Goal: Transaction & Acquisition: Download file/media

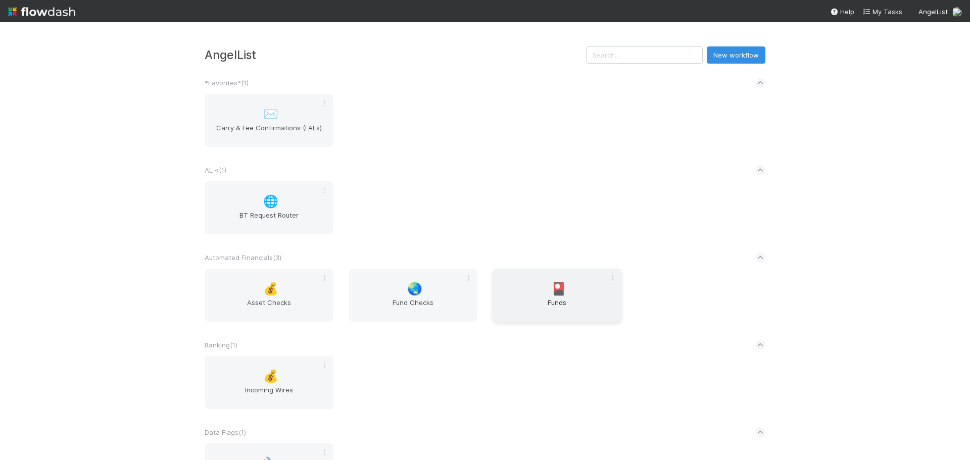
click at [586, 309] on span "Funds" at bounding box center [556, 307] width 121 height 20
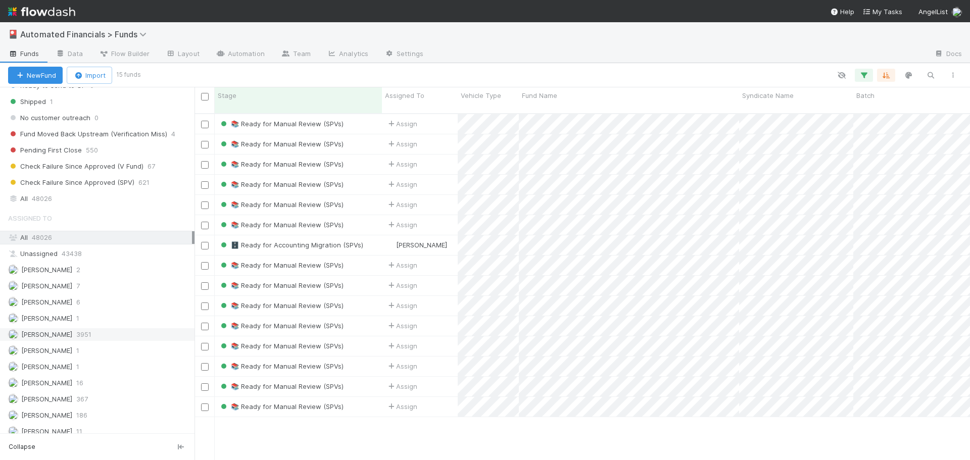
scroll to position [1357, 0]
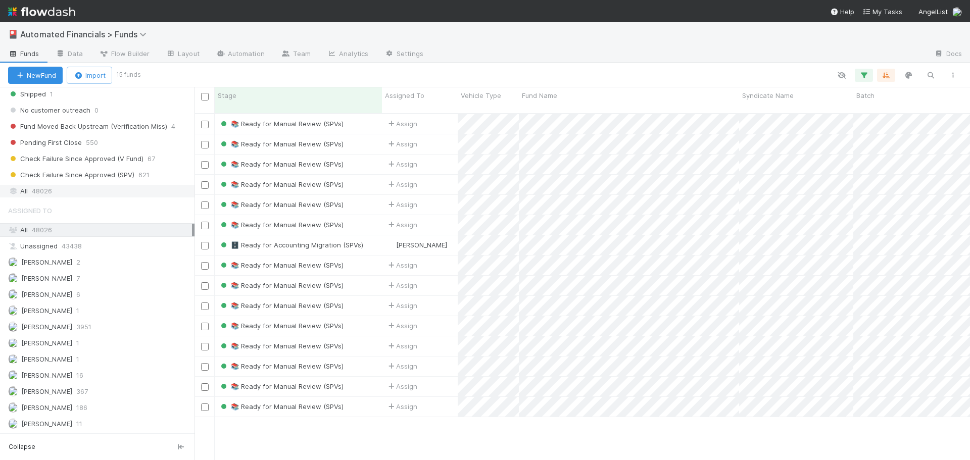
click at [41, 187] on span "48026" at bounding box center [42, 191] width 20 height 13
click at [869, 74] on button "button" at bounding box center [863, 75] width 18 height 13
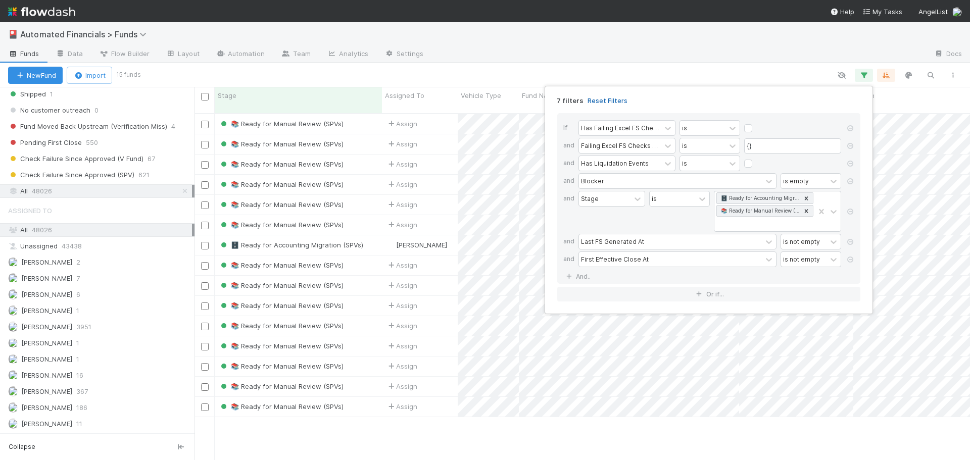
click at [600, 101] on link "Reset Filters" at bounding box center [607, 100] width 40 height 9
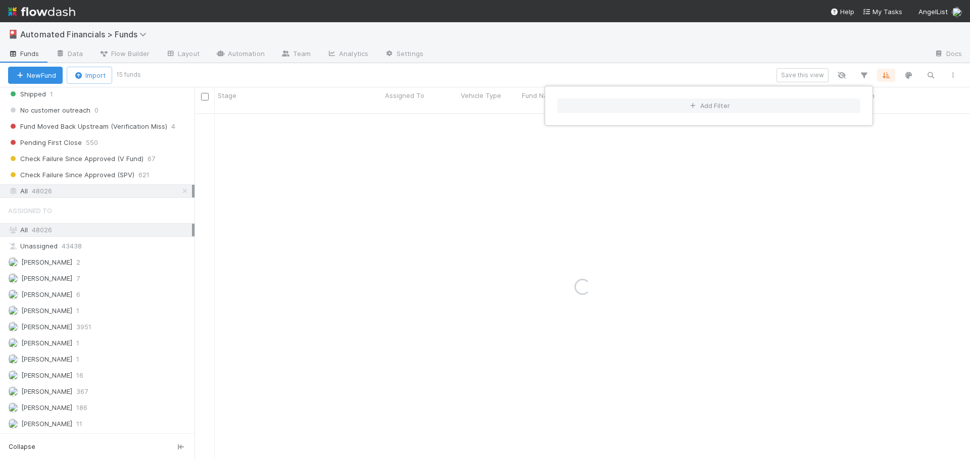
click at [593, 72] on div "Add Filter" at bounding box center [485, 230] width 970 height 460
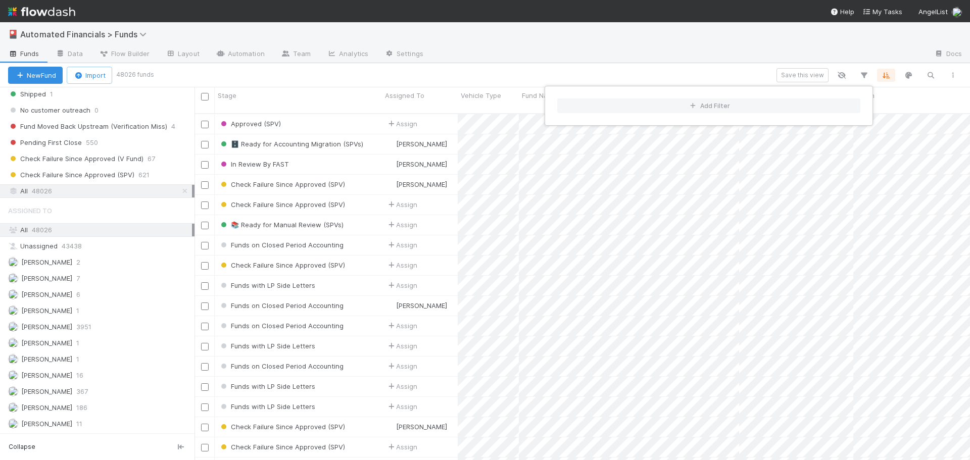
scroll to position [347, 768]
click at [567, 66] on div "Add Filter" at bounding box center [485, 230] width 970 height 460
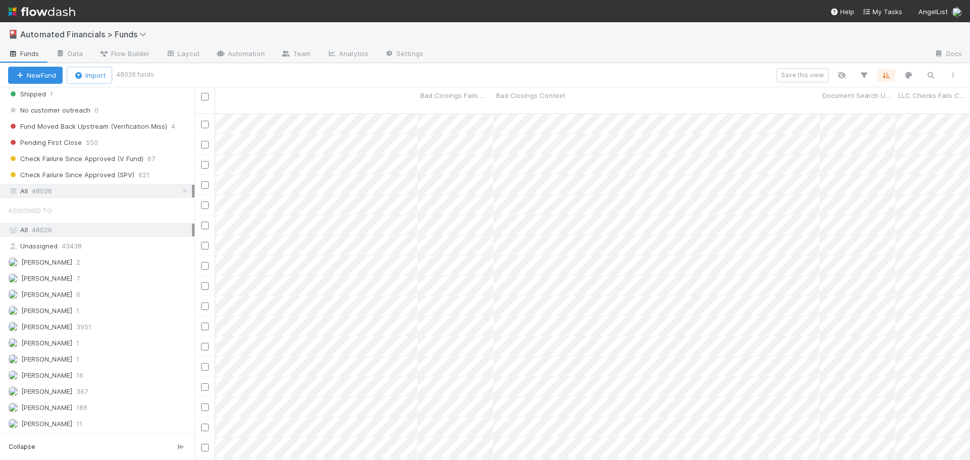
scroll to position [0, 0]
click at [96, 37] on span "Automated Financials > Funds" at bounding box center [85, 34] width 131 height 10
drag, startPoint x: 97, startPoint y: 119, endPoint x: 74, endPoint y: 38, distance: 83.5
click at [74, 38] on div "Search workflows" at bounding box center [485, 230] width 970 height 460
click at [75, 37] on div "Search workflows" at bounding box center [485, 230] width 970 height 460
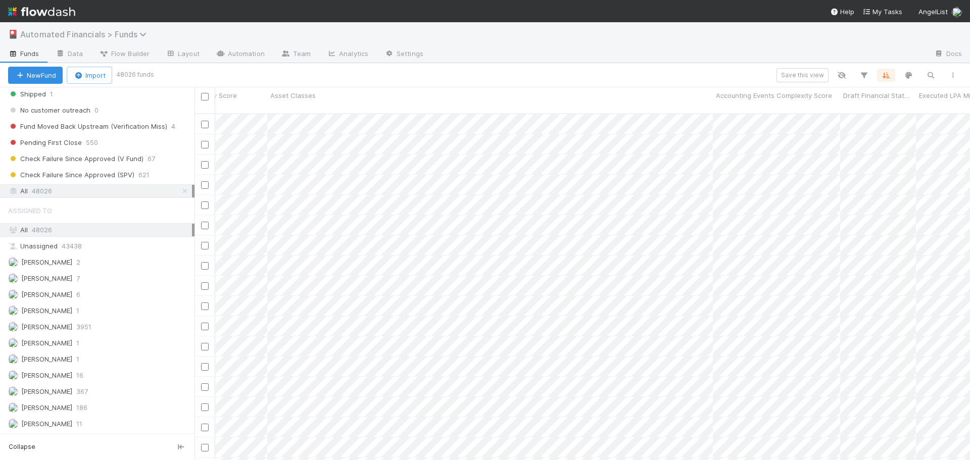
click at [116, 36] on span "Automated Financials > Funds" at bounding box center [85, 34] width 131 height 10
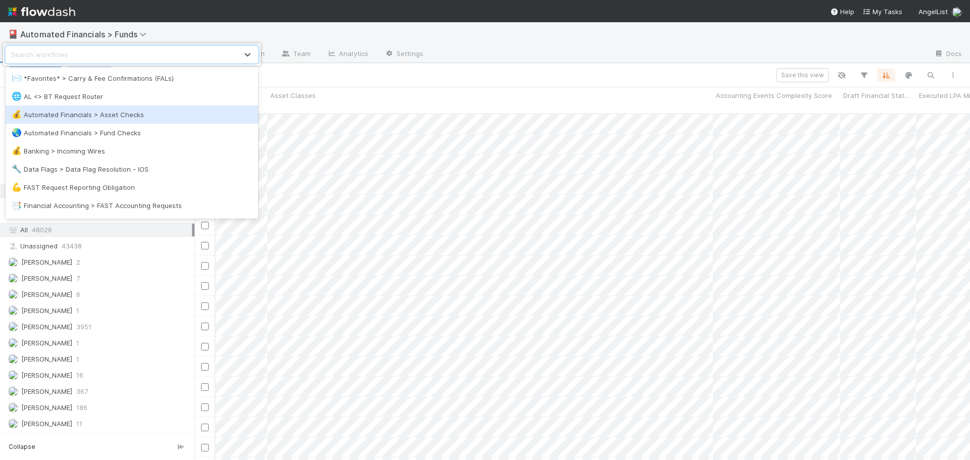
click at [123, 118] on div "💰 Automated Financials > Asset Checks" at bounding box center [132, 115] width 240 height 10
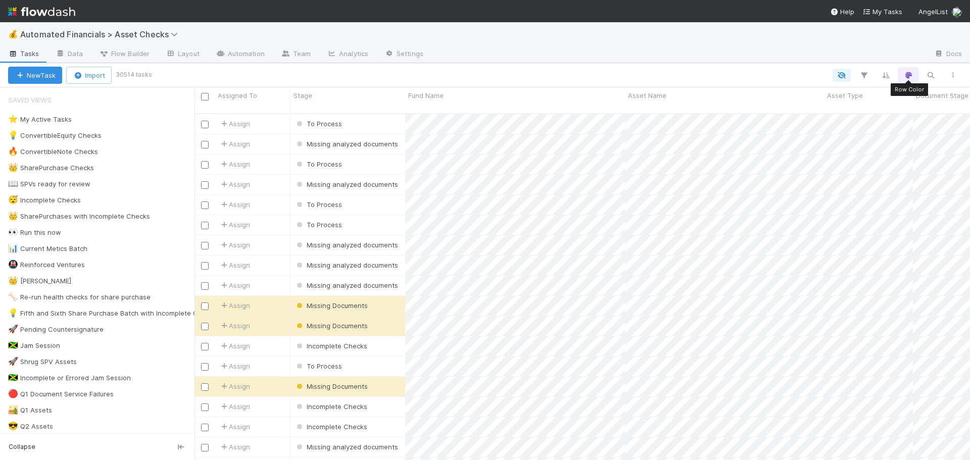
click at [913, 78] on button "button" at bounding box center [908, 75] width 18 height 13
click at [913, 78] on div "Tasks will be highlighted based on the first matching rule: Stage is Verified S…" at bounding box center [485, 230] width 970 height 460
click at [842, 77] on icon "button" at bounding box center [841, 75] width 10 height 9
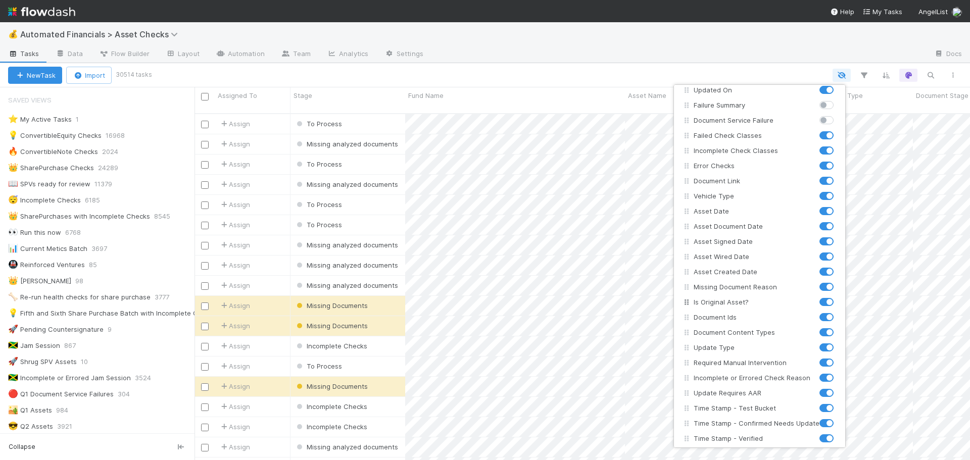
scroll to position [248, 0]
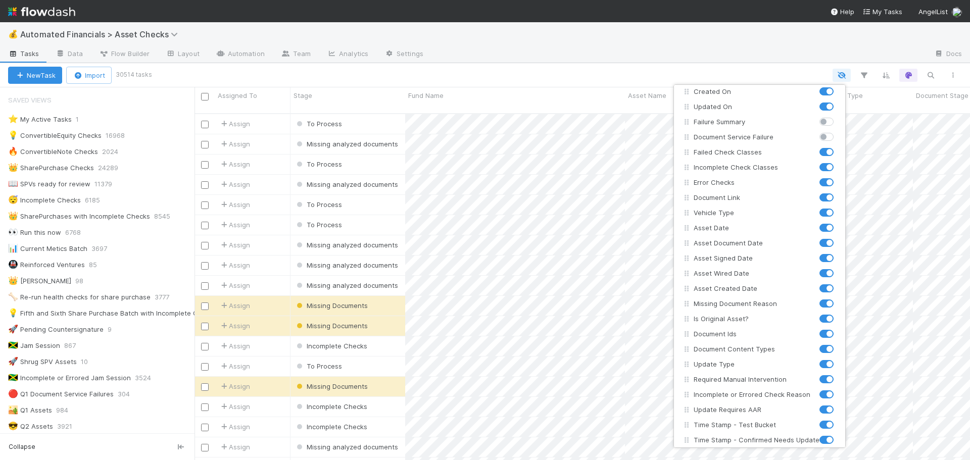
click at [699, 74] on div "Assigned To Stage Asset ID MC ID LLC ID Fund Name Asset Name Asset Type Asset L…" at bounding box center [485, 230] width 970 height 460
click at [700, 74] on div "Assigned To Stage Asset ID MC ID LLC ID Fund Name Asset Name Asset Type Asset L…" at bounding box center [485, 230] width 970 height 460
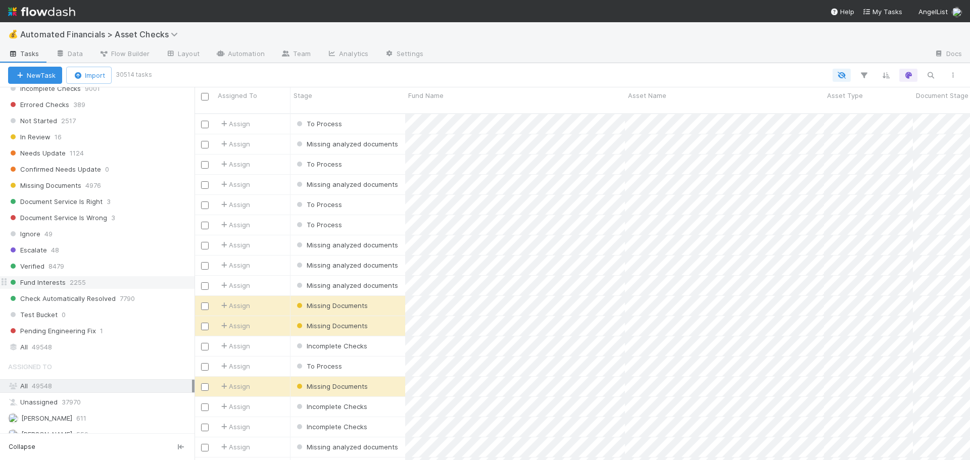
scroll to position [707, 0]
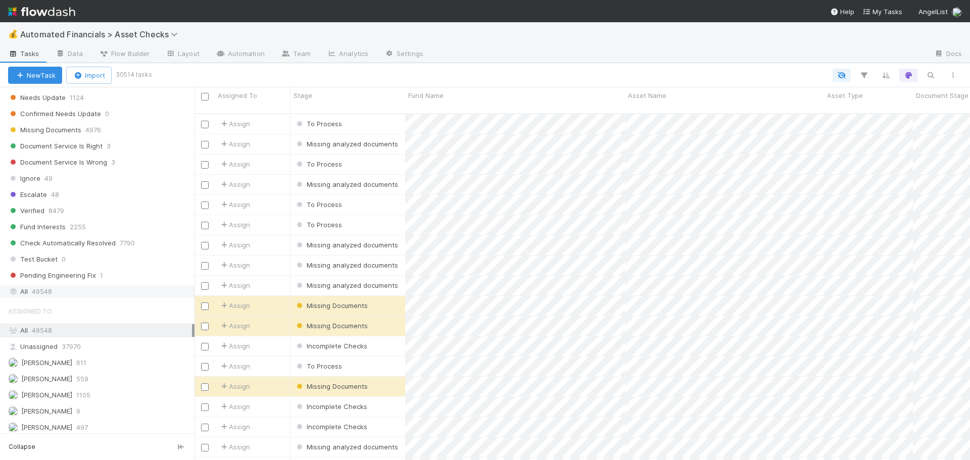
click at [57, 291] on div "All 49548" at bounding box center [100, 291] width 184 height 13
click at [932, 75] on icon "button" at bounding box center [930, 75] width 10 height 9
click at [931, 76] on div at bounding box center [485, 230] width 970 height 460
click at [870, 75] on button "button" at bounding box center [863, 75] width 18 height 13
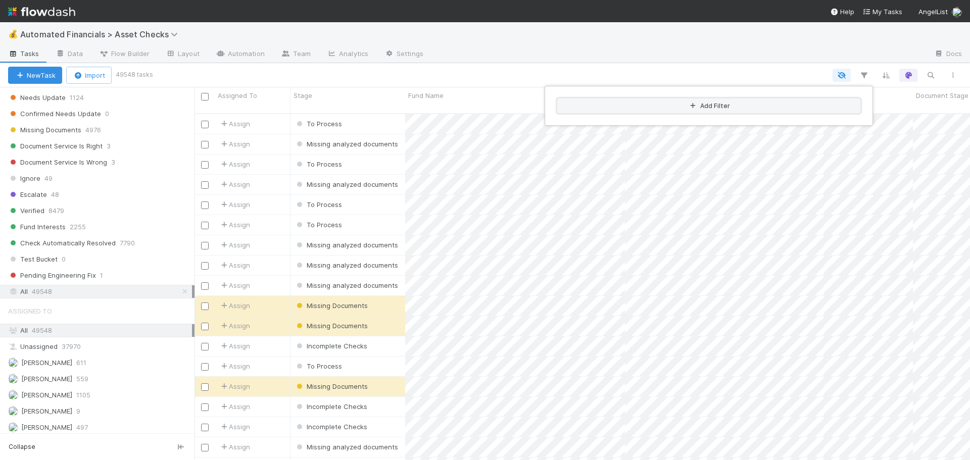
click at [609, 108] on button "Add Filter" at bounding box center [708, 105] width 303 height 15
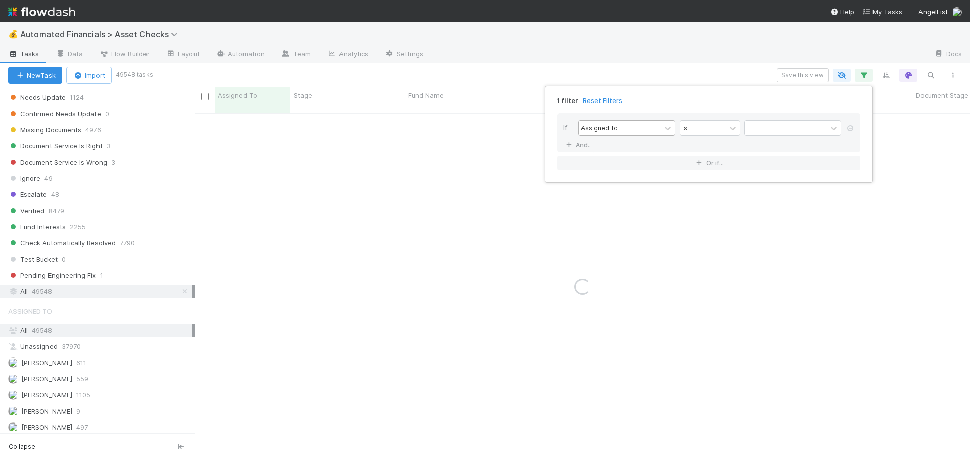
click at [603, 130] on div "Assigned To" at bounding box center [599, 127] width 37 height 9
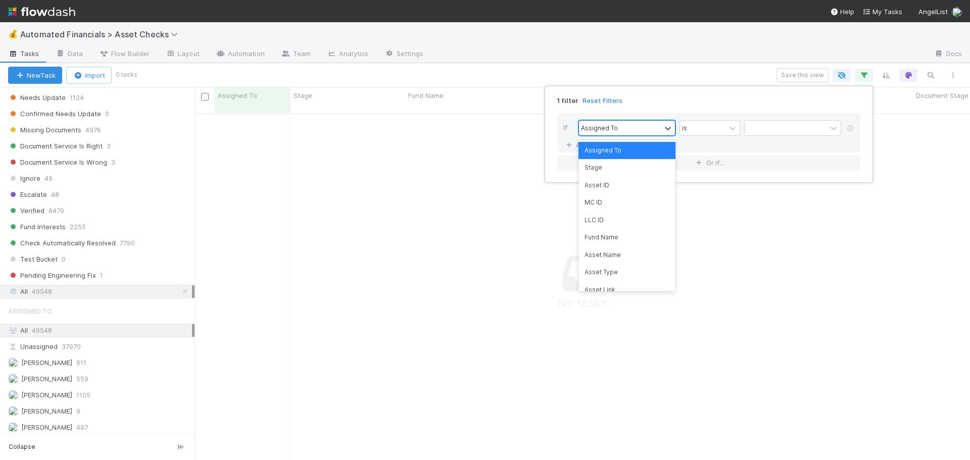
scroll to position [340, 768]
type input "fund -> veh"
click at [637, 157] on div "fund -> Vehicle Type" at bounding box center [626, 150] width 97 height 17
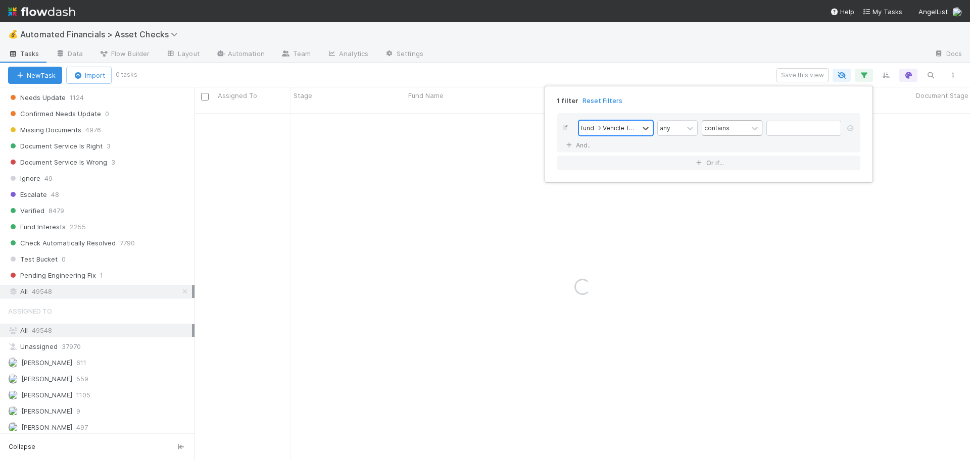
click at [729, 127] on div "contains" at bounding box center [724, 128] width 45 height 15
click at [725, 214] on div "is" at bounding box center [731, 212] width 61 height 17
click at [800, 121] on input "text" at bounding box center [803, 128] width 75 height 15
type input "SPV"
drag, startPoint x: 664, startPoint y: 142, endPoint x: 642, endPoint y: 146, distance: 22.1
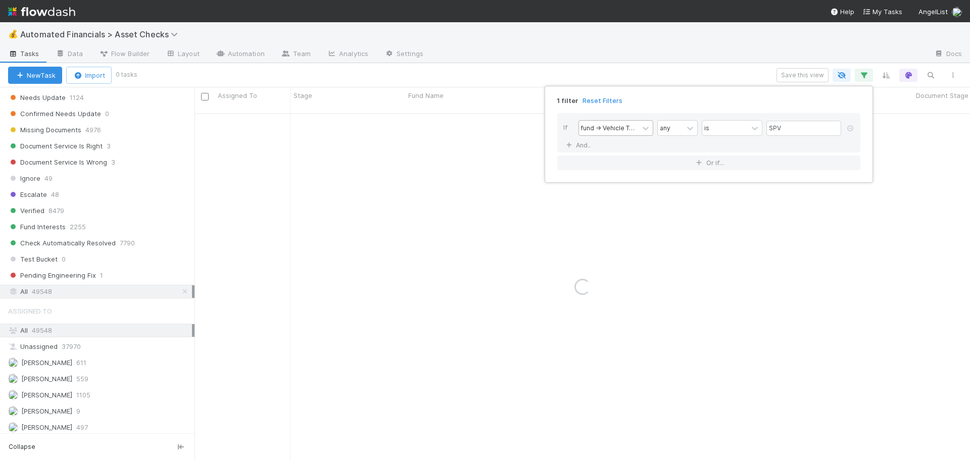
click at [664, 142] on div "If fund -> Vehicle Type any is SPV And.." at bounding box center [708, 132] width 303 height 39
click at [588, 147] on link "And.." at bounding box center [579, 145] width 32 height 15
click at [596, 151] on div "Assigned To" at bounding box center [620, 145] width 82 height 15
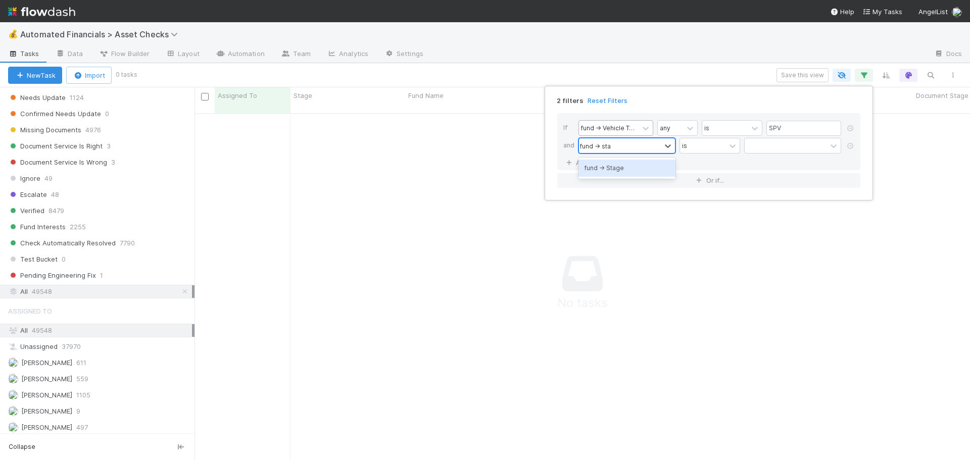
type input "fund -> stag"
click at [618, 172] on div "fund -> Stage" at bounding box center [626, 168] width 97 height 17
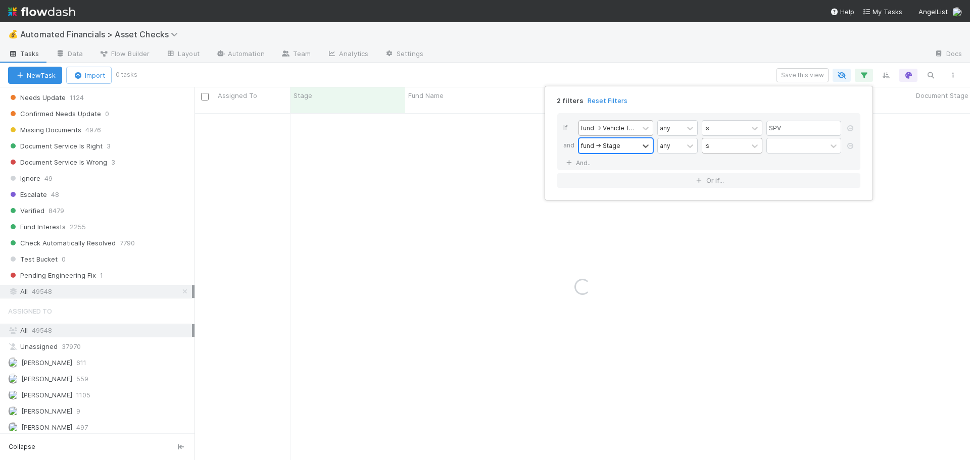
click at [728, 147] on div "is" at bounding box center [724, 145] width 45 height 15
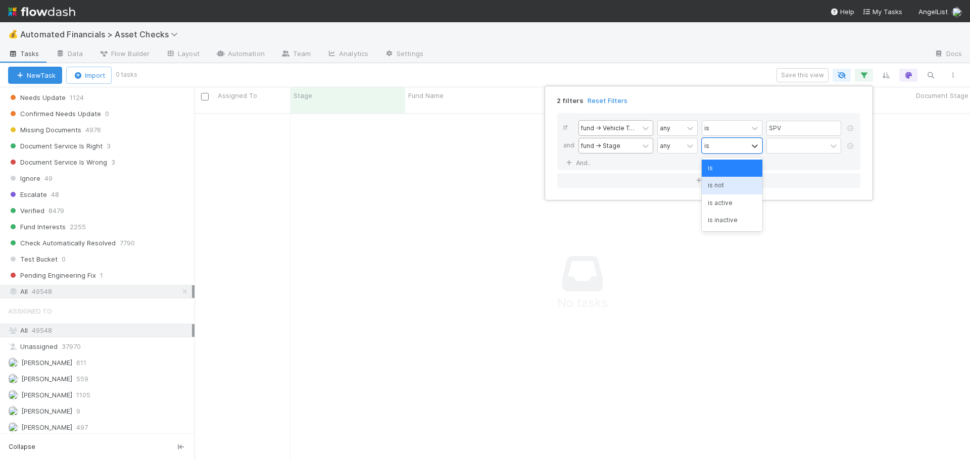
click at [725, 186] on div "is not" at bounding box center [731, 185] width 61 height 17
click at [781, 148] on div at bounding box center [797, 145] width 60 height 15
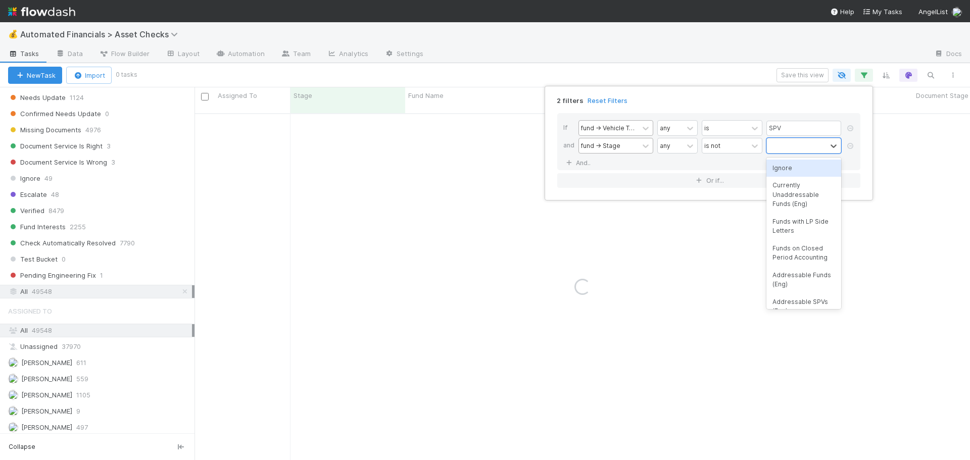
click at [795, 166] on div "Ignore" at bounding box center [803, 168] width 75 height 17
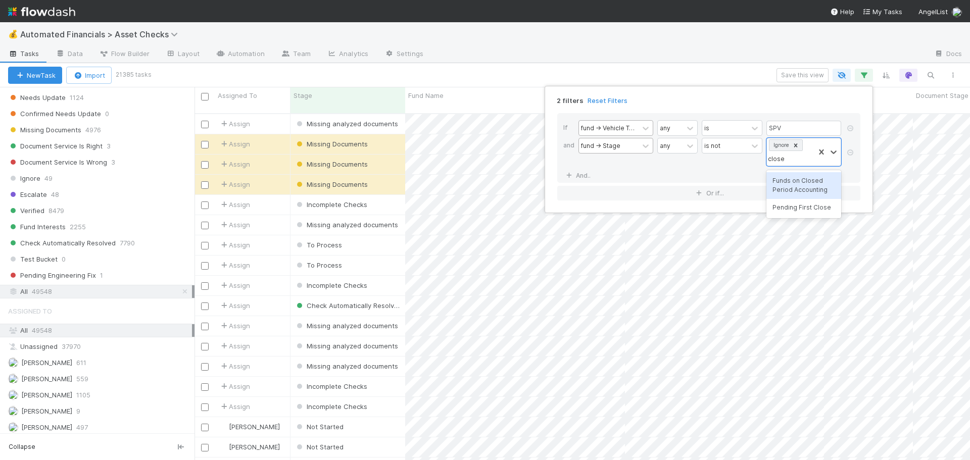
type input "close"
click at [795, 166] on div "If fund -> Vehicle Type any is SPV and fund -> Stage any is not Ignore And.." at bounding box center [708, 141] width 303 height 57
click at [810, 144] on div "Ignore" at bounding box center [790, 145] width 47 height 15
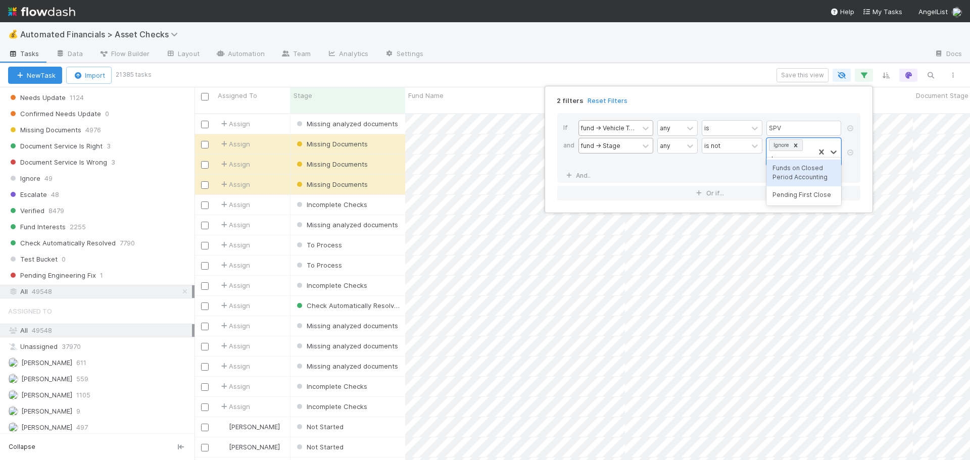
type input "closed"
click at [810, 188] on div "Funds on Closed Period Accounting" at bounding box center [803, 185] width 75 height 27
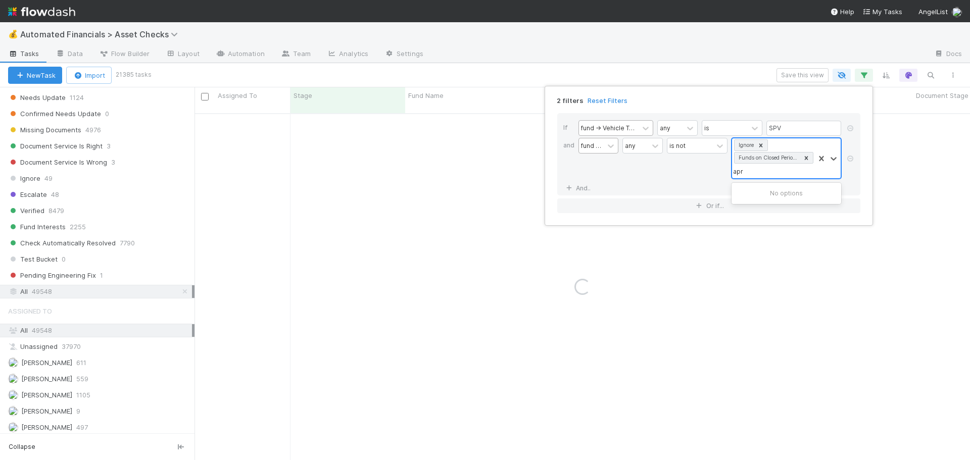
type input "ap"
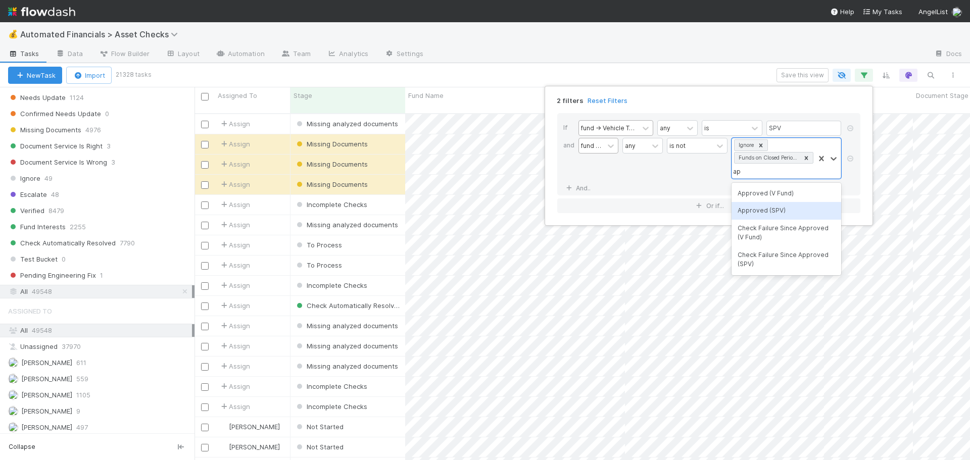
click at [771, 209] on div "Approved (SPV)" at bounding box center [786, 210] width 110 height 17
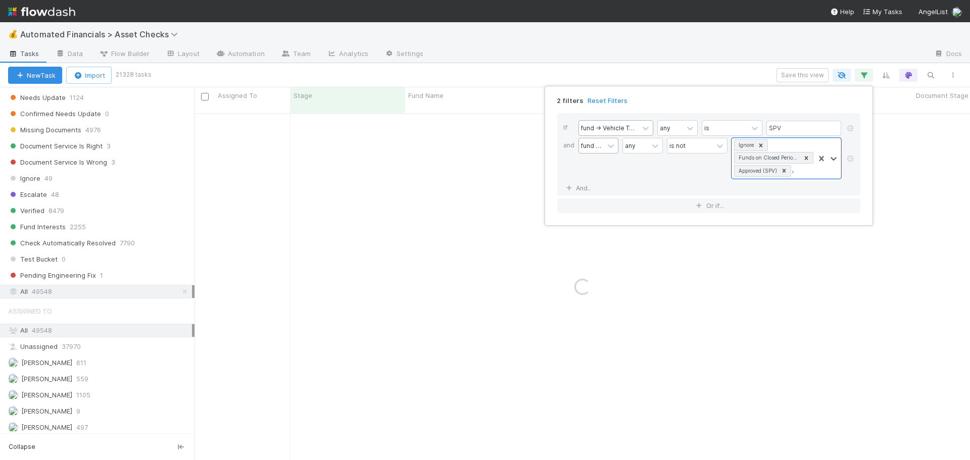
type input "check"
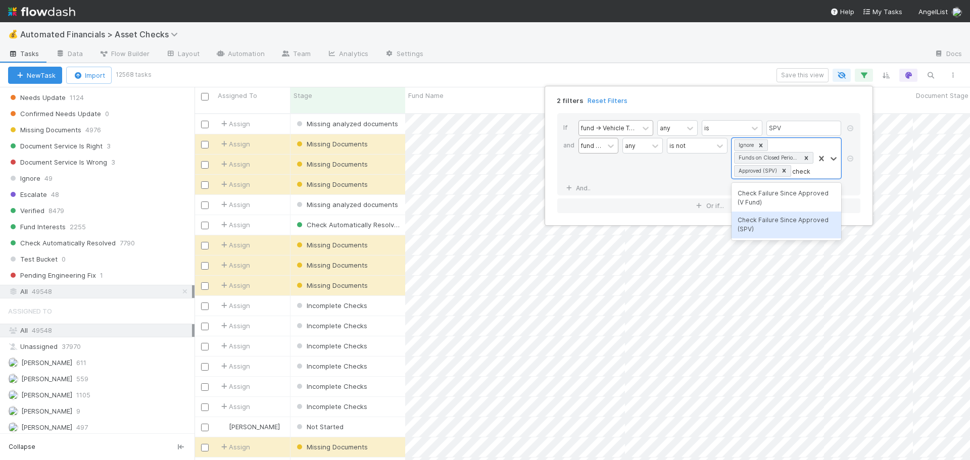
click at [764, 227] on div "Check Failure Since Approved (SPV)" at bounding box center [786, 225] width 110 height 27
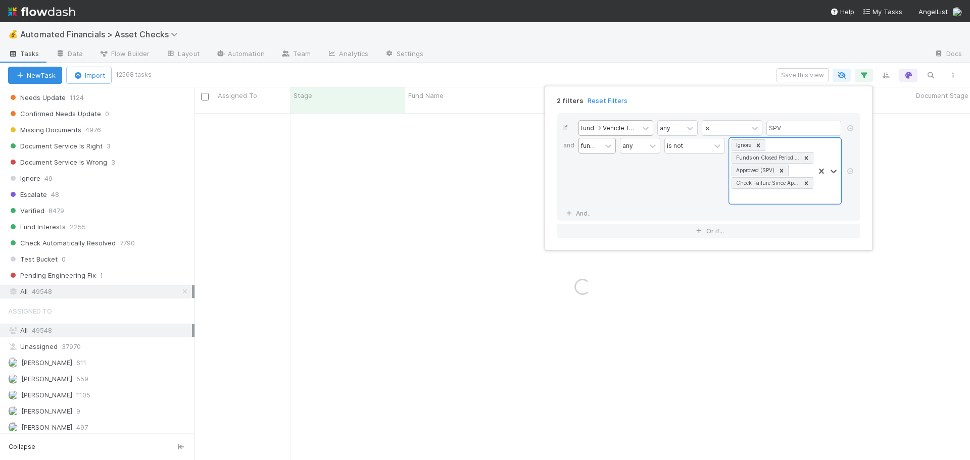
click at [648, 181] on div "any" at bounding box center [640, 171] width 40 height 66
click at [581, 215] on link "And.." at bounding box center [579, 213] width 32 height 15
click at [605, 214] on div "Assigned To" at bounding box center [599, 213] width 37 height 9
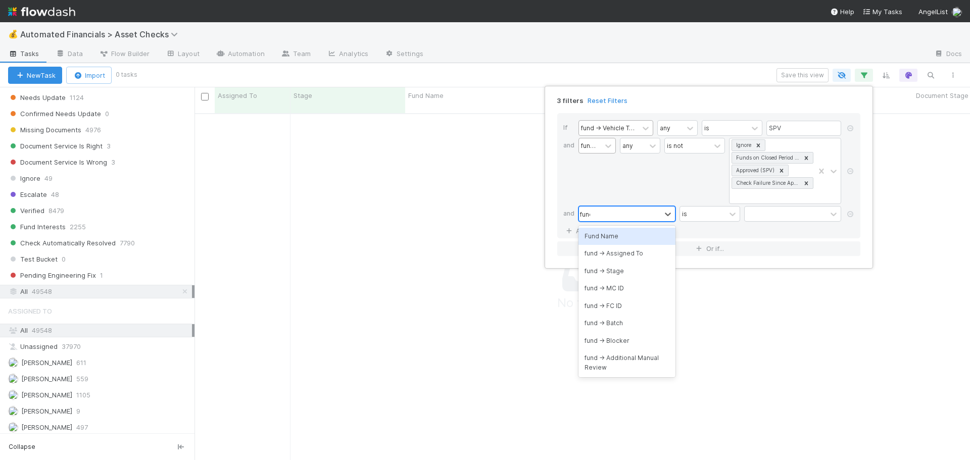
scroll to position [340, 768]
type input "fund -> b"
click at [620, 251] on div "fund -> Blocker" at bounding box center [626, 253] width 97 height 17
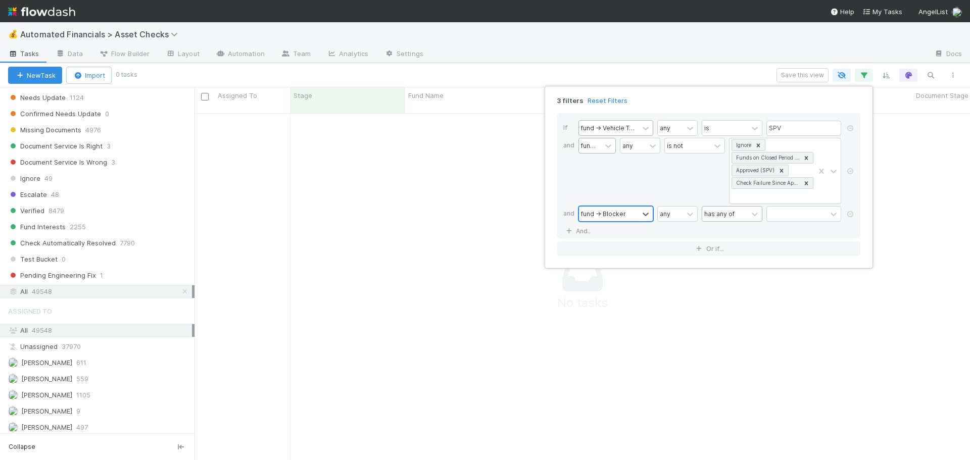
click at [723, 219] on div "has any of" at bounding box center [724, 214] width 45 height 15
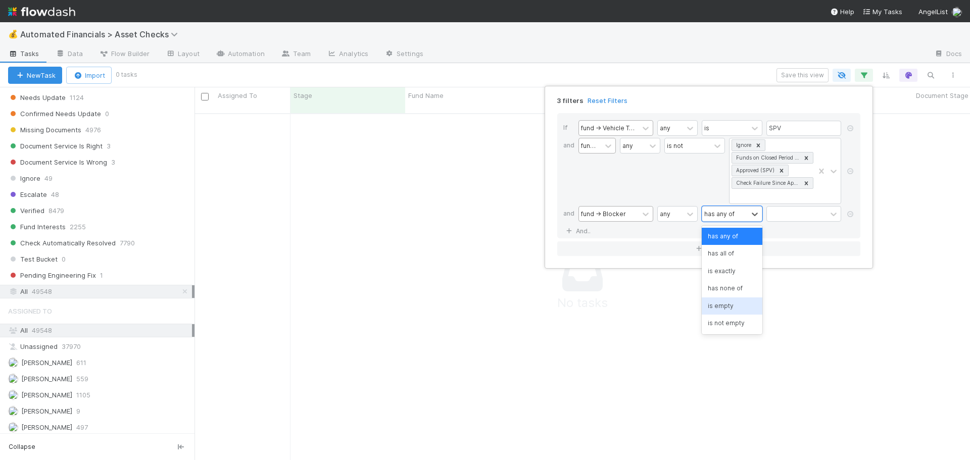
click at [723, 304] on div "is empty" at bounding box center [731, 305] width 61 height 17
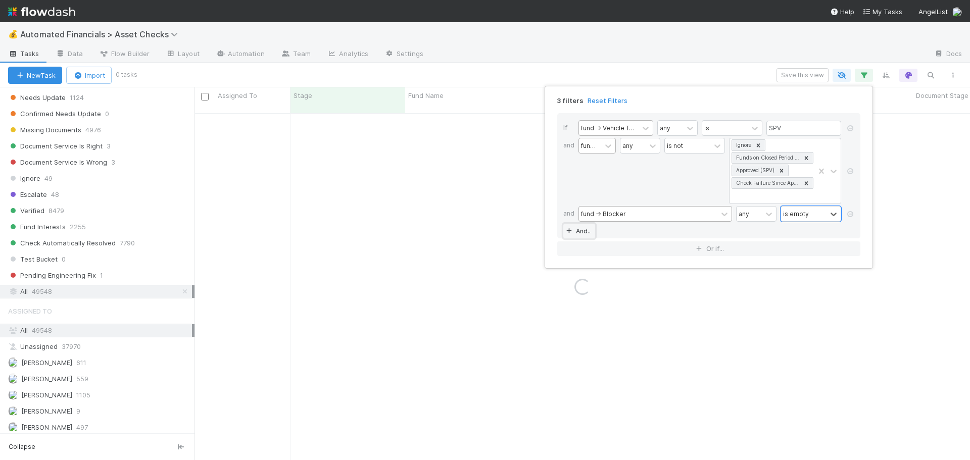
click at [586, 232] on link "And.." at bounding box center [579, 231] width 32 height 15
click at [592, 232] on div "Assigned To" at bounding box center [599, 231] width 37 height 9
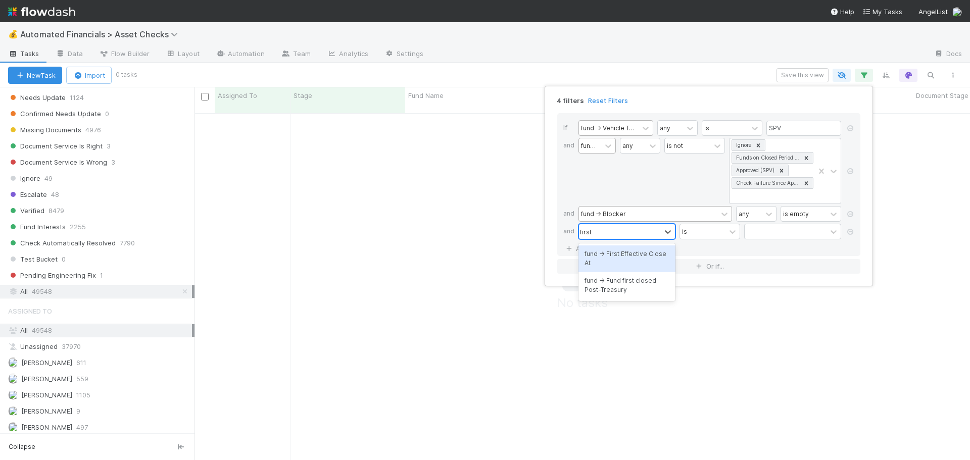
type input "first"
click at [608, 258] on div "fund -> First Effective Close At" at bounding box center [626, 258] width 97 height 27
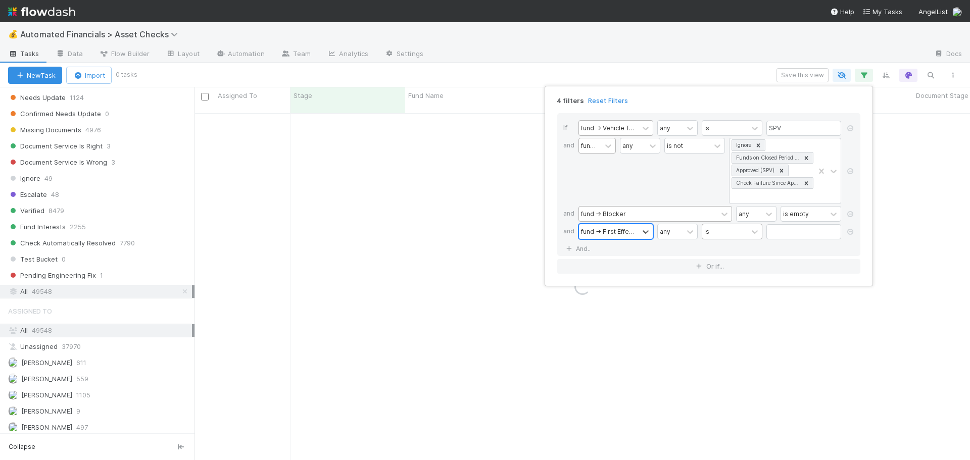
click at [721, 234] on div "is" at bounding box center [724, 231] width 45 height 15
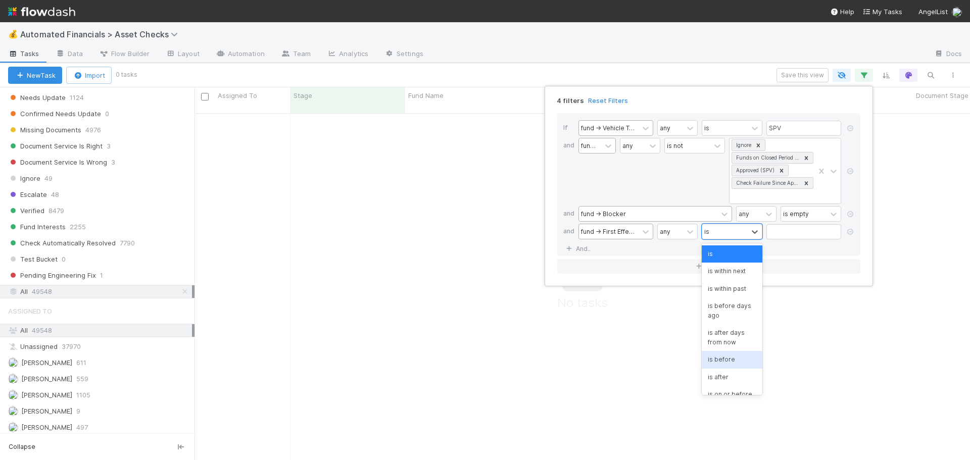
click at [732, 359] on div "is before" at bounding box center [731, 359] width 61 height 17
click at [793, 233] on input "text" at bounding box center [803, 231] width 75 height 15
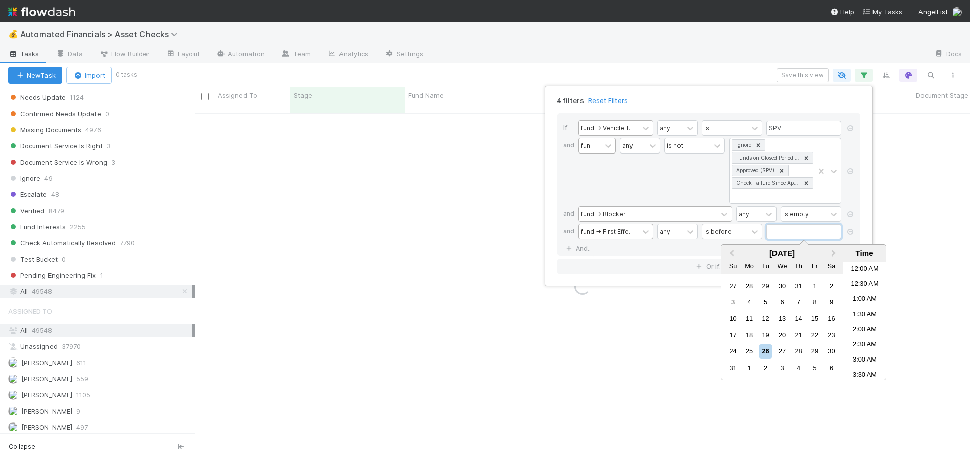
scroll to position [222, 0]
click at [731, 255] on span "Previous Month" at bounding box center [731, 254] width 0 height 12
click at [763, 285] on div "1" at bounding box center [766, 286] width 14 height 14
type input "07/01/2025 12:00:00 AM"
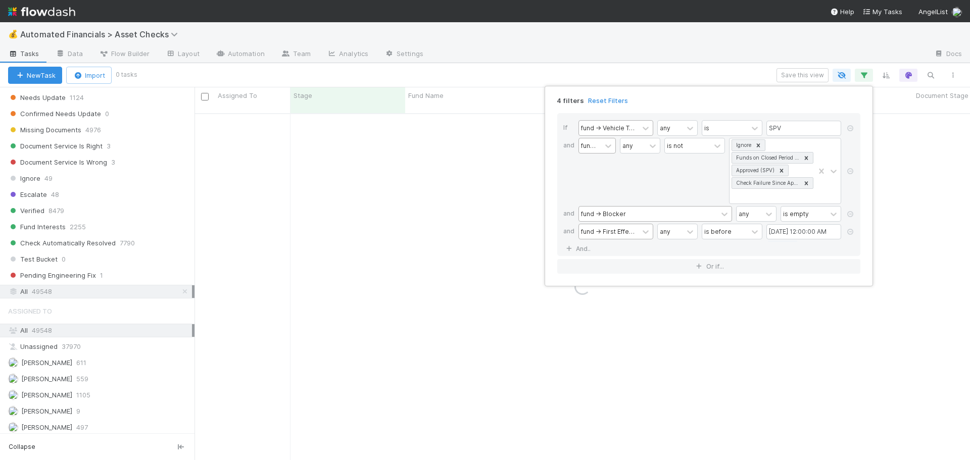
click at [604, 249] on div "If fund -> Vehicle Type any is SPV and fund -> Stage any is not Ignore Funds on…" at bounding box center [708, 184] width 303 height 143
click at [584, 248] on link "And.." at bounding box center [579, 248] width 32 height 15
click at [614, 251] on div "Assigned To" at bounding box center [599, 248] width 37 height 9
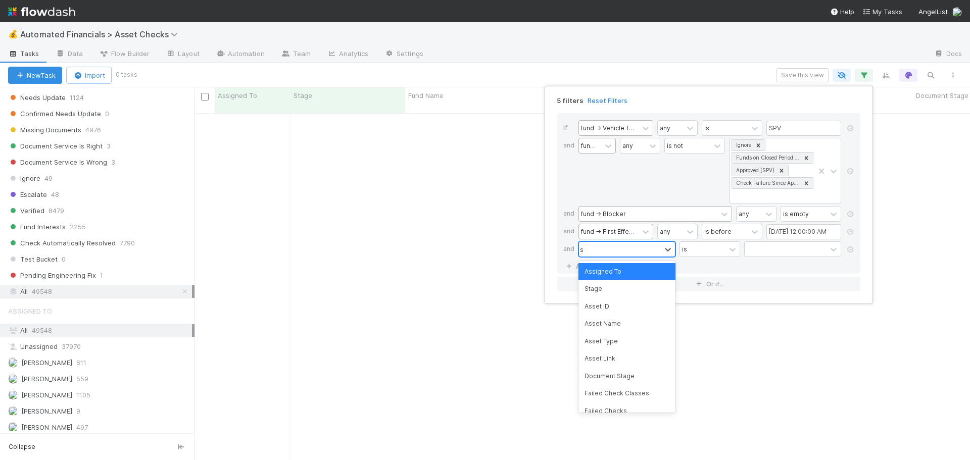
type input "ser"
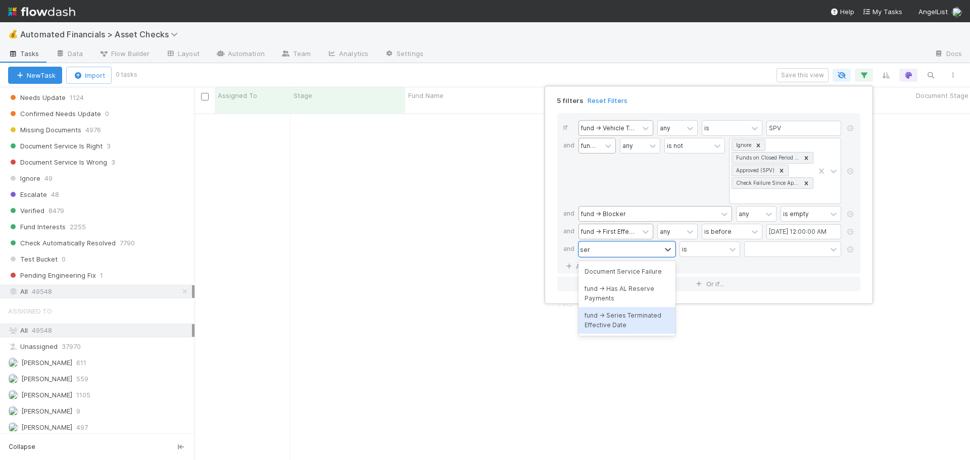
click at [624, 318] on div "fund -> Series Terminated Effective Date" at bounding box center [626, 320] width 97 height 27
click at [724, 248] on div "is" at bounding box center [724, 249] width 45 height 15
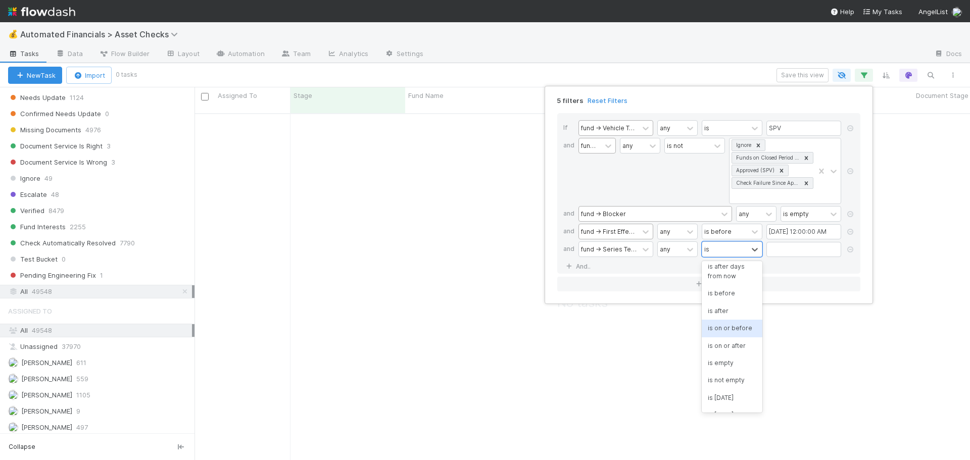
scroll to position [101, 0]
click at [724, 355] on div "is empty" at bounding box center [731, 345] width 61 height 17
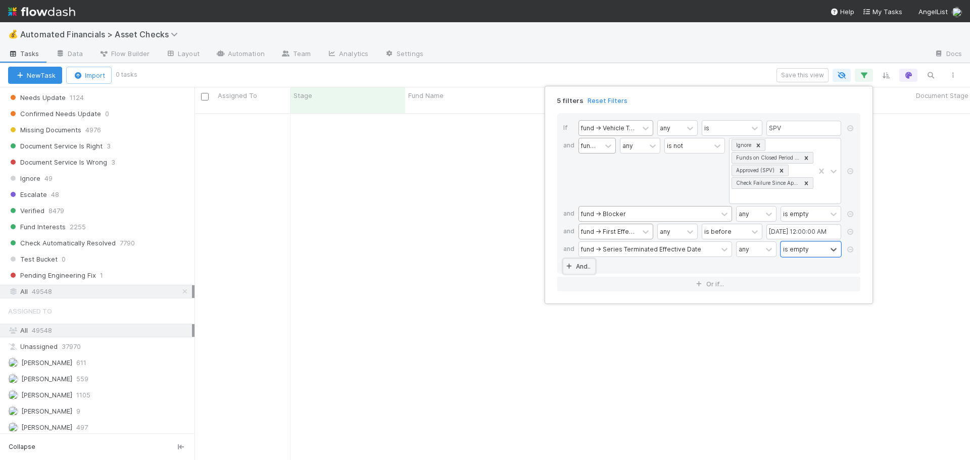
click at [576, 263] on link "And.." at bounding box center [579, 266] width 32 height 15
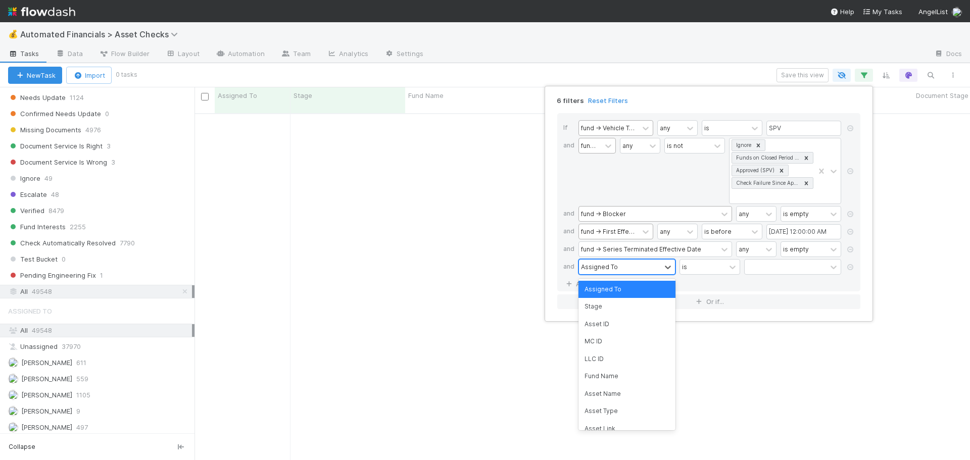
click at [596, 265] on div "Assigned To" at bounding box center [599, 266] width 37 height 9
type input "has li"
click at [641, 291] on div "fund -> Has Liquidation Events" at bounding box center [626, 294] width 97 height 27
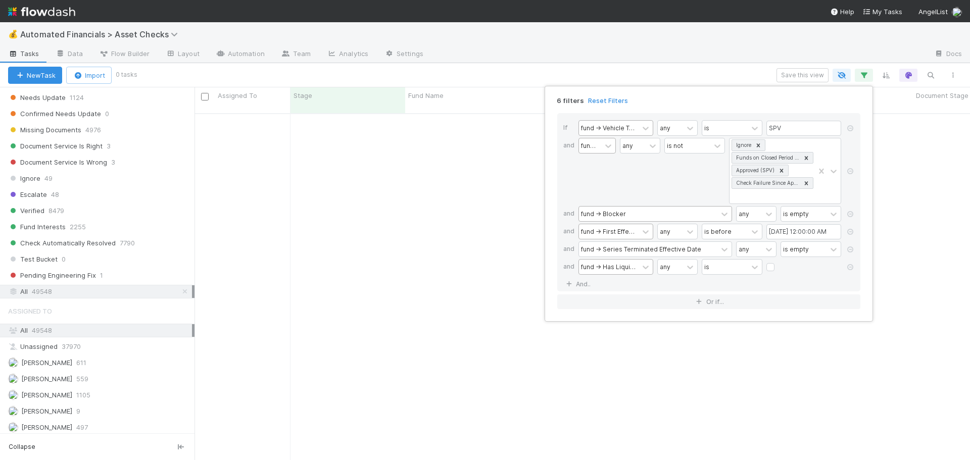
click at [770, 281] on div "If fund -> Vehicle Type any is SPV and fund -> Stage any is not Ignore Funds on…" at bounding box center [708, 202] width 303 height 178
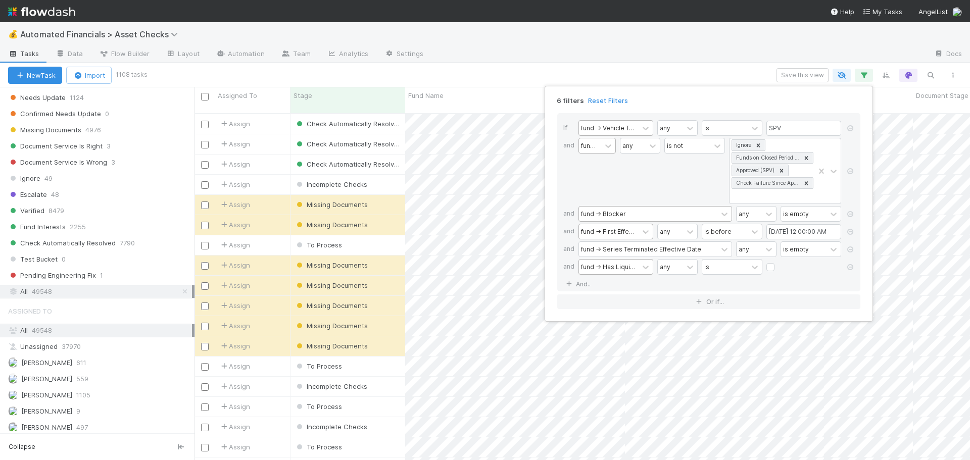
scroll to position [347, 768]
click at [578, 284] on link "And.." at bounding box center [579, 284] width 32 height 15
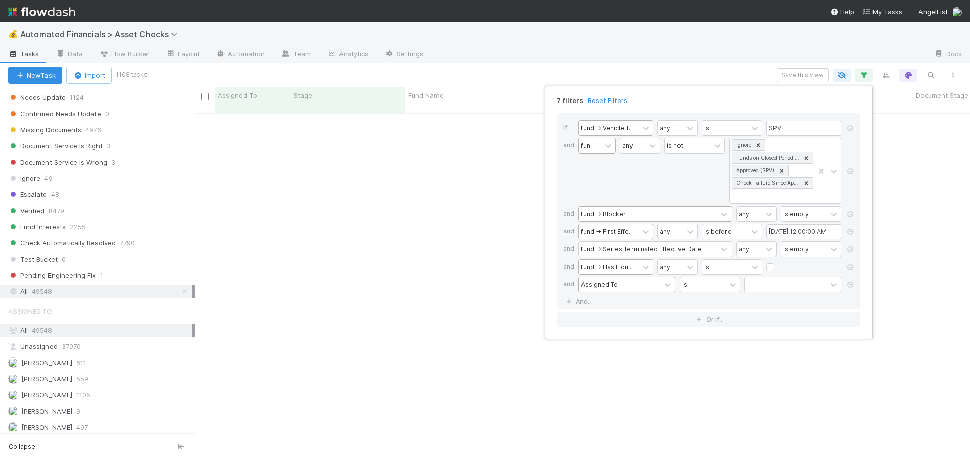
click at [583, 285] on div "Assigned To" at bounding box center [599, 284] width 37 height 9
type input "stage"
click at [609, 344] on div "fund -> Stage" at bounding box center [626, 341] width 97 height 17
click at [614, 290] on div "fund -> Stage" at bounding box center [609, 284] width 60 height 15
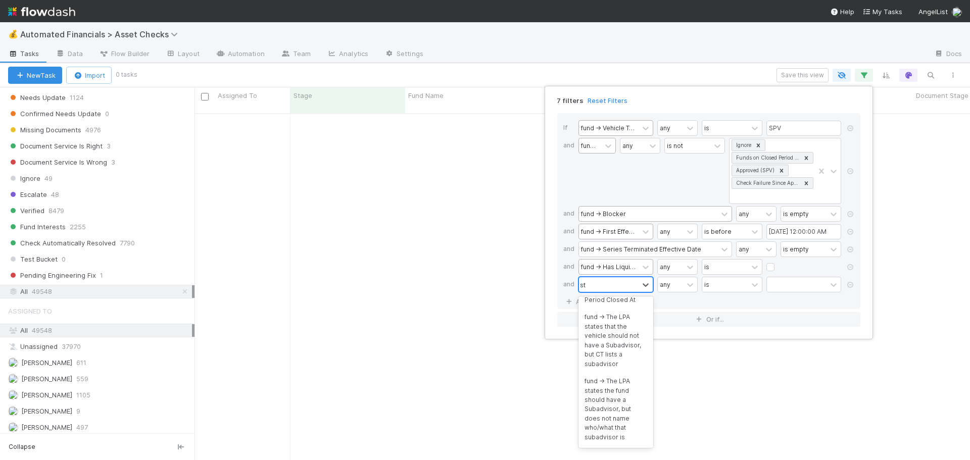
scroll to position [86, 0]
type input "stag"
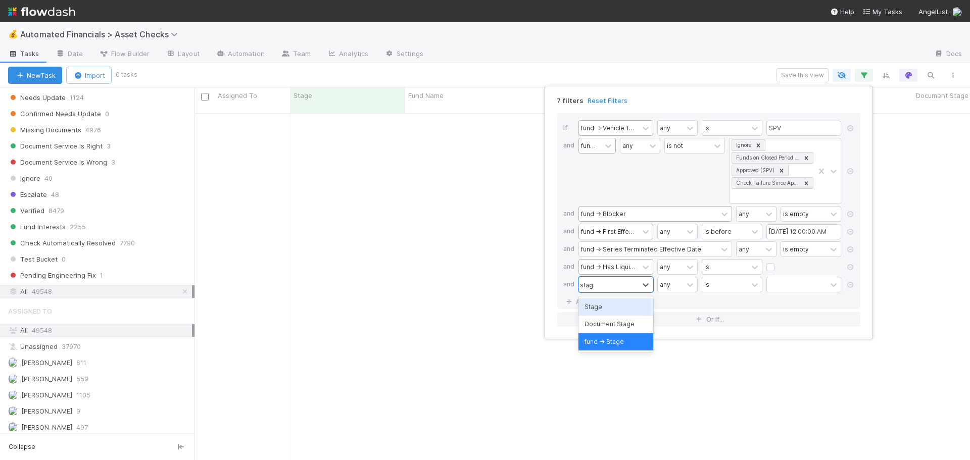
click at [602, 304] on div "Stage" at bounding box center [615, 306] width 75 height 17
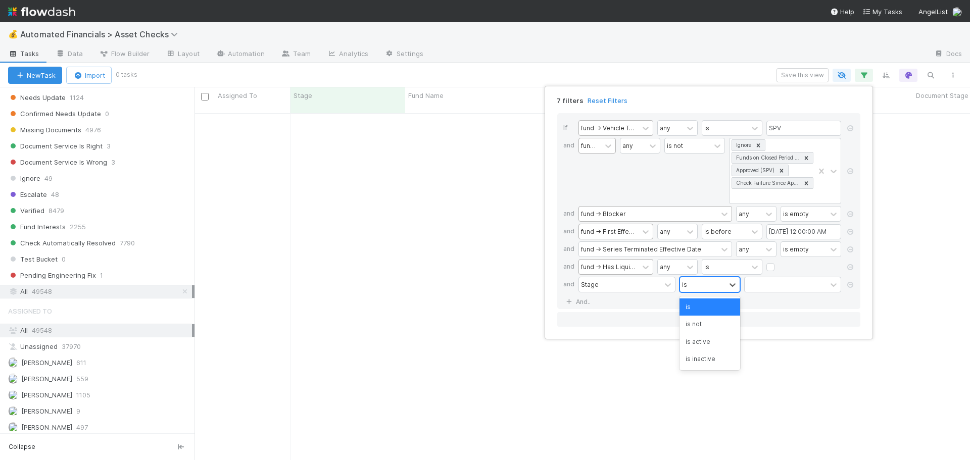
click at [706, 286] on div "is" at bounding box center [702, 284] width 45 height 15
click at [699, 323] on div "is not" at bounding box center [709, 324] width 61 height 17
click at [770, 288] on div at bounding box center [785, 284] width 82 height 15
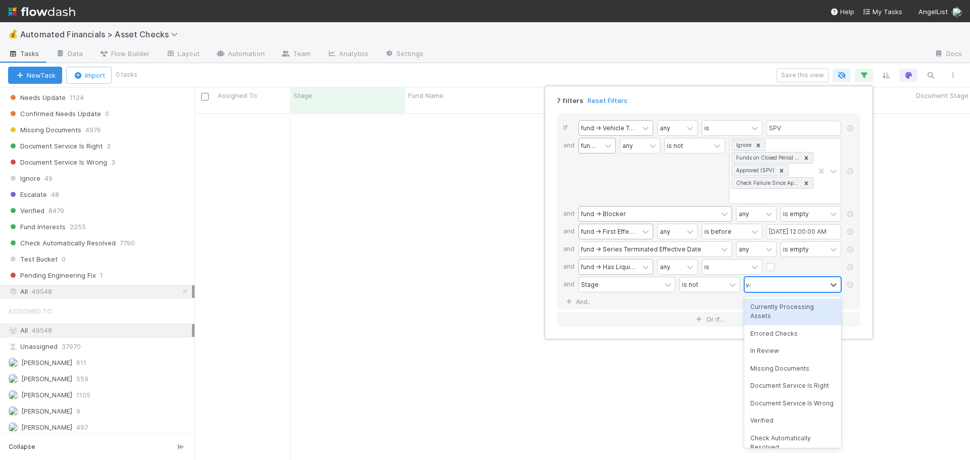
type input "ver"
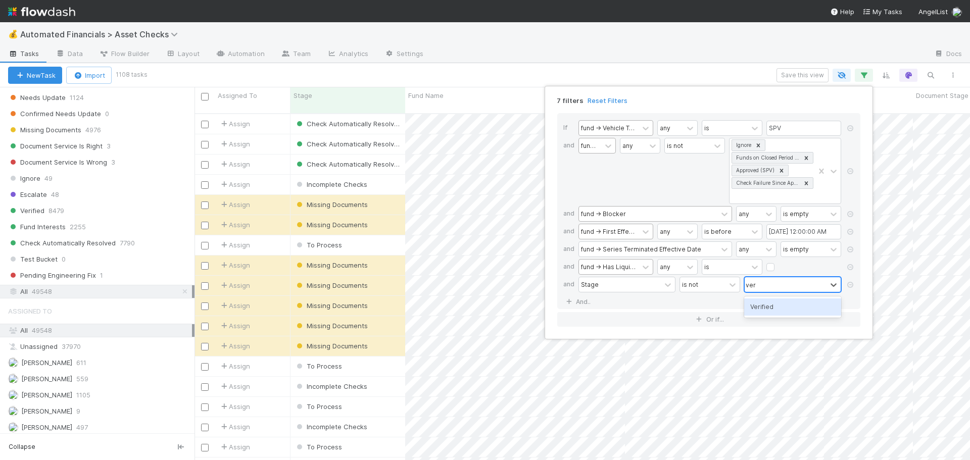
scroll to position [347, 768]
click at [763, 307] on div "Verified" at bounding box center [792, 306] width 97 height 17
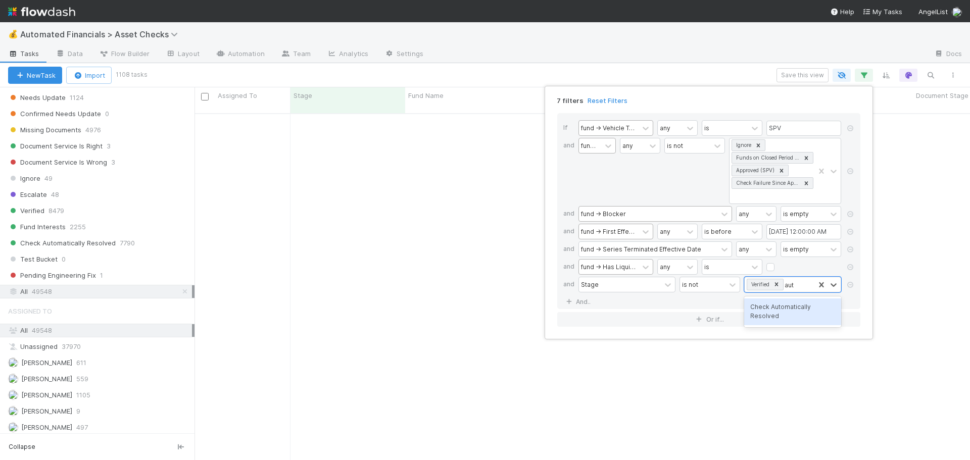
type input "auto"
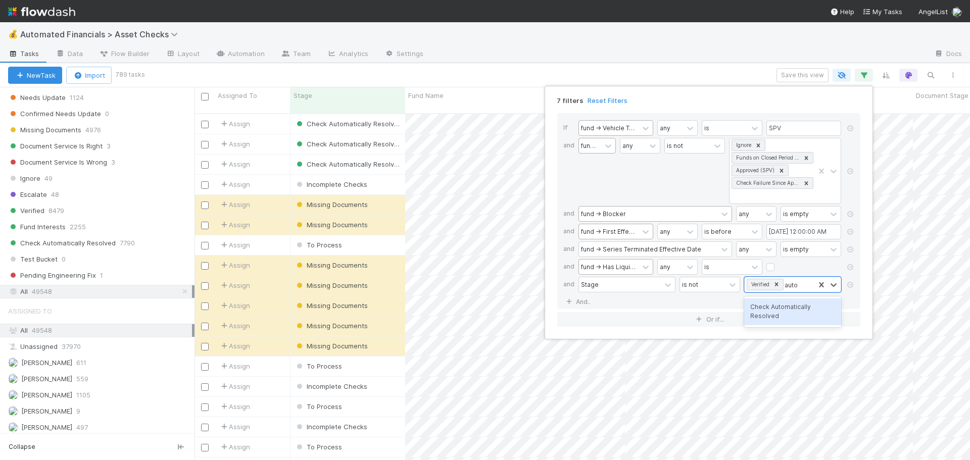
scroll to position [8, 8]
click at [787, 310] on div "Check Automatically Resolved" at bounding box center [792, 311] width 97 height 27
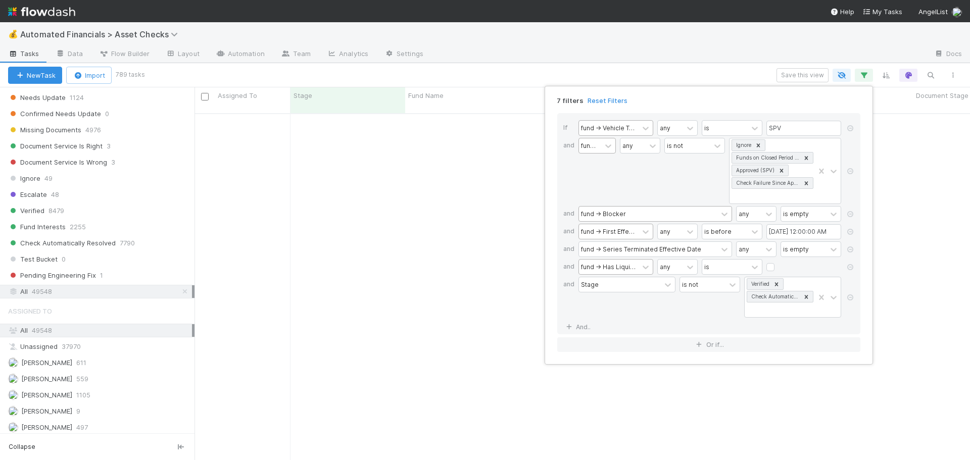
click at [697, 307] on div "is not" at bounding box center [709, 297] width 61 height 41
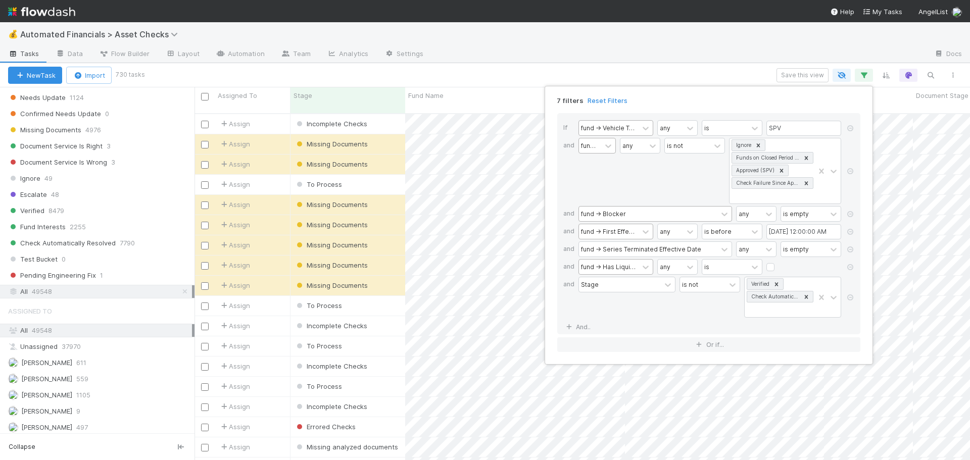
scroll to position [347, 768]
click at [440, 75] on div "7 filters Reset Filters If fund -> Vehicle Type any is SPV and fund -> Stage an…" at bounding box center [485, 230] width 970 height 460
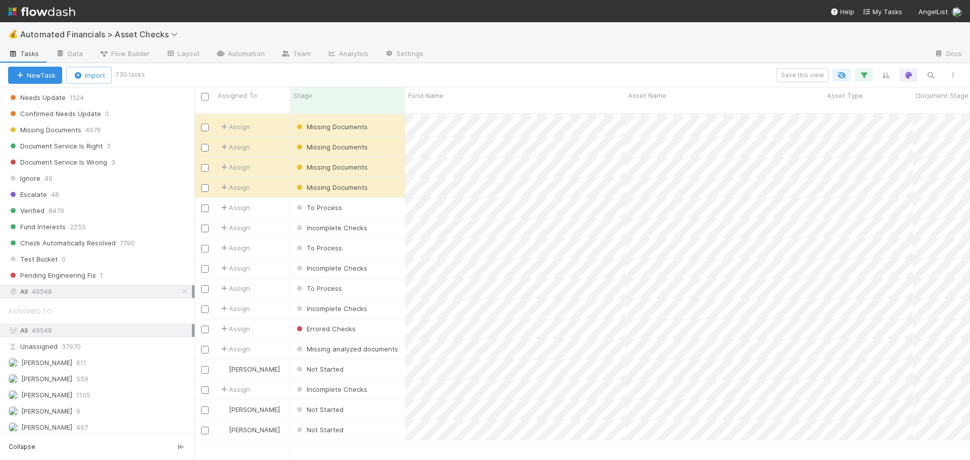
scroll to position [0, 0]
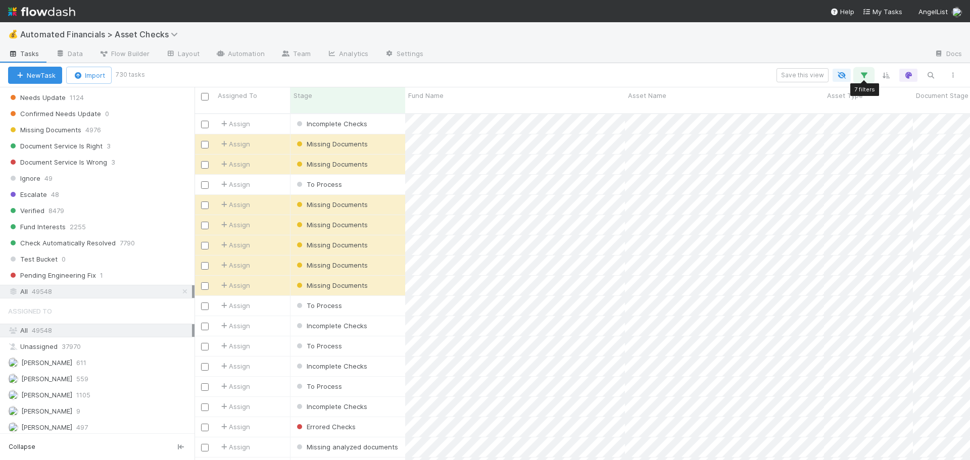
click at [864, 75] on icon "button" at bounding box center [864, 75] width 10 height 9
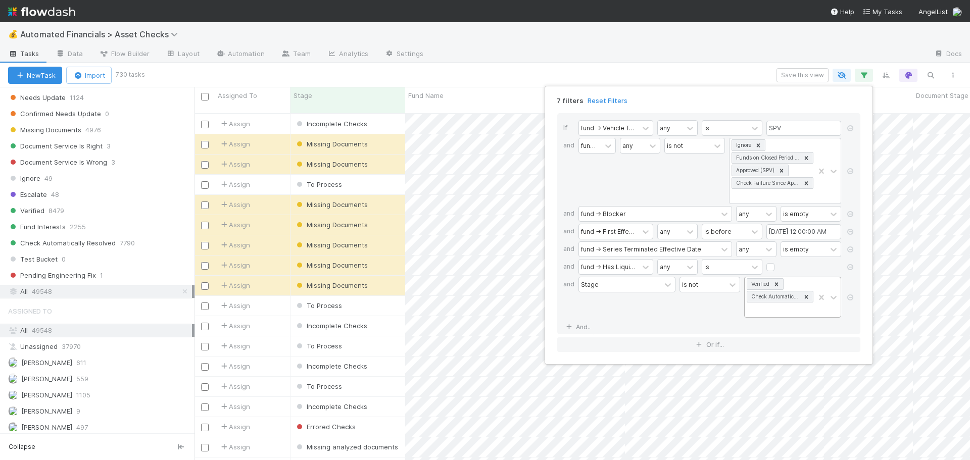
click at [755, 306] on div "Verified Check Automatically Resolved" at bounding box center [779, 297] width 70 height 40
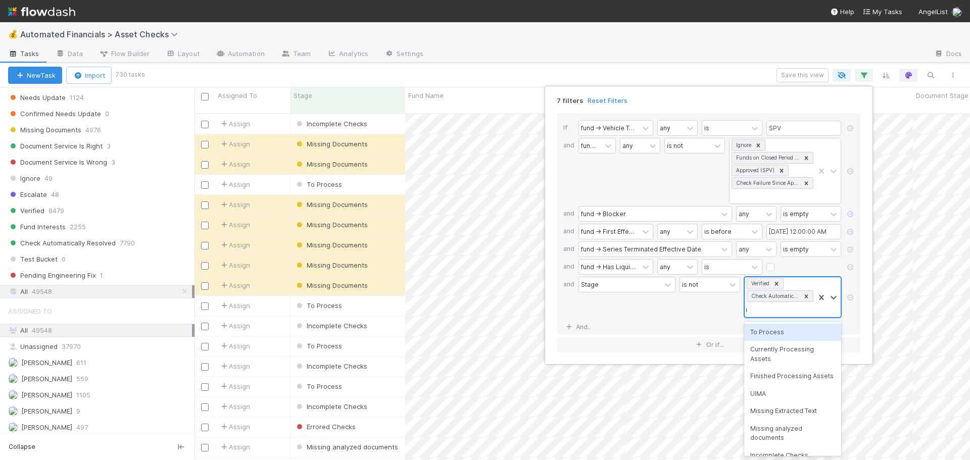
type input "missing"
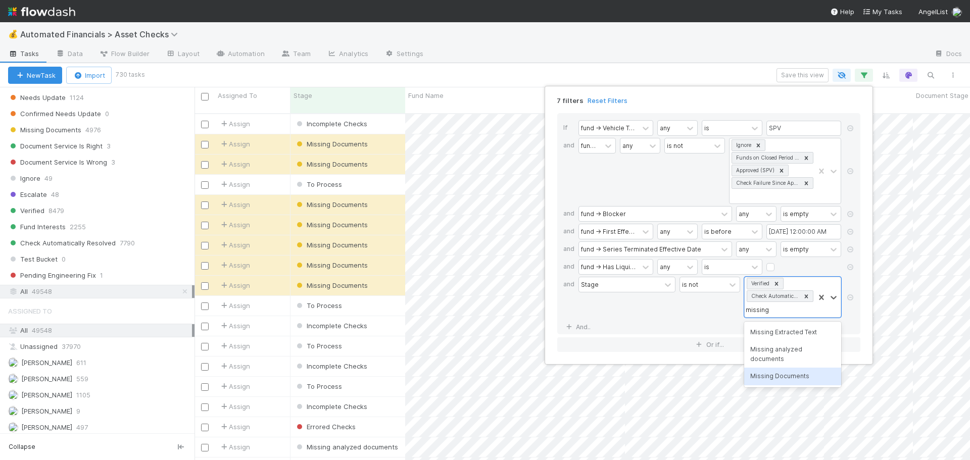
click at [781, 370] on div "Missing Documents" at bounding box center [792, 376] width 97 height 17
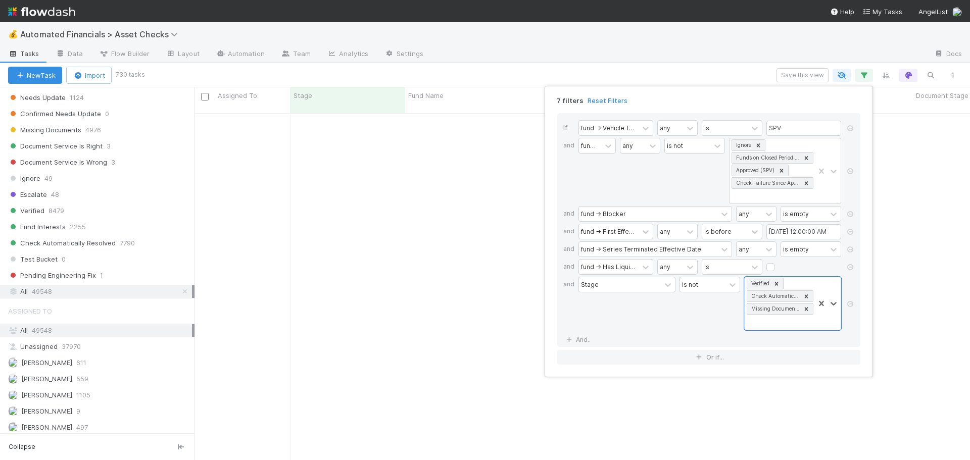
click at [706, 317] on div "is not" at bounding box center [709, 304] width 61 height 54
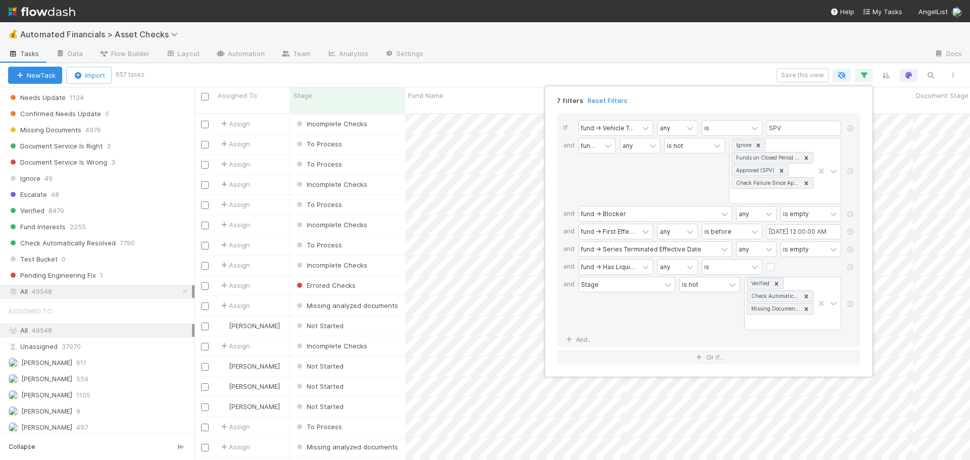
scroll to position [347, 768]
drag, startPoint x: 806, startPoint y: 309, endPoint x: 802, endPoint y: 317, distance: 8.6
click at [806, 309] on icon at bounding box center [806, 309] width 4 height 4
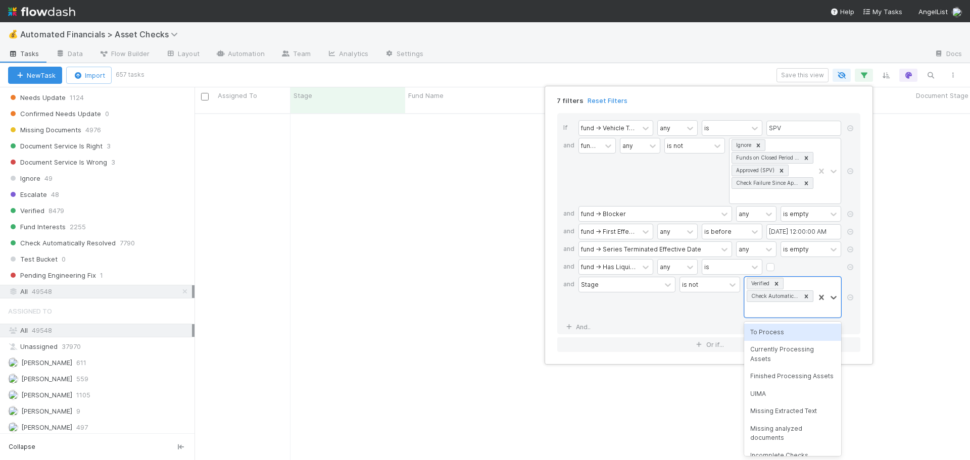
click at [677, 306] on div "Stage is not option Missing Documents, deselected. option To Process focused, 1…" at bounding box center [711, 298] width 267 height 43
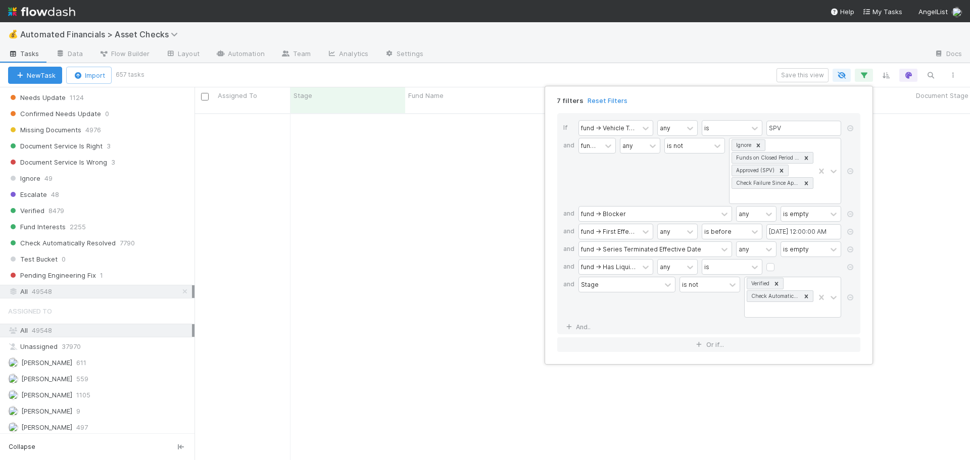
click at [570, 89] on div "7 filters Reset Filters If fund -> Vehicle Type any is SPV and fund -> Stage an…" at bounding box center [708, 225] width 328 height 279
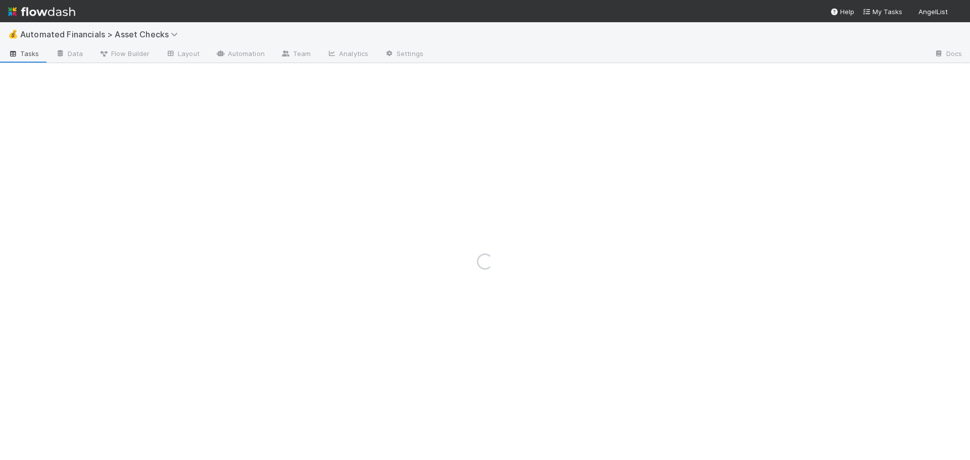
click at [64, 29] on span "Automated Financials > Asset Checks" at bounding box center [105, 34] width 171 height 12
click at [65, 34] on span "Automated Financials > Asset Checks" at bounding box center [101, 34] width 163 height 10
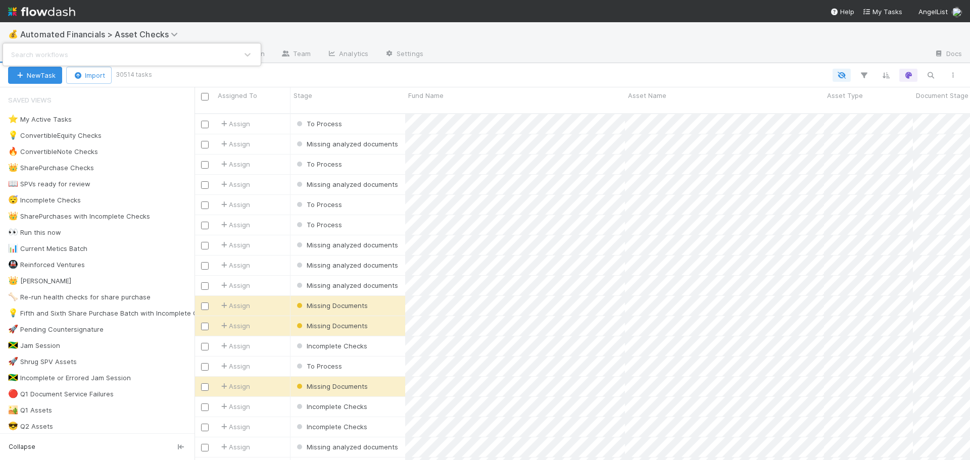
scroll to position [347, 768]
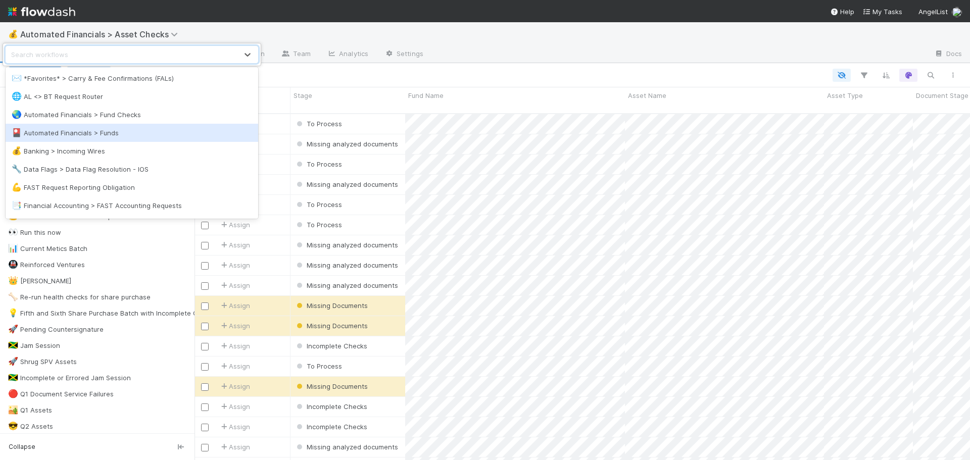
click at [119, 134] on div "🎴 Automated Financials > Funds" at bounding box center [132, 133] width 240 height 10
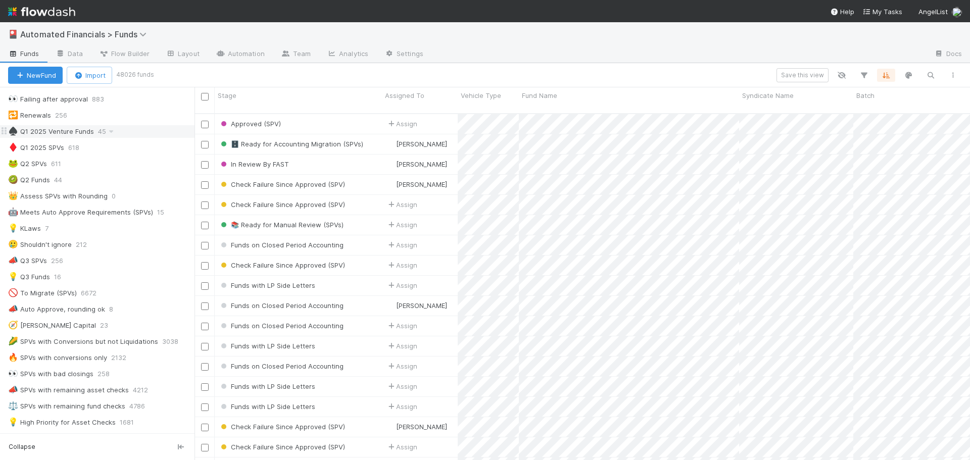
scroll to position [556, 0]
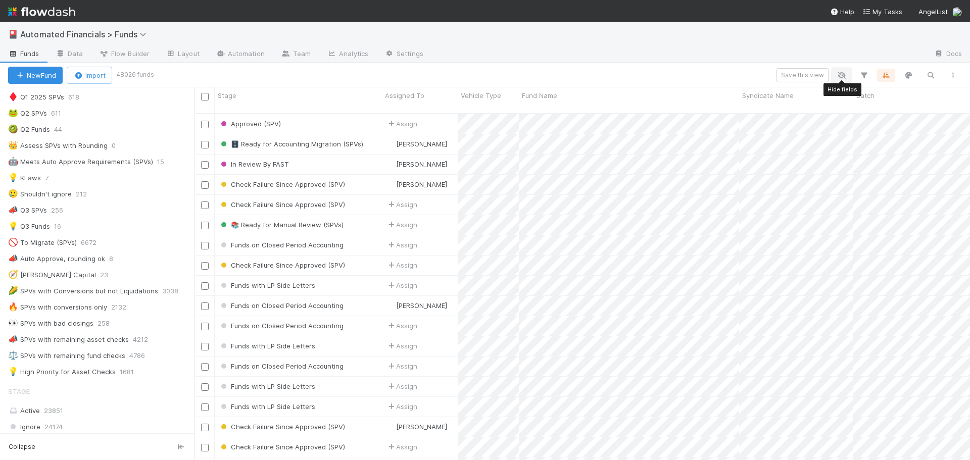
click at [844, 75] on icon "button" at bounding box center [841, 75] width 10 height 9
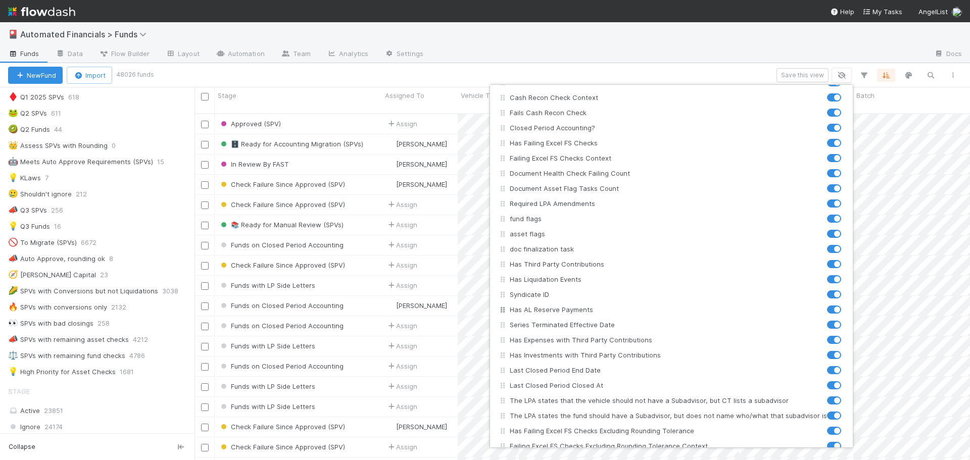
scroll to position [1253, 0]
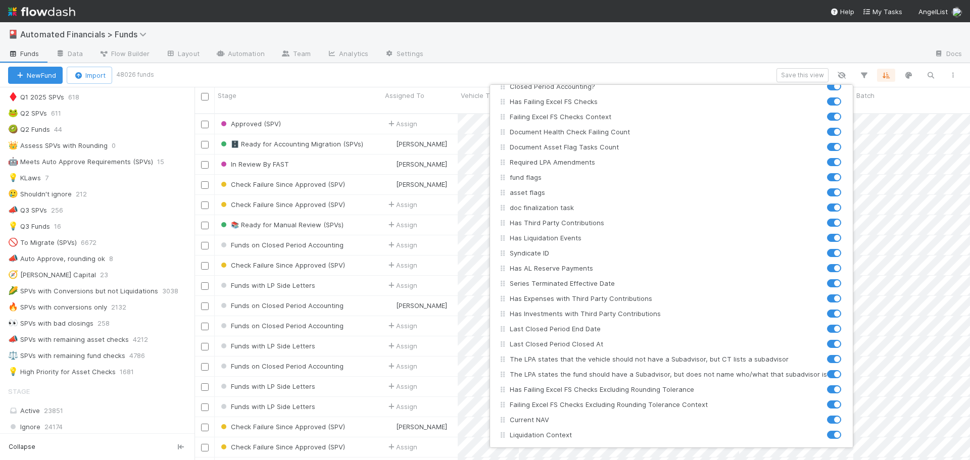
click at [430, 42] on div "Stage Assigned To Vehicle Type Fund Name Syndicate Name Batch Documents Verifie…" at bounding box center [485, 230] width 970 height 460
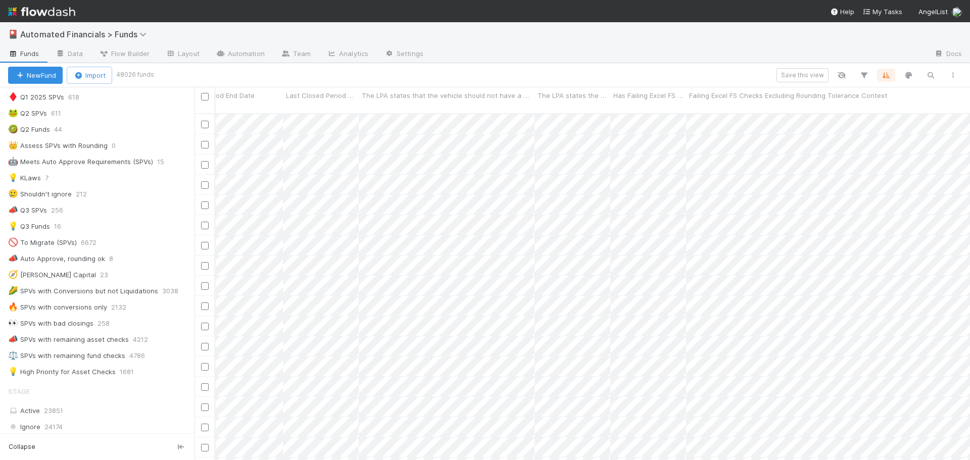
scroll to position [0, 15786]
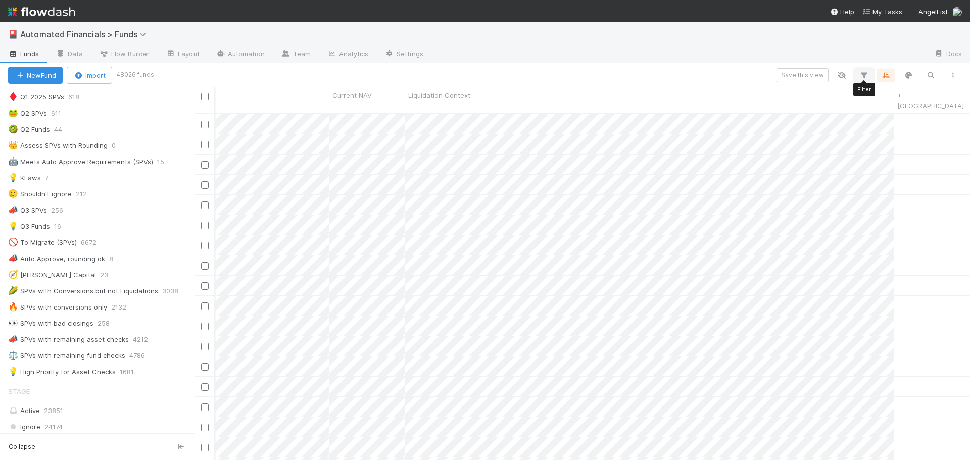
click at [863, 73] on icon "button" at bounding box center [864, 75] width 10 height 9
click at [673, 105] on button "Add Filter" at bounding box center [708, 105] width 303 height 15
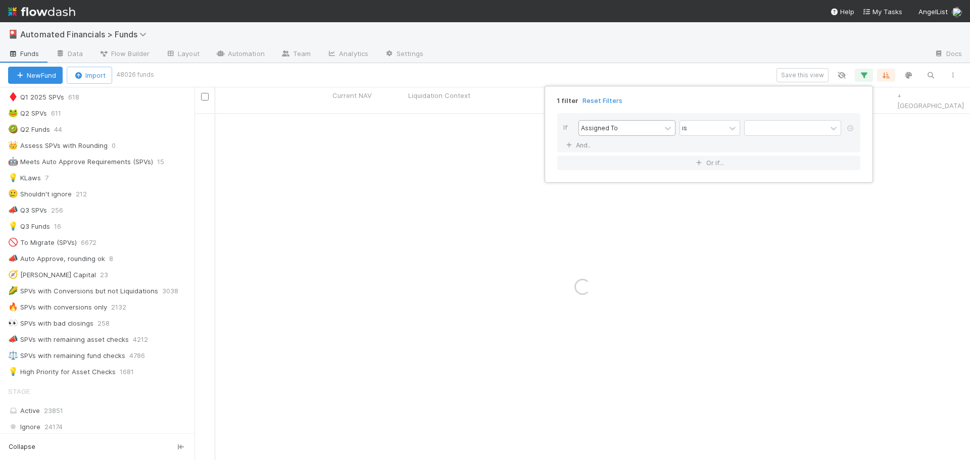
click at [630, 131] on div "Assigned To" at bounding box center [620, 128] width 82 height 15
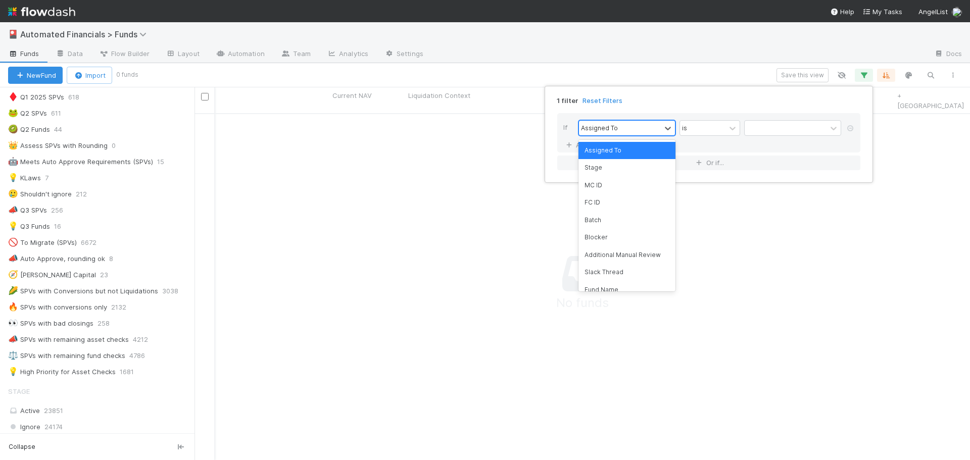
scroll to position [340, 768]
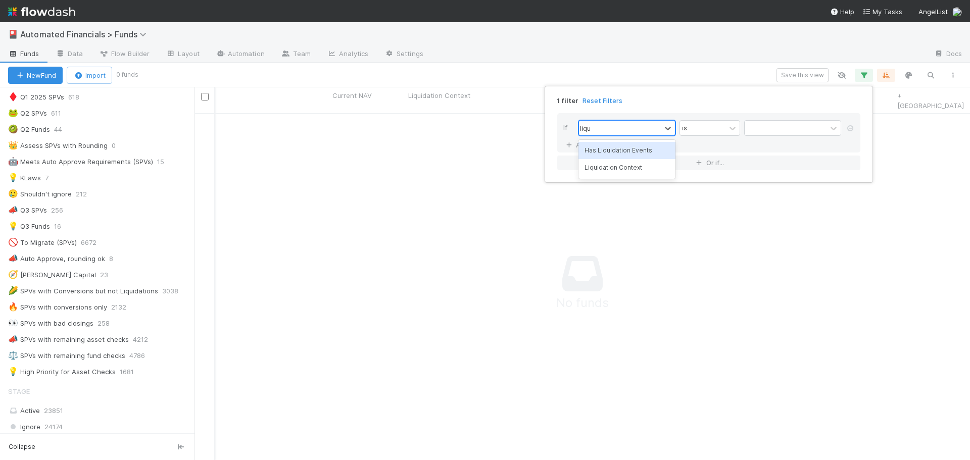
type input "liqui"
click at [629, 162] on div "Liquidation Context" at bounding box center [626, 167] width 97 height 17
click at [644, 129] on div "Liquidation Context" at bounding box center [620, 128] width 82 height 15
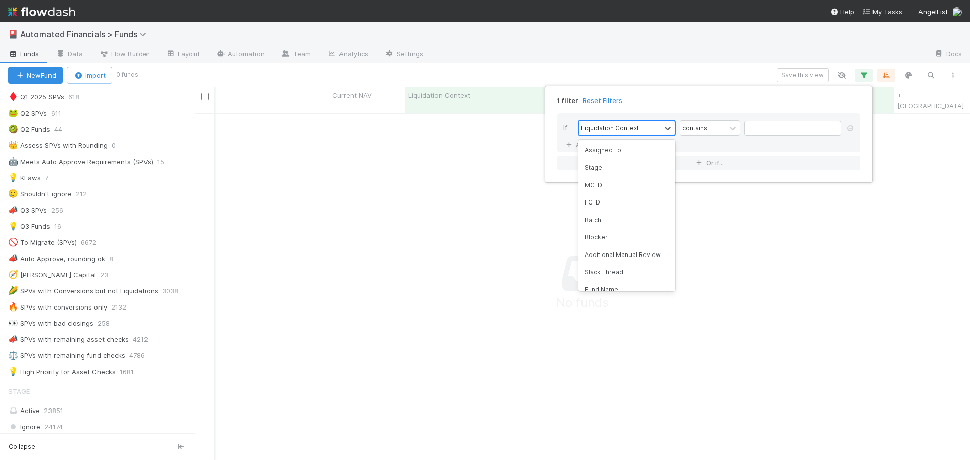
scroll to position [2154, 0]
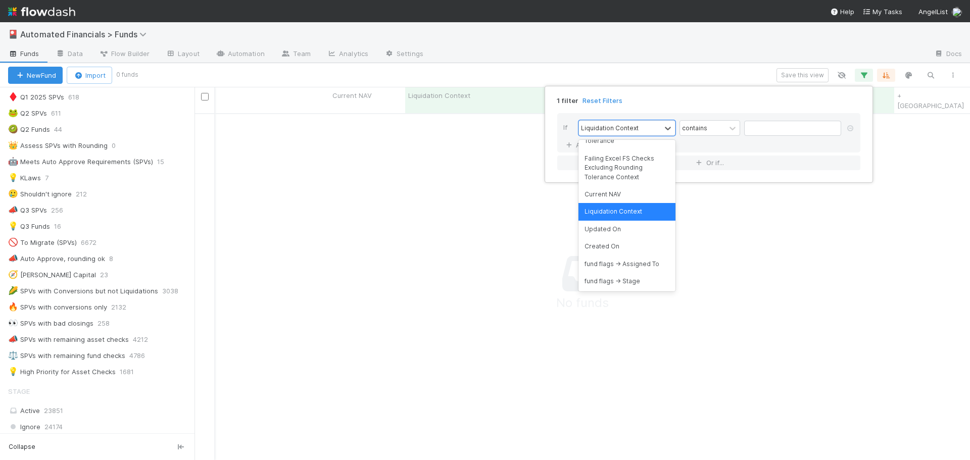
drag, startPoint x: 710, startPoint y: 149, endPoint x: 689, endPoint y: 147, distance: 21.3
click at [710, 149] on div "If option Liquidation Context, selected. option Liquidation Context focused, 10…" at bounding box center [708, 132] width 303 height 39
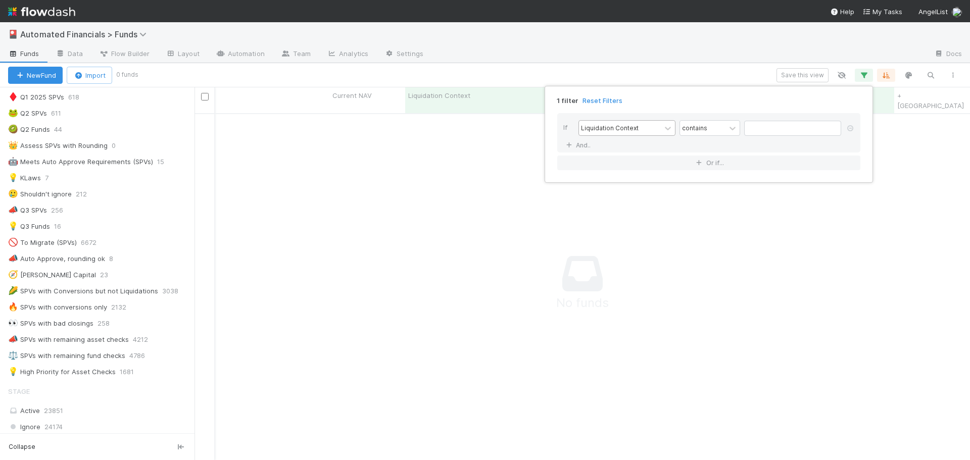
click at [637, 132] on div "Liquidation Context" at bounding box center [620, 128] width 82 height 15
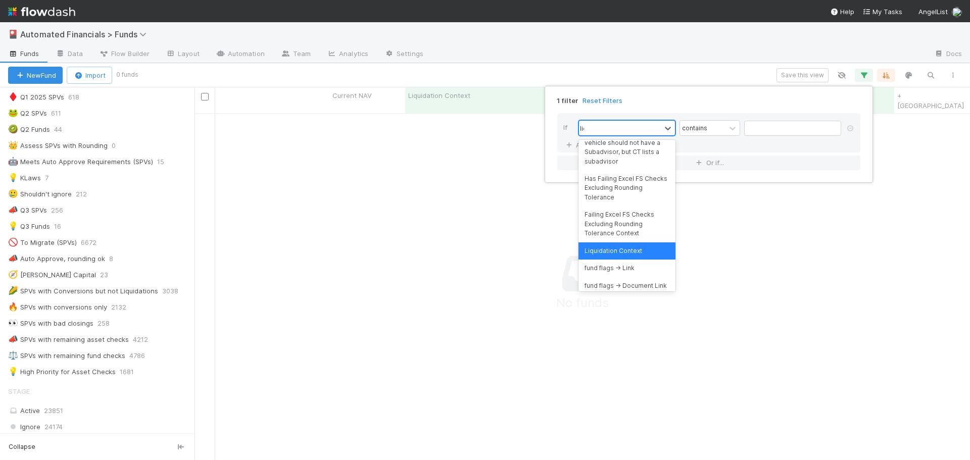
scroll to position [0, 0]
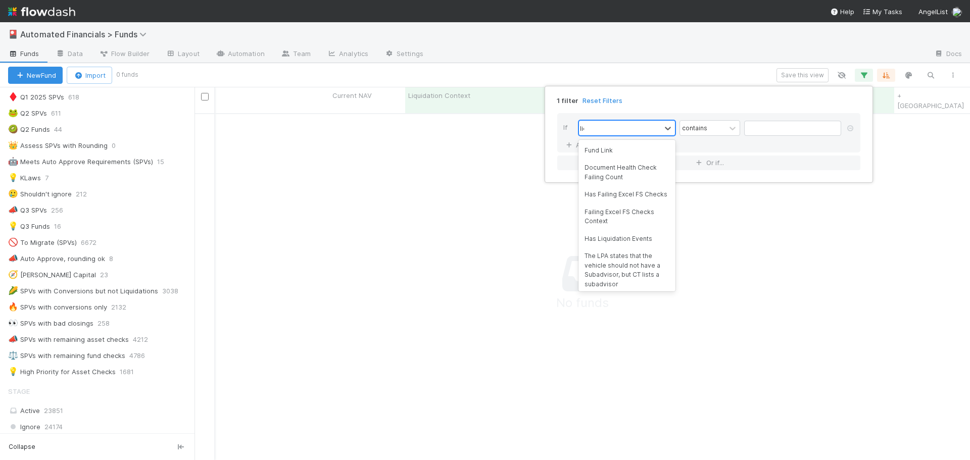
type input "liqui"
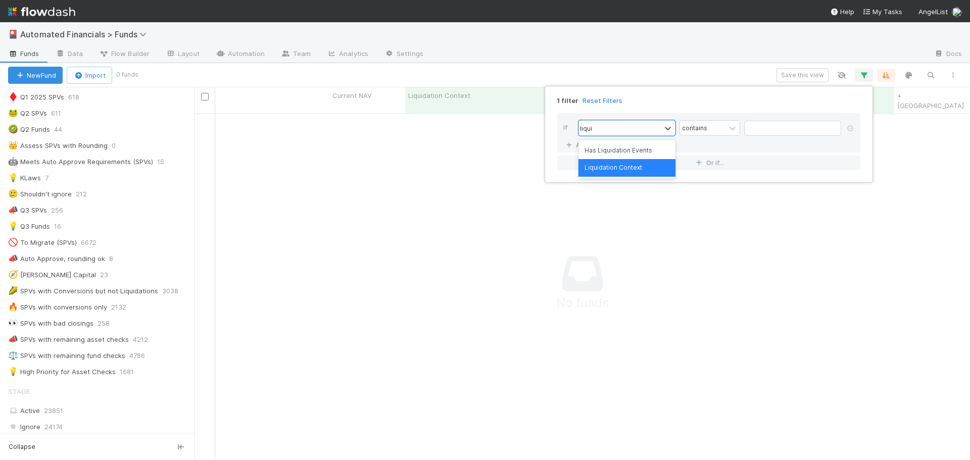
click at [615, 171] on div "Liquidation Context" at bounding box center [626, 167] width 97 height 17
click at [697, 127] on div "contains" at bounding box center [694, 127] width 25 height 9
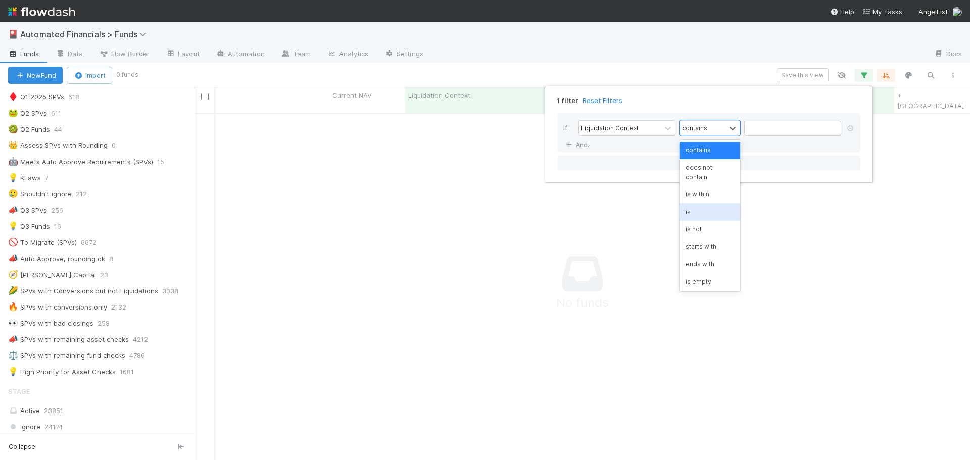
drag, startPoint x: 704, startPoint y: 209, endPoint x: 717, endPoint y: 188, distance: 23.6
click at [704, 209] on div "is" at bounding box center [709, 212] width 61 height 17
click at [756, 130] on input "text" at bounding box center [792, 128] width 97 height 15
type input "{}"
click at [688, 77] on div "1 filter Reset Filters If Liquidation Context is {} And.. Or if..." at bounding box center [485, 230] width 970 height 460
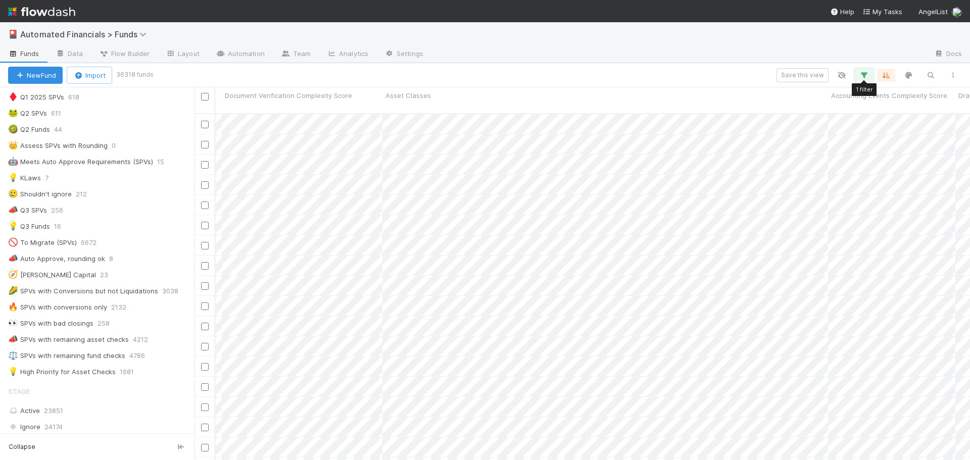
click at [865, 74] on icon "button" at bounding box center [864, 75] width 10 height 9
click at [570, 143] on icon at bounding box center [569, 145] width 10 height 6
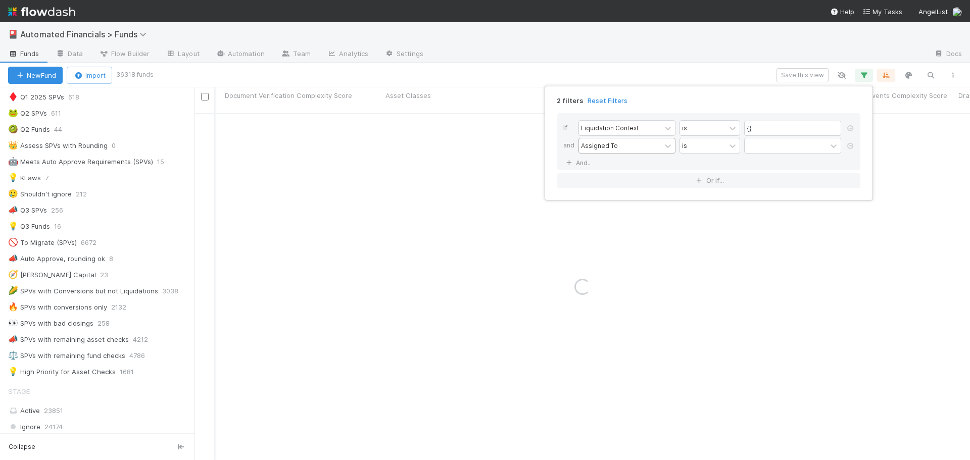
click at [605, 148] on div "Assigned To" at bounding box center [599, 145] width 37 height 9
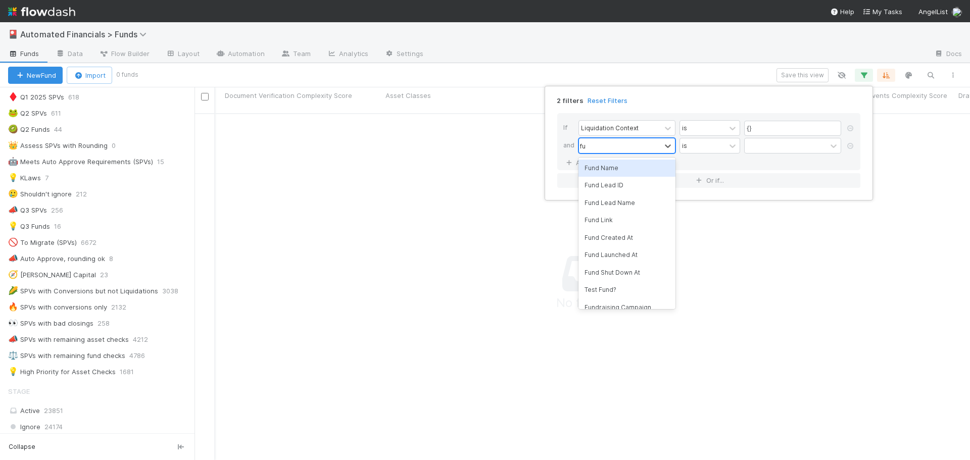
type input "f"
type input "s"
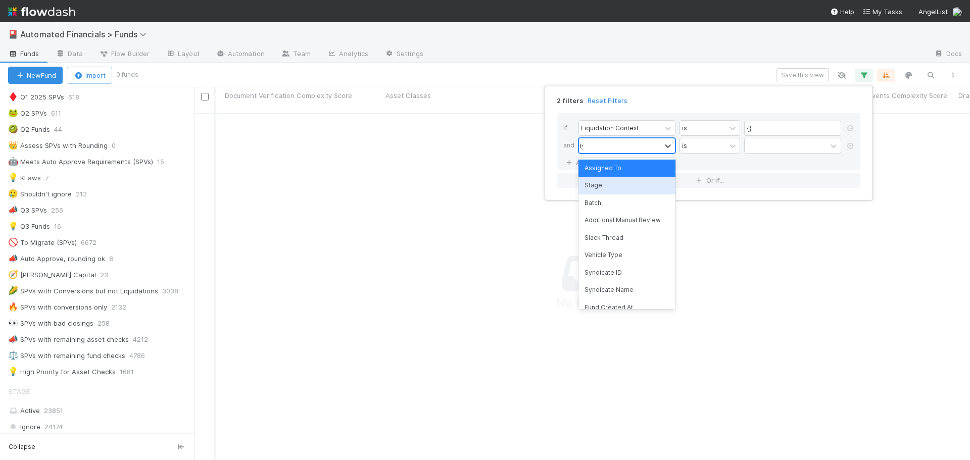
type input "type"
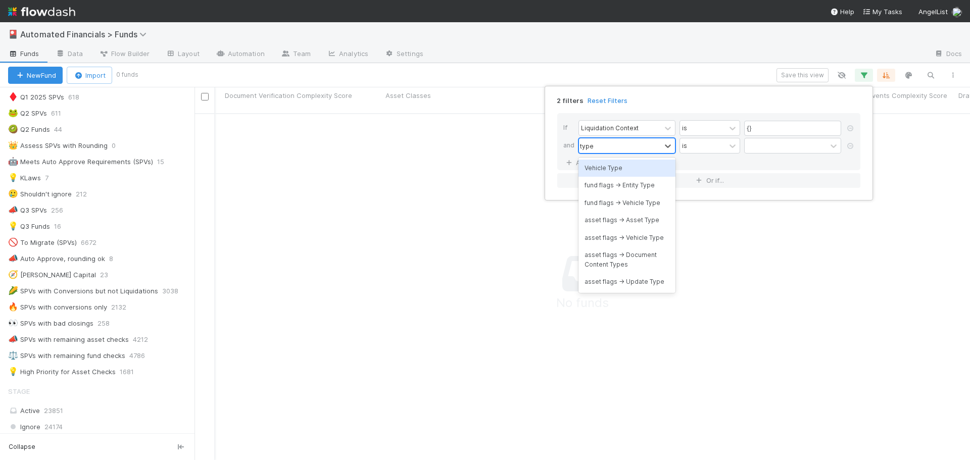
click at [621, 165] on div "Vehicle Type" at bounding box center [626, 168] width 97 height 17
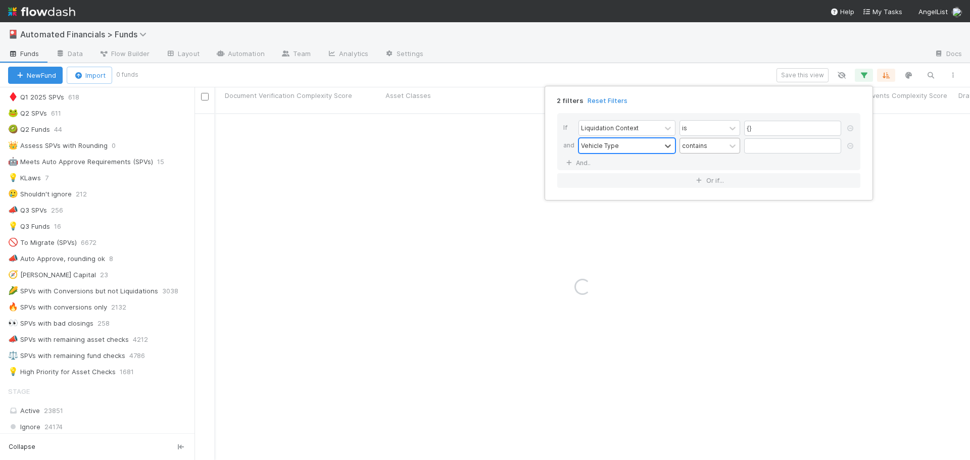
click at [722, 150] on div "contains" at bounding box center [702, 145] width 45 height 15
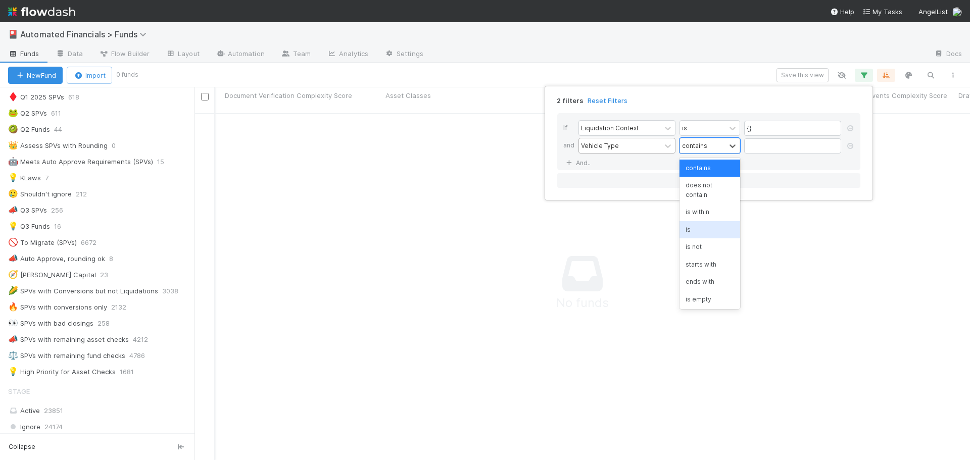
click at [694, 229] on div "is" at bounding box center [709, 229] width 61 height 17
click at [761, 147] on input "text" at bounding box center [792, 145] width 97 height 15
type input "spv"
click at [654, 168] on div "If Liquidation Context is {} and Vehicle Type is spv And.." at bounding box center [708, 141] width 303 height 57
click at [577, 167] on link "And.." at bounding box center [579, 163] width 32 height 15
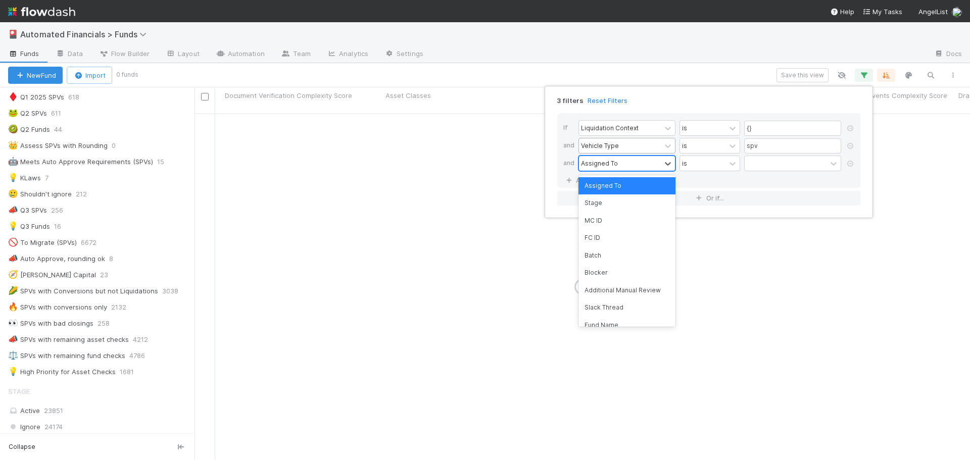
click at [599, 167] on div "Assigned To" at bounding box center [599, 163] width 37 height 9
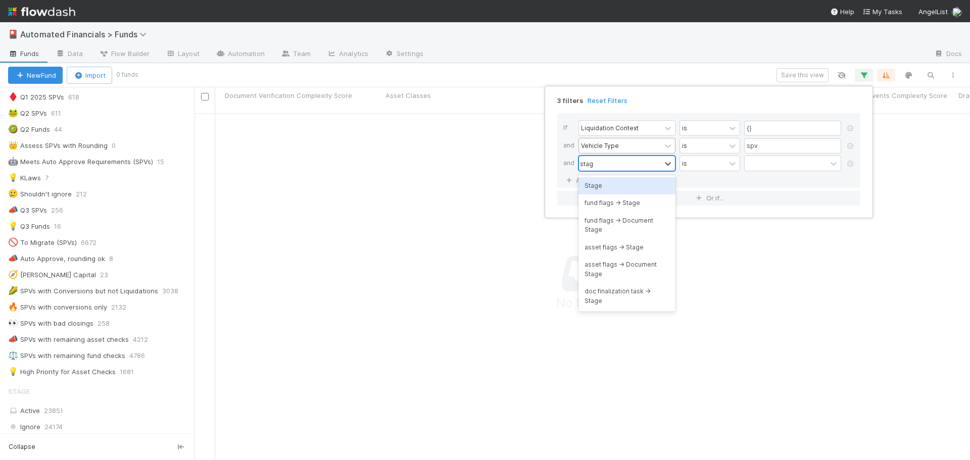
type input "stage"
click at [596, 187] on div "Stage" at bounding box center [626, 185] width 97 height 17
click at [713, 164] on div "is" at bounding box center [702, 163] width 45 height 15
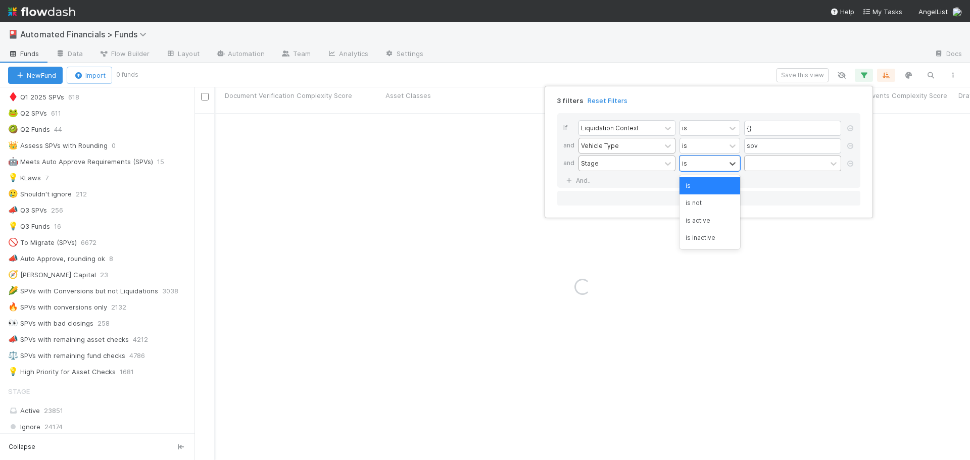
click at [715, 200] on div "is not" at bounding box center [709, 202] width 61 height 17
click at [764, 162] on div at bounding box center [785, 163] width 82 height 15
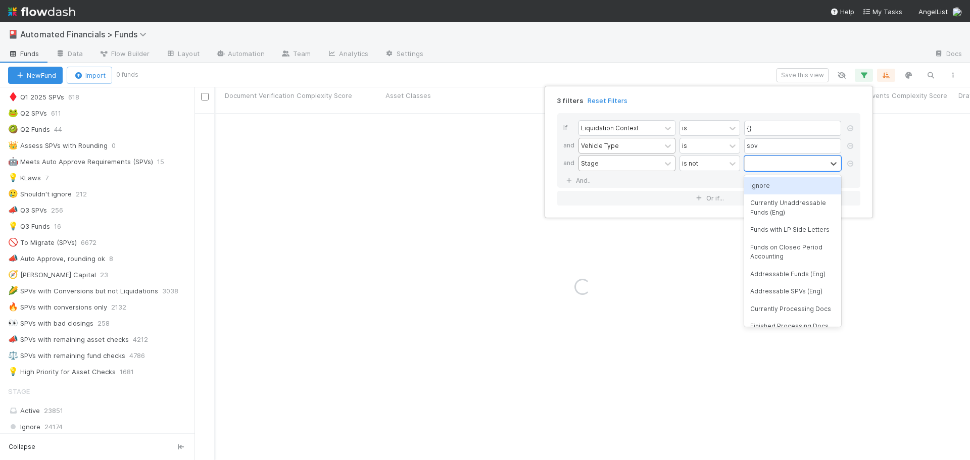
click at [766, 186] on div "Ignore" at bounding box center [792, 185] width 97 height 17
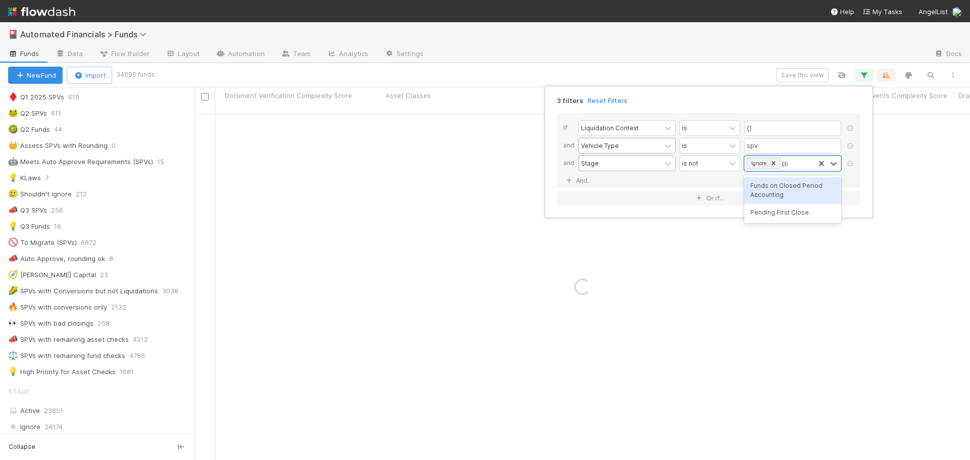
type input "closed"
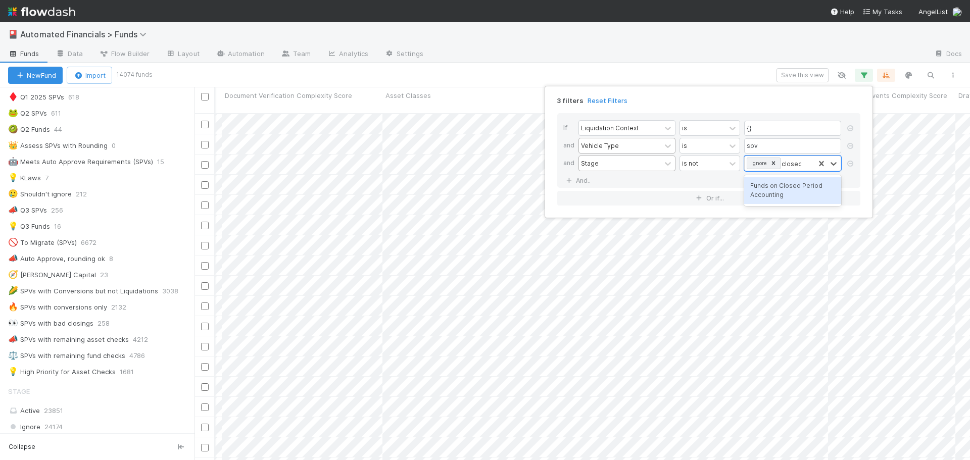
click at [770, 188] on div "Funds on Closed Period Accounting" at bounding box center [792, 190] width 97 height 27
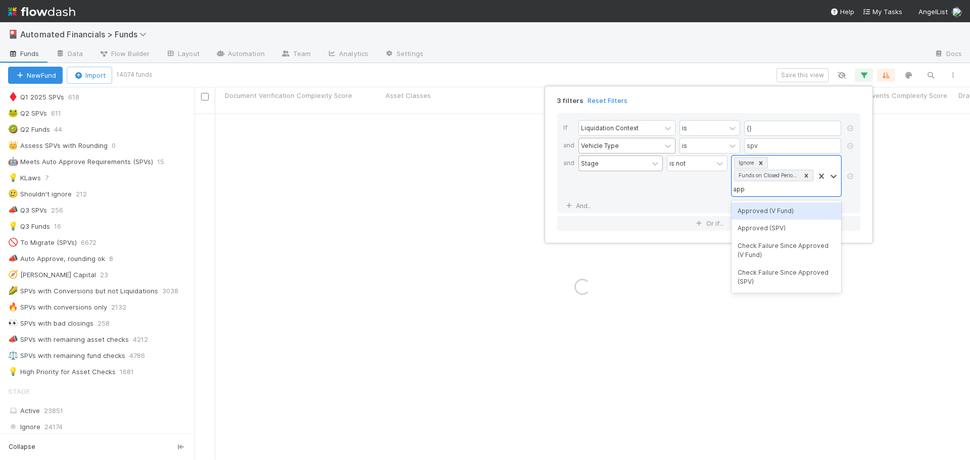
type input "appro"
click at [770, 228] on div "Approved (SPV)" at bounding box center [786, 228] width 110 height 17
type input "approve"
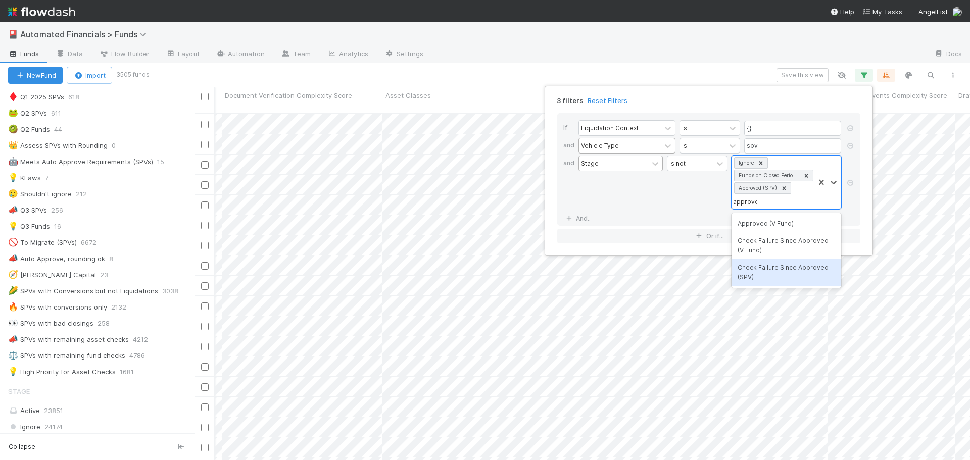
click at [764, 271] on div "Check Failure Since Approved (SPV)" at bounding box center [786, 272] width 110 height 27
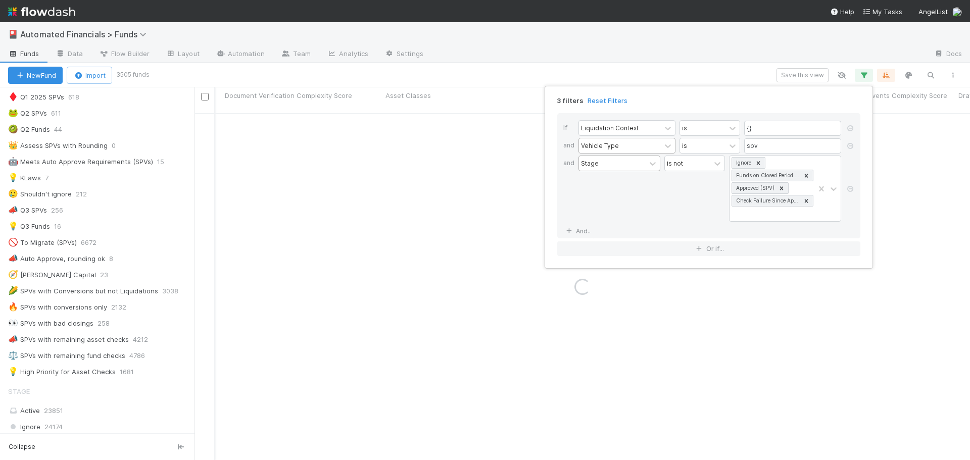
click at [671, 199] on div "is not" at bounding box center [694, 189] width 61 height 66
click at [572, 229] on icon at bounding box center [569, 231] width 10 height 6
click at [615, 230] on div "Assigned To" at bounding box center [599, 231] width 37 height 9
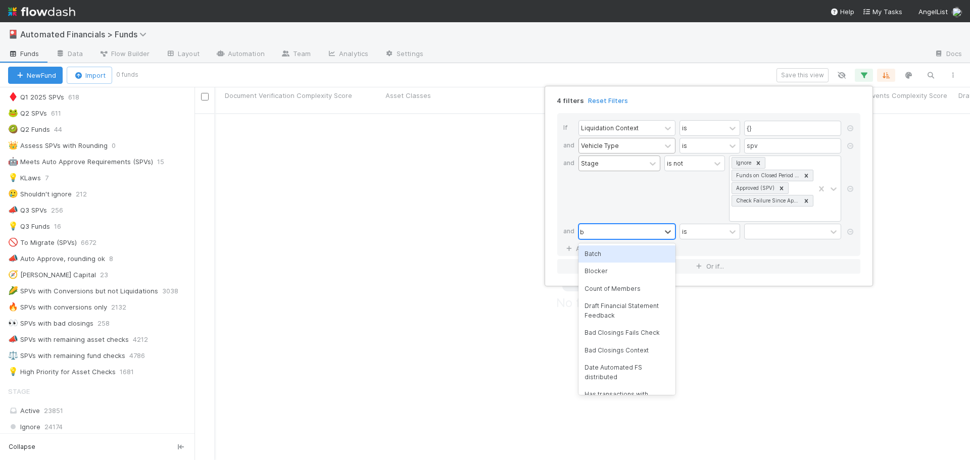
scroll to position [8, 8]
type input "blocker"
click at [607, 255] on div "Blocker" at bounding box center [626, 253] width 97 height 17
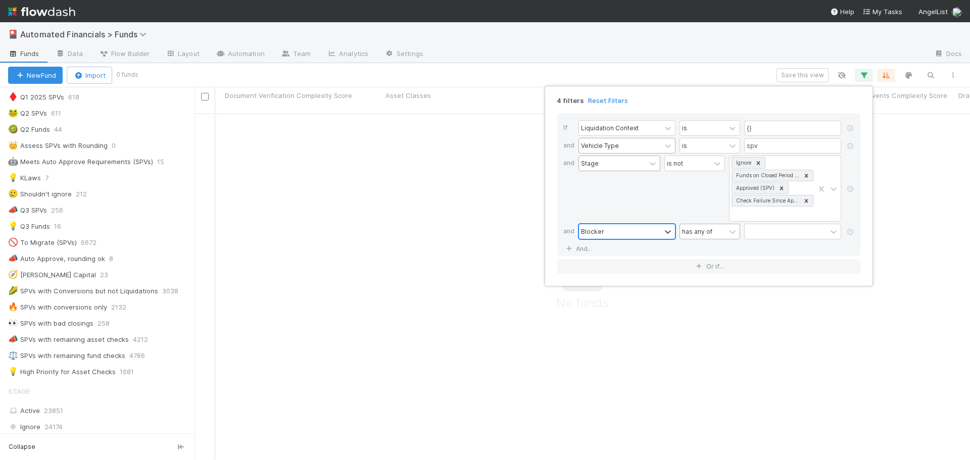
scroll to position [340, 768]
click at [696, 233] on div "has any of" at bounding box center [697, 231] width 30 height 9
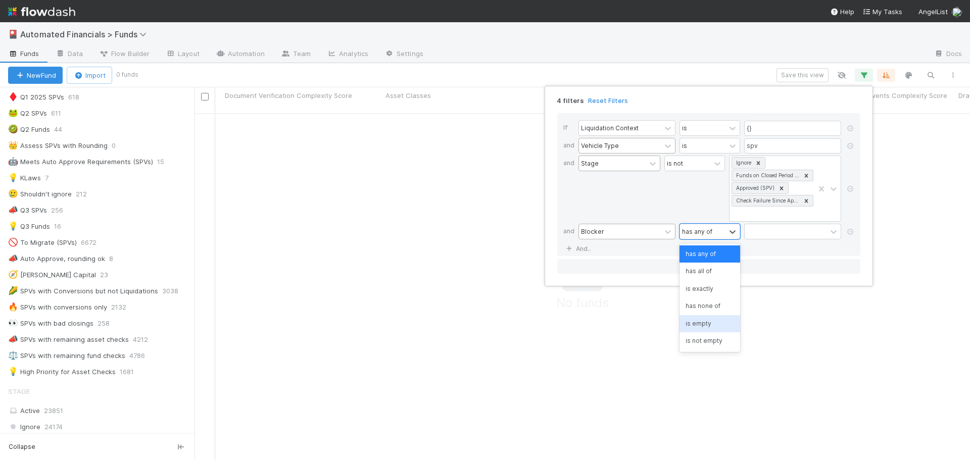
click at [703, 326] on div "is empty" at bounding box center [709, 323] width 61 height 17
click at [577, 249] on link "And.." at bounding box center [579, 248] width 32 height 15
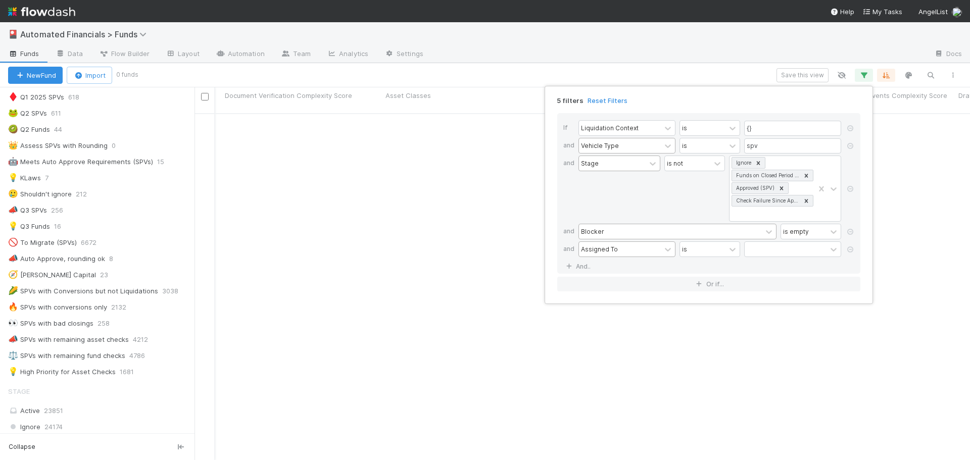
click at [598, 251] on div "Assigned To" at bounding box center [599, 248] width 37 height 9
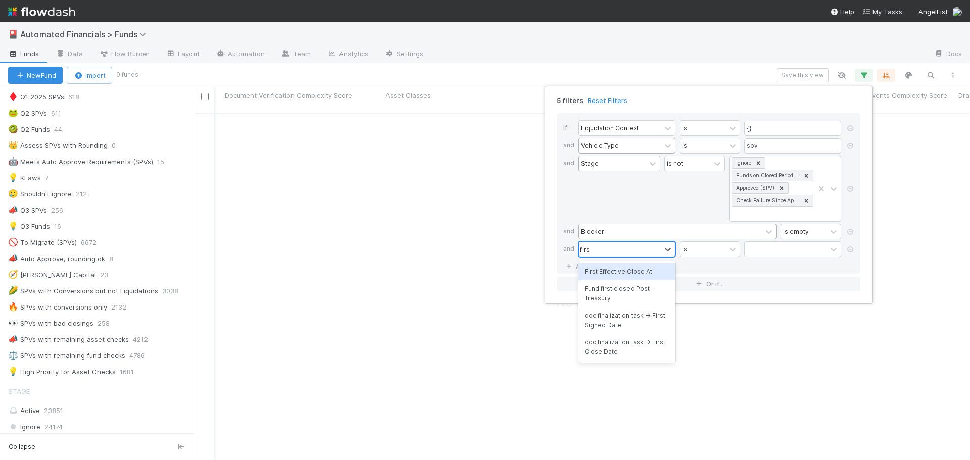
type input "first"
click at [616, 271] on div "First Effective Close At" at bounding box center [626, 271] width 97 height 17
click at [717, 250] on div "is" at bounding box center [702, 249] width 45 height 15
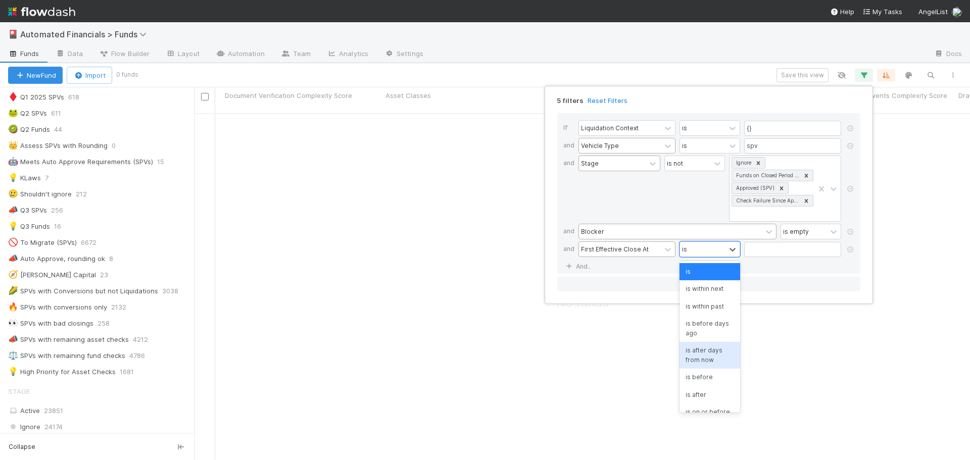
scroll to position [51, 0]
click at [701, 331] on div "is before" at bounding box center [709, 326] width 61 height 17
click at [761, 243] on input "text" at bounding box center [792, 249] width 97 height 15
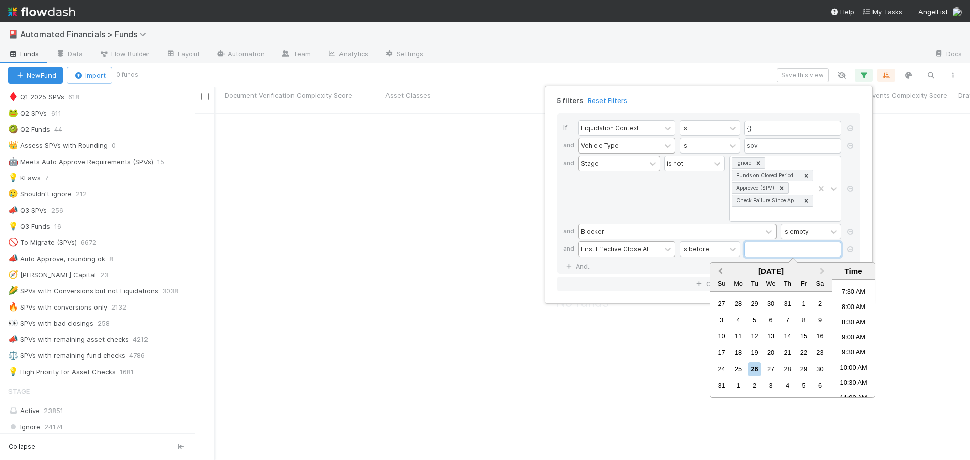
scroll to position [340, 768]
click at [719, 274] on button "Previous Month" at bounding box center [719, 272] width 16 height 16
click at [751, 301] on div "1" at bounding box center [754, 304] width 14 height 14
type input "07/01/2025 12:00:00 AM"
click at [611, 268] on div "If Liquidation Context is {} and Vehicle Type is spv and Stage is not Ignore Fu…" at bounding box center [708, 193] width 303 height 161
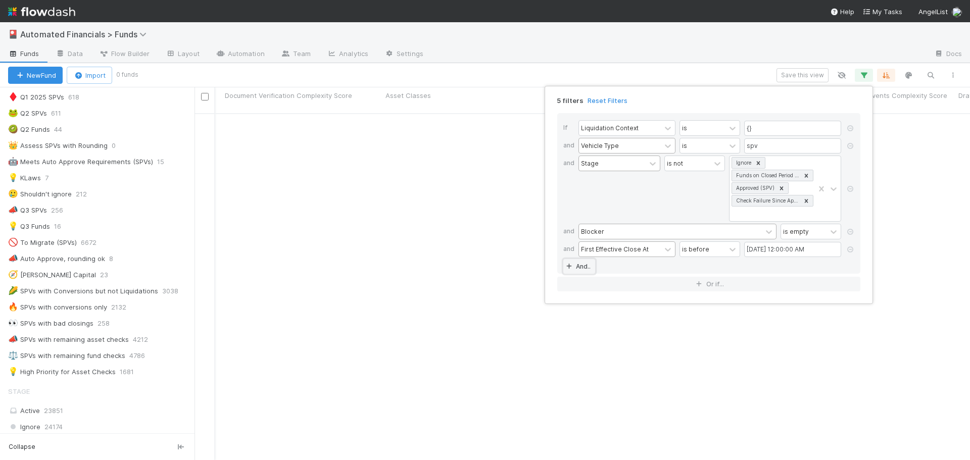
click at [584, 267] on link "And.." at bounding box center [579, 266] width 32 height 15
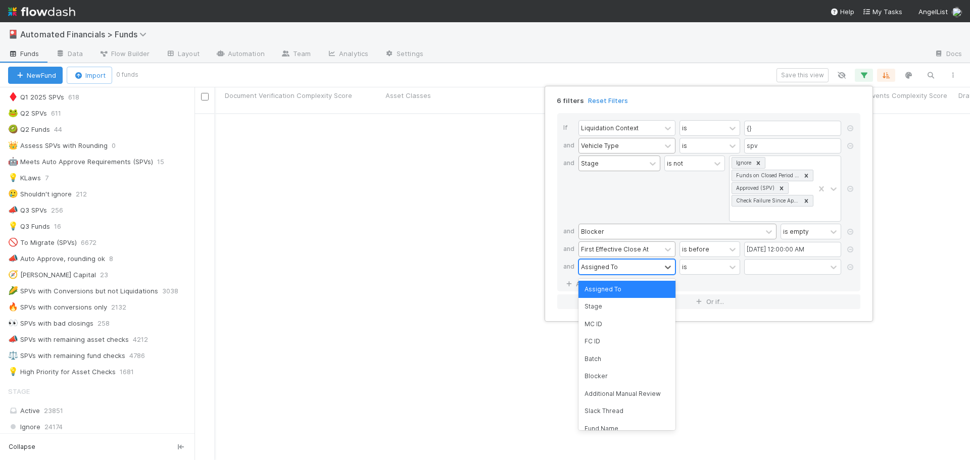
click at [596, 269] on div "Assigned To" at bounding box center [599, 266] width 37 height 9
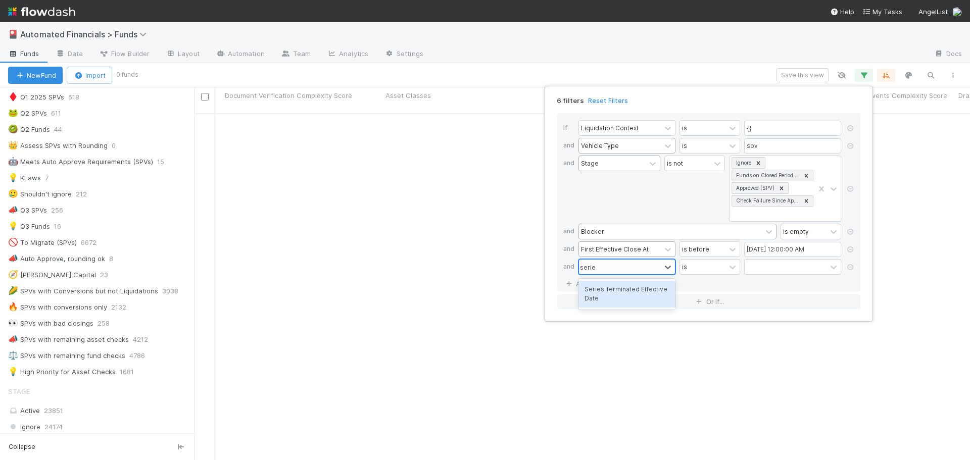
type input "series"
click at [609, 295] on div "Series Terminated Effective Date" at bounding box center [626, 294] width 97 height 27
click at [700, 263] on div "is" at bounding box center [702, 267] width 45 height 15
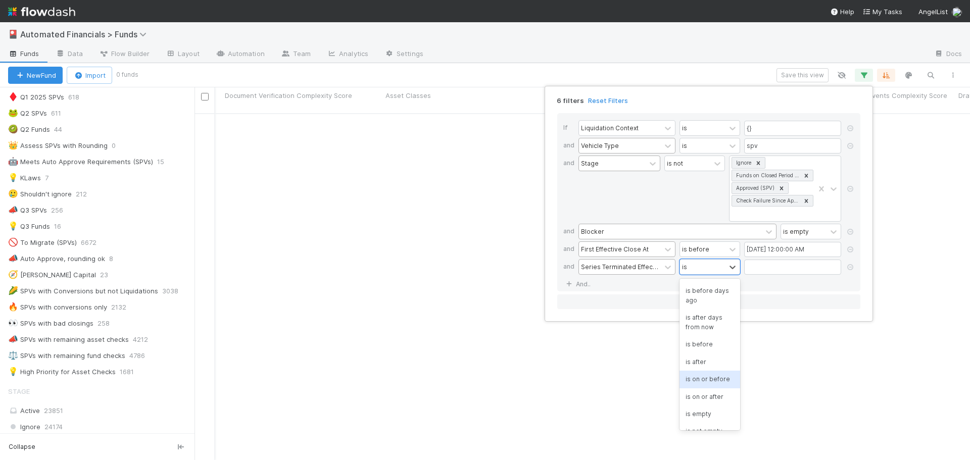
scroll to position [101, 0]
click at [706, 372] on div "is empty" at bounding box center [709, 363] width 61 height 17
click at [707, 268] on div "Series Terminated Effective Date" at bounding box center [670, 267] width 183 height 15
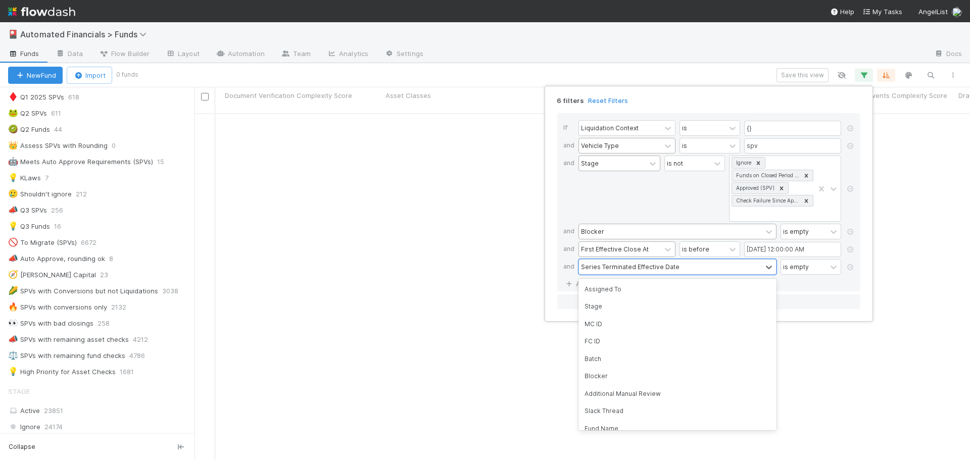
scroll to position [1439, 0]
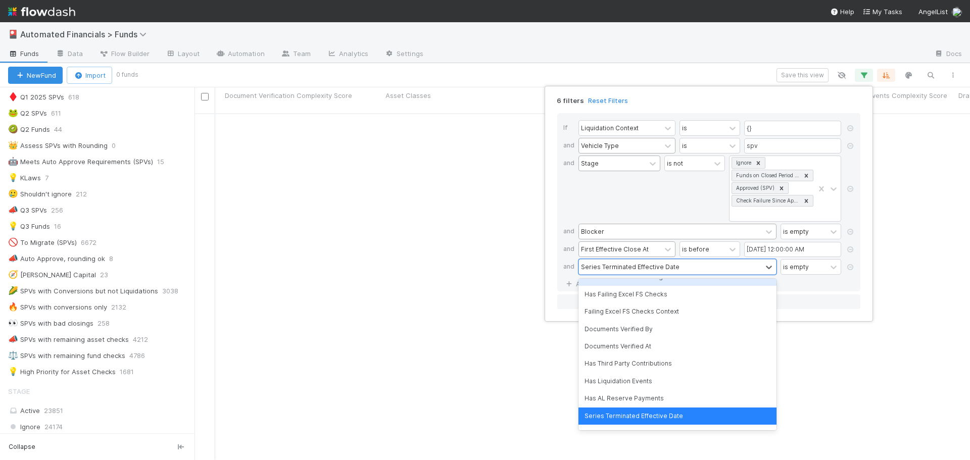
click at [663, 202] on div "Stage is not Ignore Funds on Closed Period Accounting Approved (SPV) Check Fail…" at bounding box center [711, 190] width 267 height 68
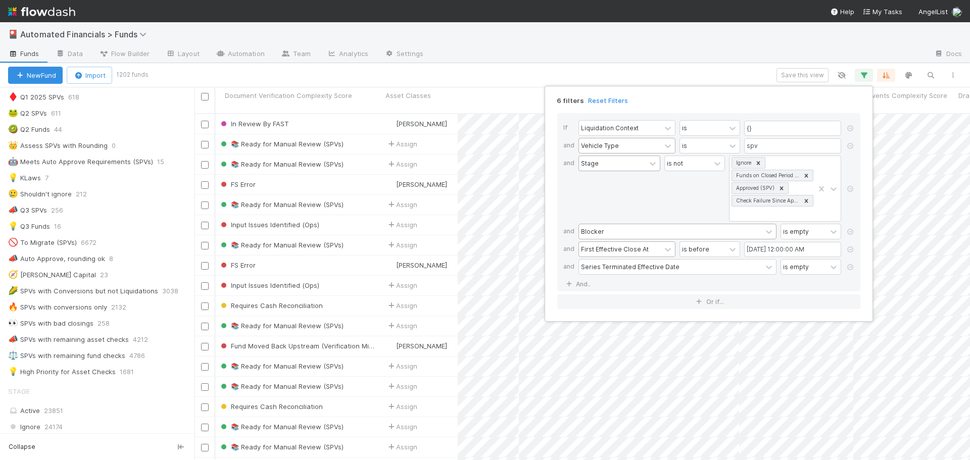
scroll to position [347, 768]
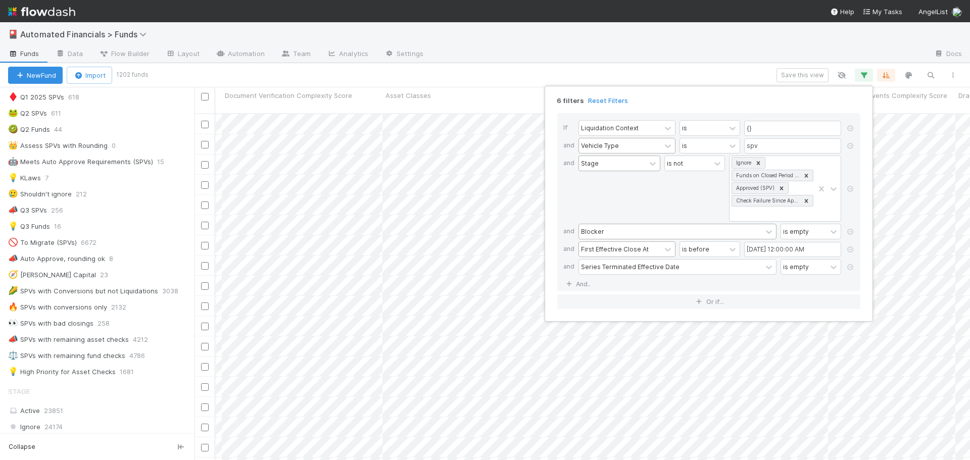
click at [653, 70] on div "6 filters Reset Filters If Liquidation Context is {} and Vehicle Type is spv an…" at bounding box center [485, 230] width 970 height 460
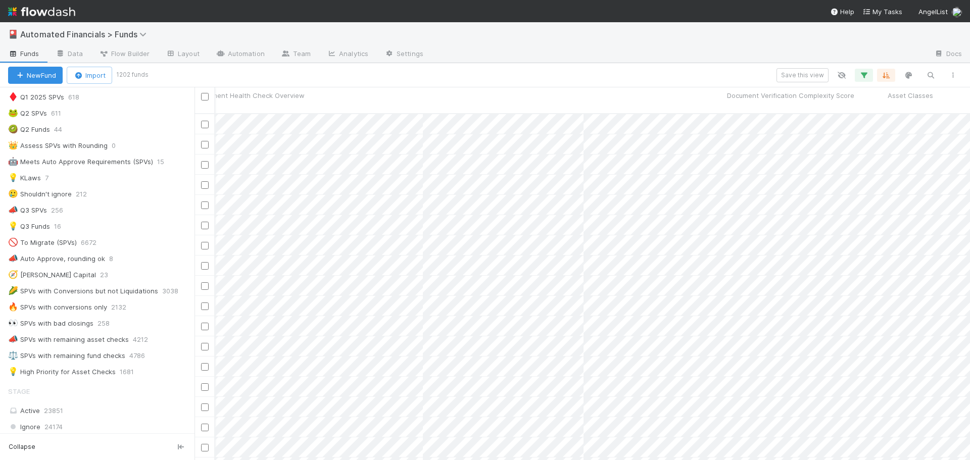
scroll to position [0, 4031]
click at [887, 74] on icon "button" at bounding box center [886, 75] width 10 height 9
click at [881, 112] on icon at bounding box center [880, 115] width 10 height 6
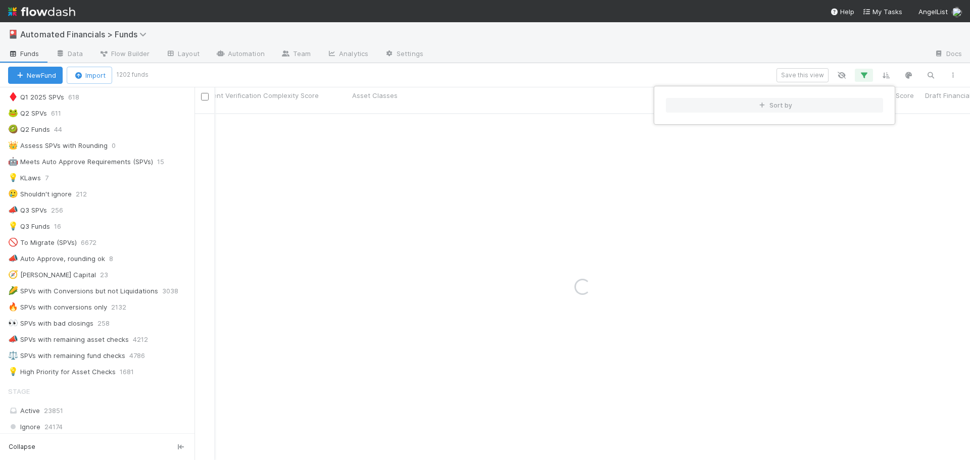
click at [657, 72] on div "Sort by" at bounding box center [485, 230] width 970 height 460
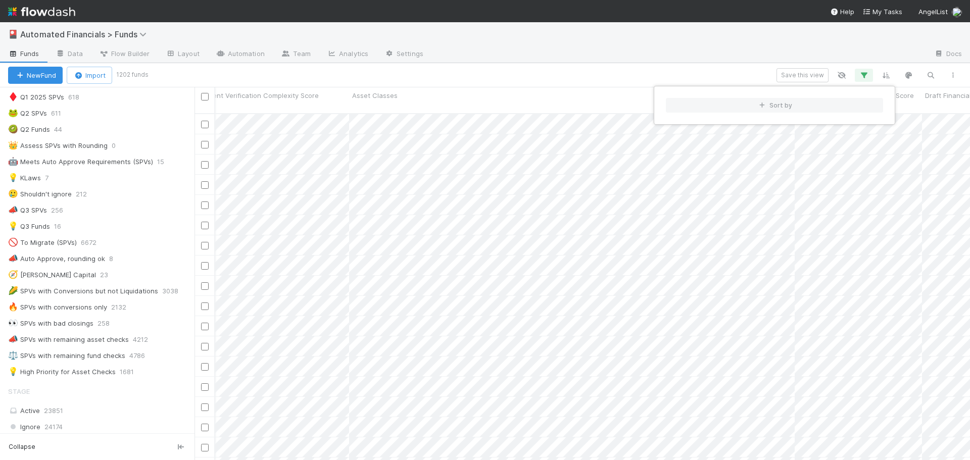
click at [624, 83] on div "Sort by" at bounding box center [485, 230] width 970 height 460
click at [739, 97] on div "Asset Classes" at bounding box center [572, 95] width 440 height 10
click at [426, 117] on div "Sort A → Z" at bounding box center [410, 114] width 115 height 15
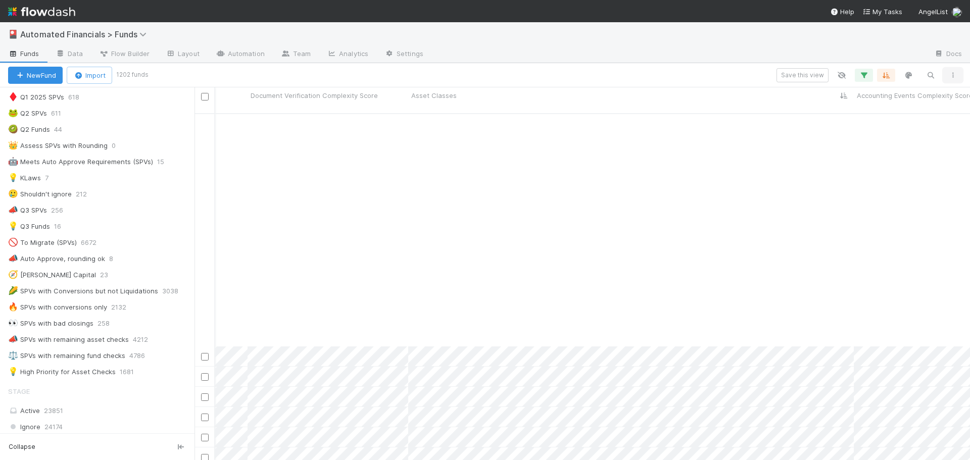
click at [950, 72] on icon "button" at bounding box center [952, 75] width 10 height 6
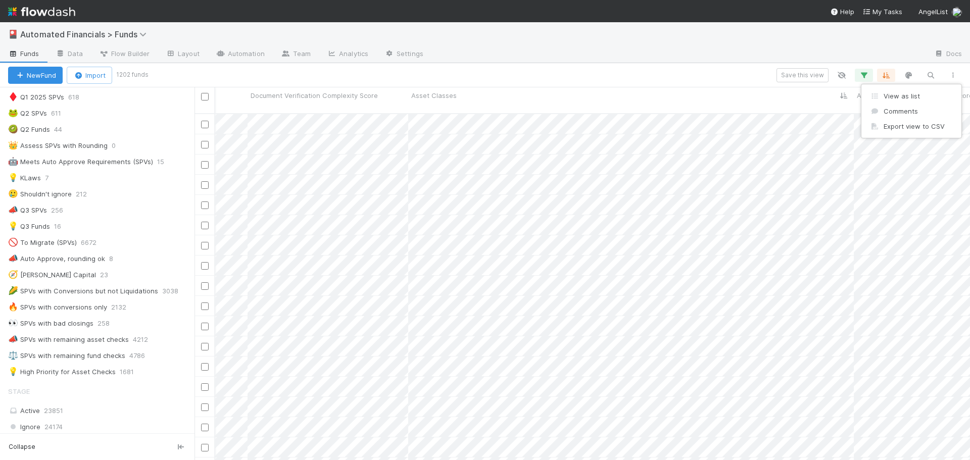
click at [823, 42] on div "View as list Comments Export view to CSV" at bounding box center [485, 230] width 970 height 460
click at [951, 76] on icon "button" at bounding box center [952, 75] width 10 height 6
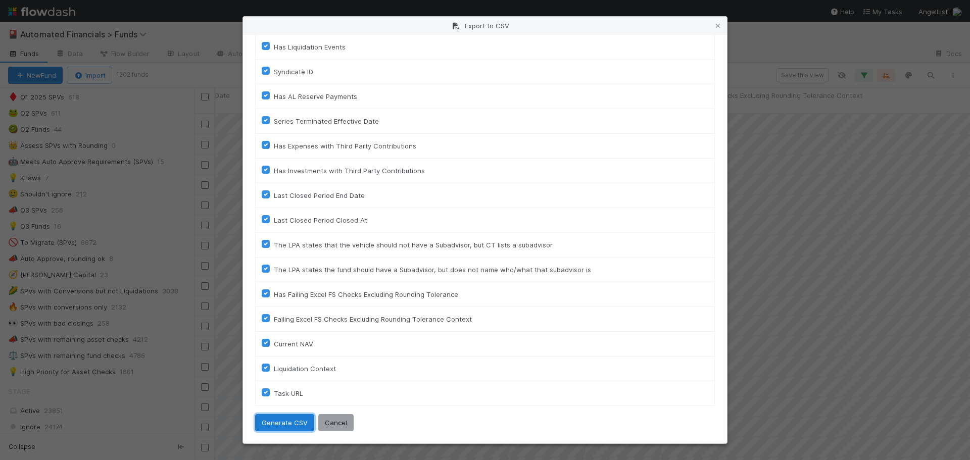
click at [287, 427] on button "Generate CSV" at bounding box center [284, 422] width 59 height 17
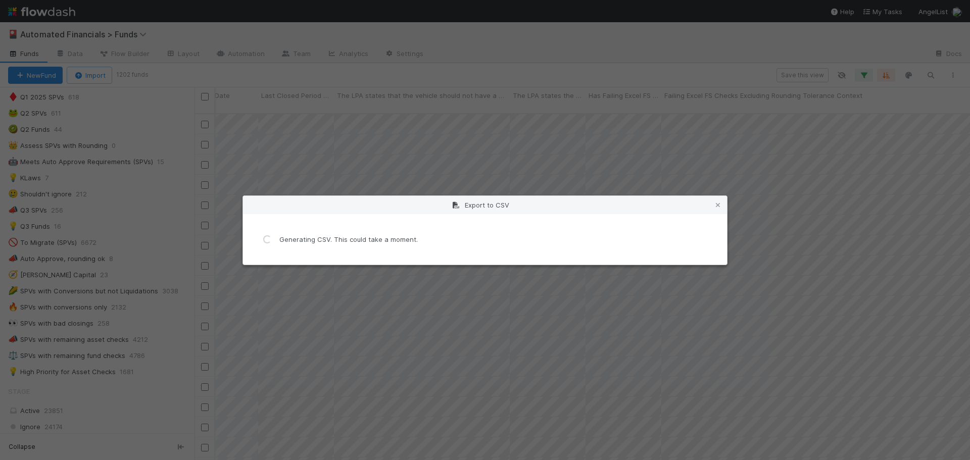
click at [426, 226] on div "Loading... Generating CSV. This could take a moment." at bounding box center [485, 239] width 484 height 51
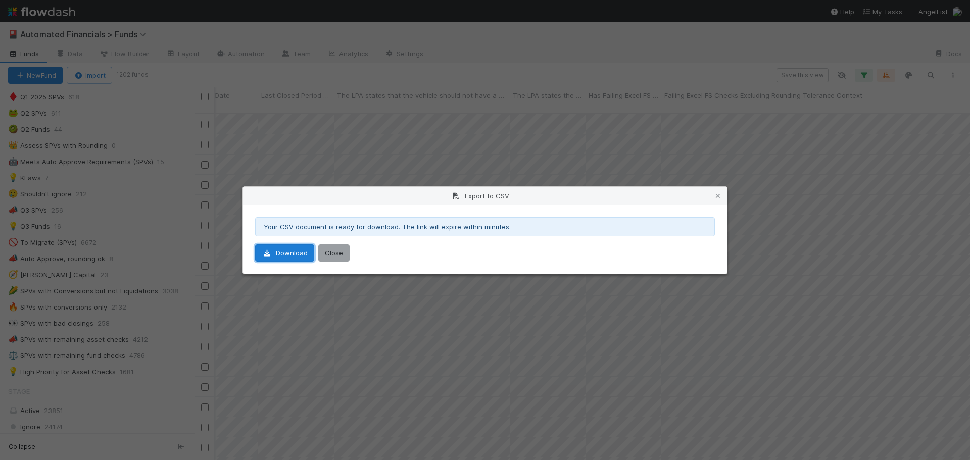
click at [271, 254] on icon at bounding box center [267, 253] width 10 height 7
click at [336, 252] on button "Close" at bounding box center [333, 252] width 31 height 17
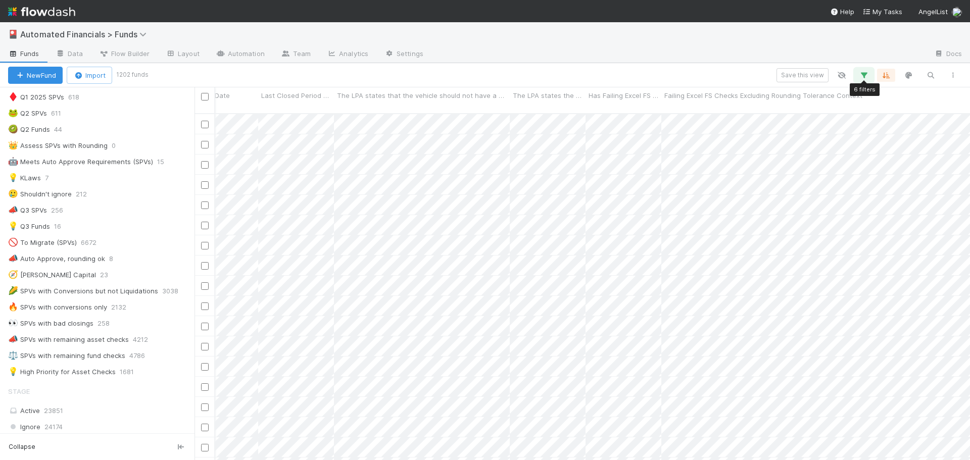
click at [859, 76] on icon "button" at bounding box center [864, 75] width 10 height 9
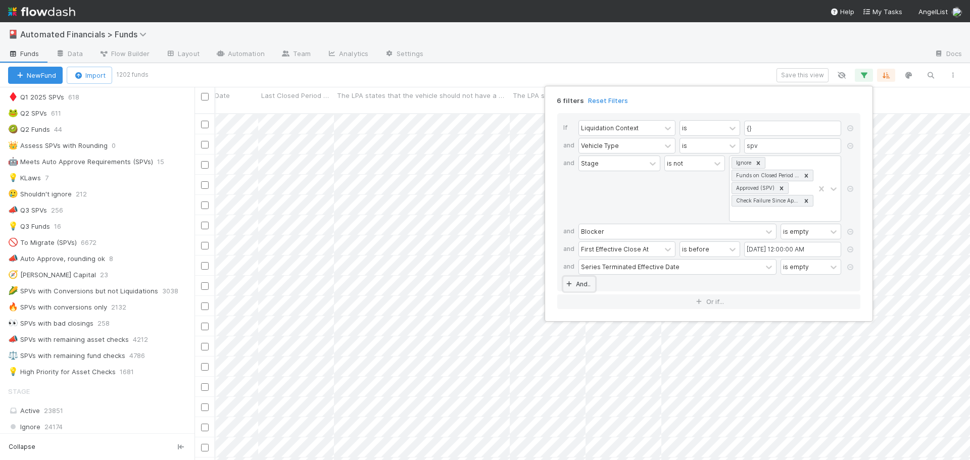
click at [571, 285] on icon at bounding box center [569, 284] width 10 height 6
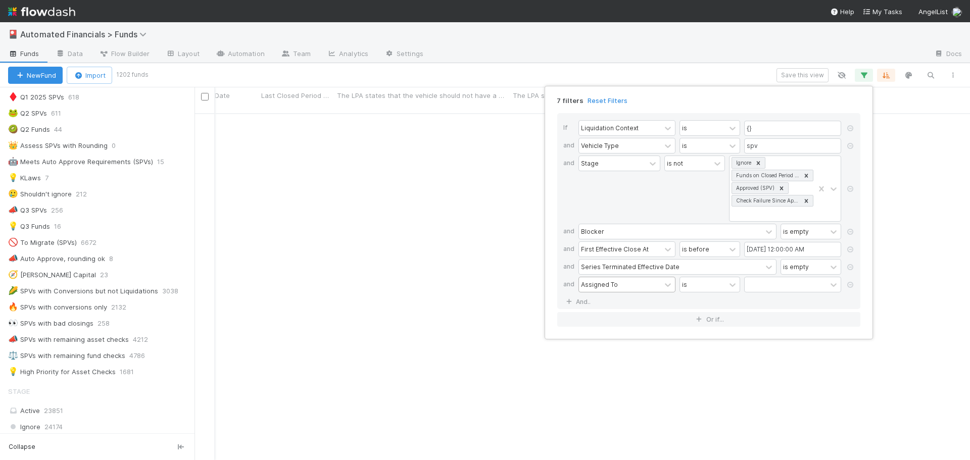
click at [585, 285] on div "Assigned To" at bounding box center [599, 284] width 37 height 9
type input "has li"
click at [631, 307] on div "Has Liquidation Events" at bounding box center [626, 306] width 97 height 17
click at [831, 106] on div "If Liquidation Context is {} and Vehicle Type is spv and Stage is not Ignore Fu…" at bounding box center [708, 220] width 319 height 230
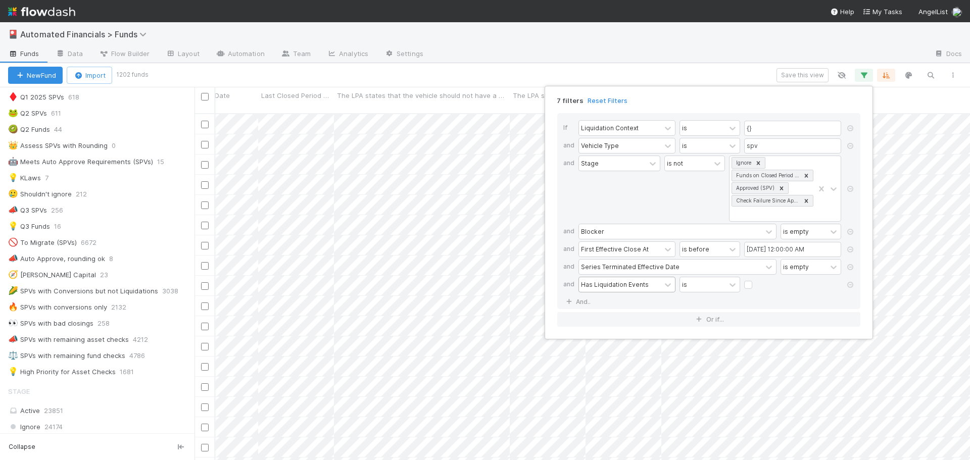
scroll to position [347, 768]
click at [849, 128] on icon at bounding box center [850, 128] width 10 height 6
type input "spv"
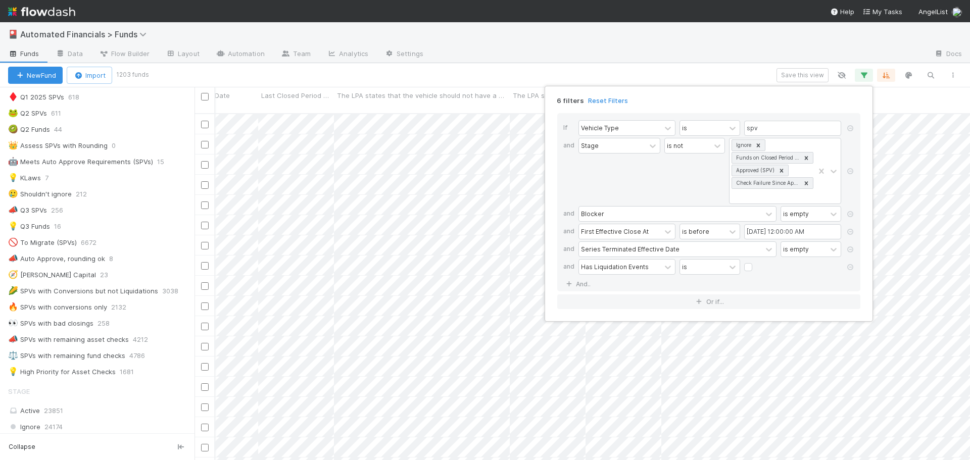
click at [647, 73] on div "6 filters Reset Filters If Vehicle Type is spv and Stage is not Ignore Funds on…" at bounding box center [485, 230] width 970 height 460
click at [692, 71] on div "6 filters Reset Filters If Vehicle Type is spv and Stage is not Ignore Funds on…" at bounding box center [485, 230] width 970 height 460
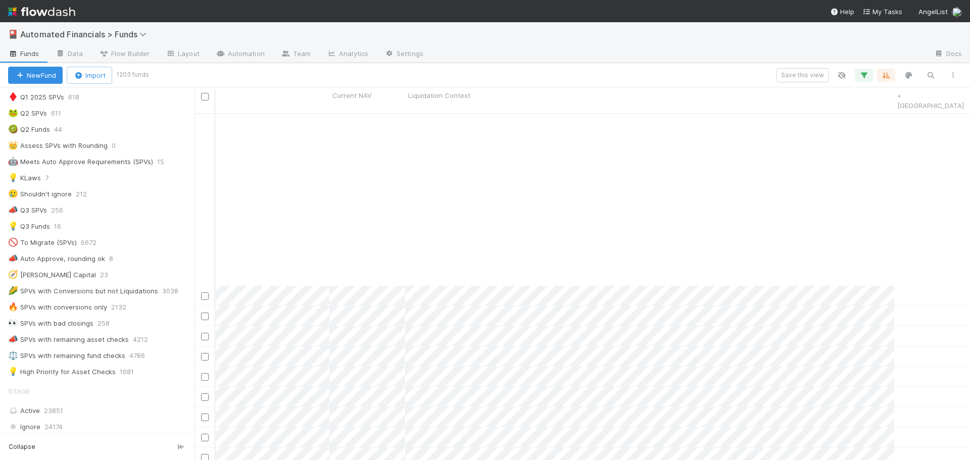
scroll to position [852, 15786]
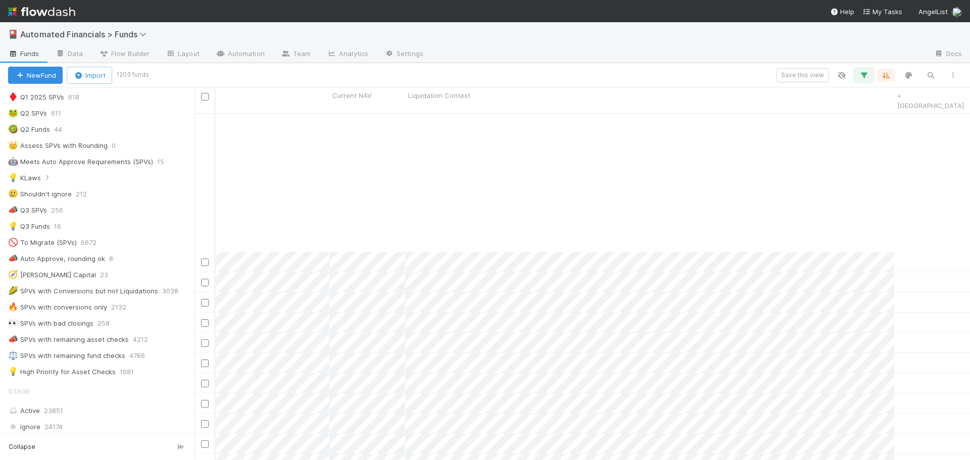
click at [861, 74] on icon "button" at bounding box center [864, 75] width 10 height 9
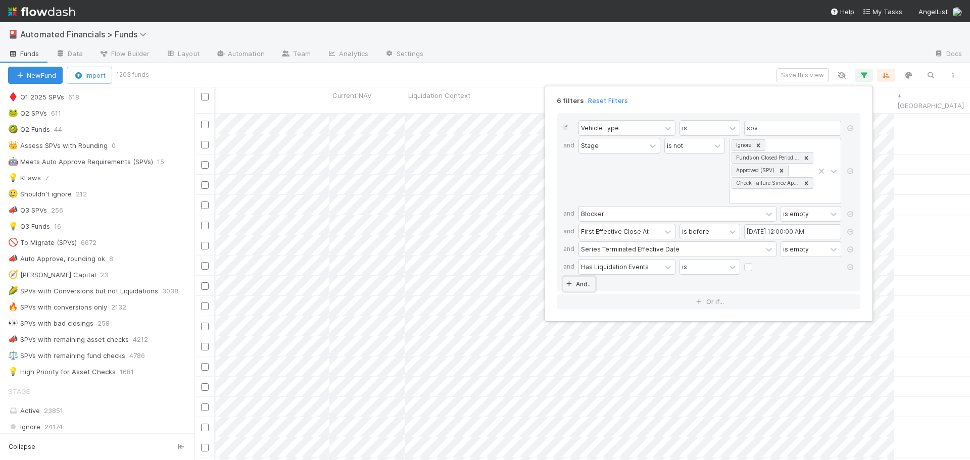
click at [576, 286] on link "And.." at bounding box center [579, 284] width 32 height 15
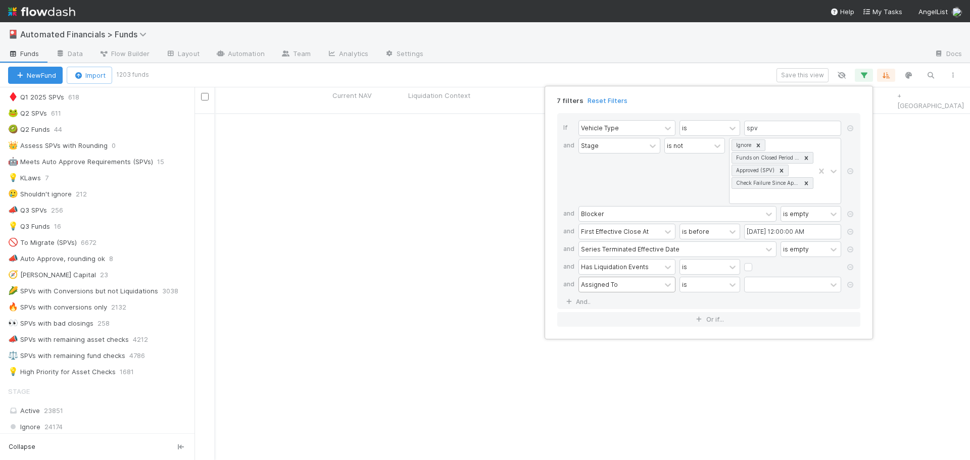
click at [630, 286] on div "Assigned To" at bounding box center [620, 284] width 82 height 15
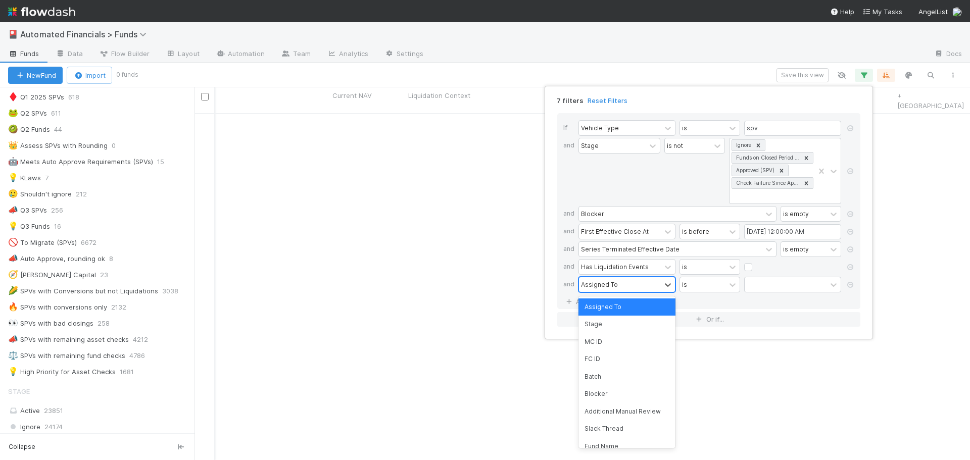
scroll to position [340, 768]
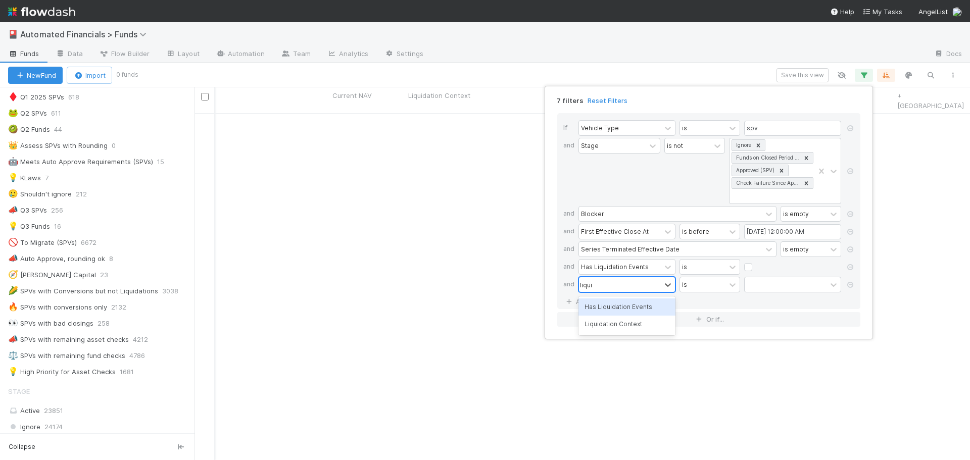
type input "liquid"
click at [635, 320] on div "Liquidation Context" at bounding box center [626, 324] width 97 height 17
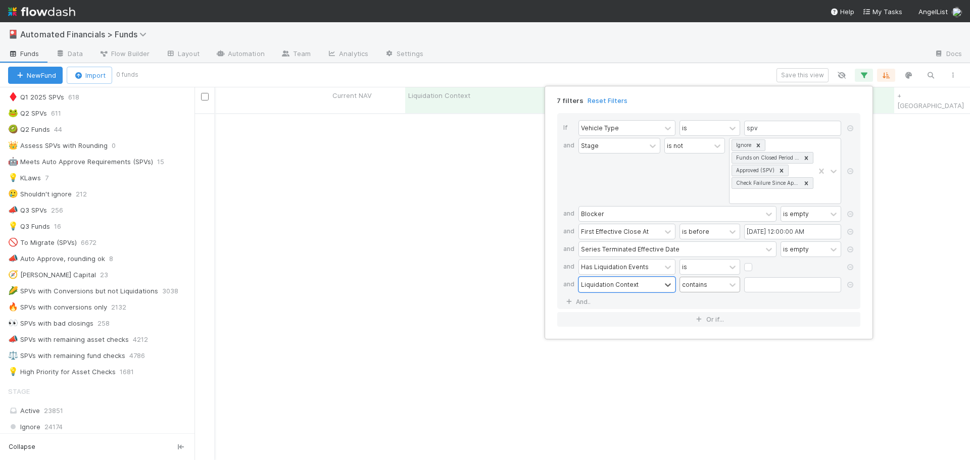
click at [692, 285] on div "contains" at bounding box center [694, 284] width 25 height 9
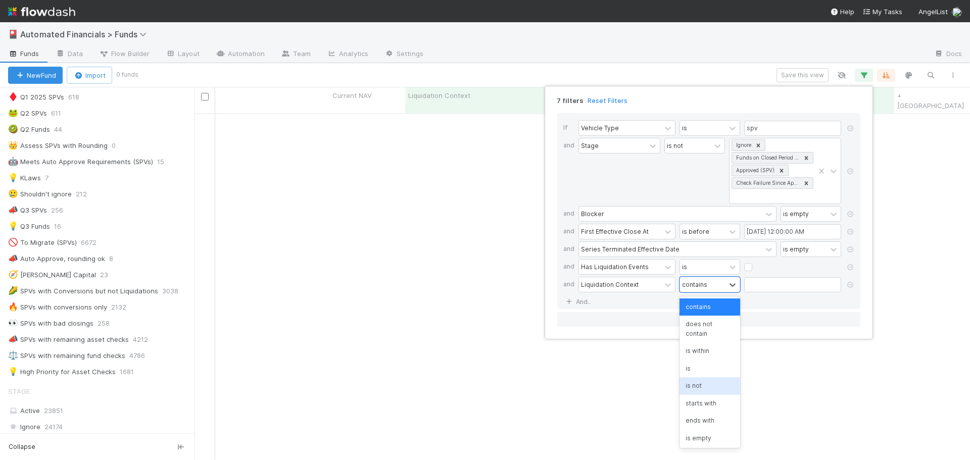
click at [707, 383] on div "is not" at bounding box center [709, 385] width 61 height 17
click at [754, 284] on input "text" at bounding box center [792, 284] width 97 height 15
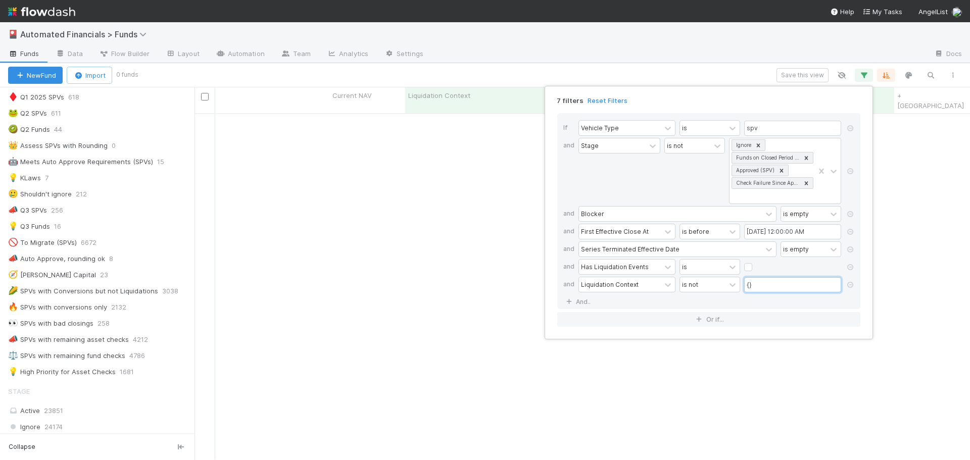
type input "{}"
click at [747, 300] on div "If Vehicle Type is spv and Stage is not Ignore Funds on Closed Period Accountin…" at bounding box center [708, 211] width 303 height 196
click at [589, 70] on div "7 filters Reset Filters If Vehicle Type is spv and Stage is not Ignore Funds on…" at bounding box center [485, 230] width 970 height 460
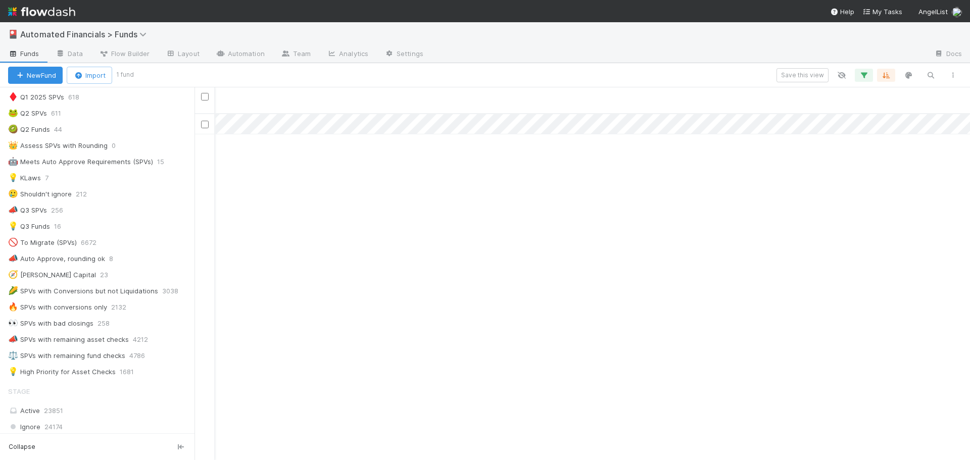
scroll to position [0, 6172]
click at [867, 74] on icon "button" at bounding box center [864, 75] width 10 height 9
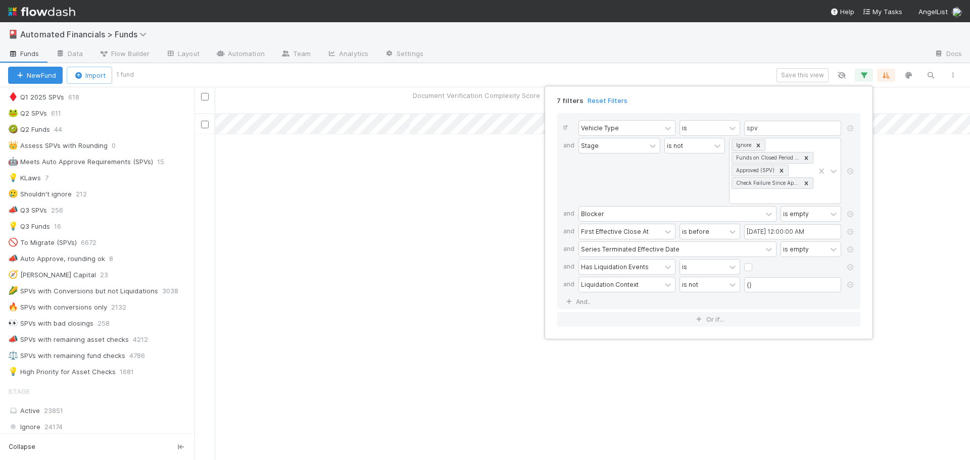
drag, startPoint x: 849, startPoint y: 284, endPoint x: 848, endPoint y: 289, distance: 5.2
click at [849, 284] on icon at bounding box center [850, 285] width 10 height 6
click at [697, 284] on div "If Vehicle Type is spv and Stage is not Ignore Funds on Closed Period Accountin…" at bounding box center [708, 202] width 303 height 178
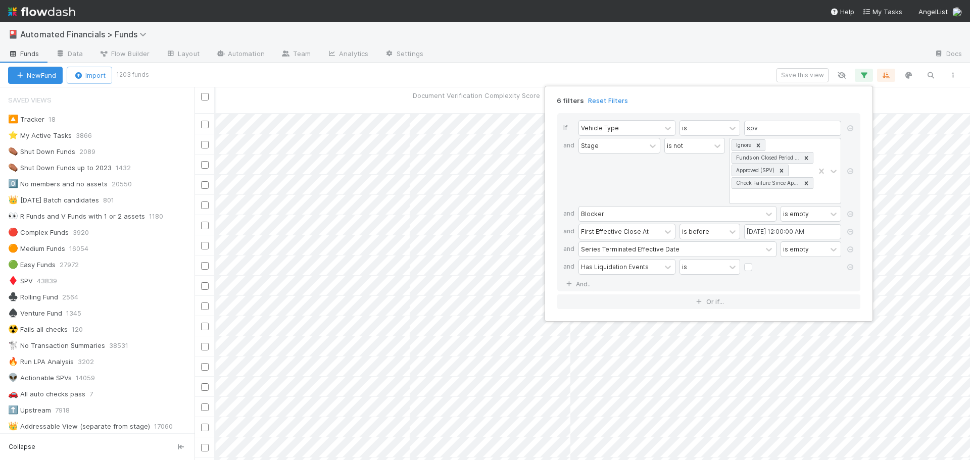
scroll to position [556, 0]
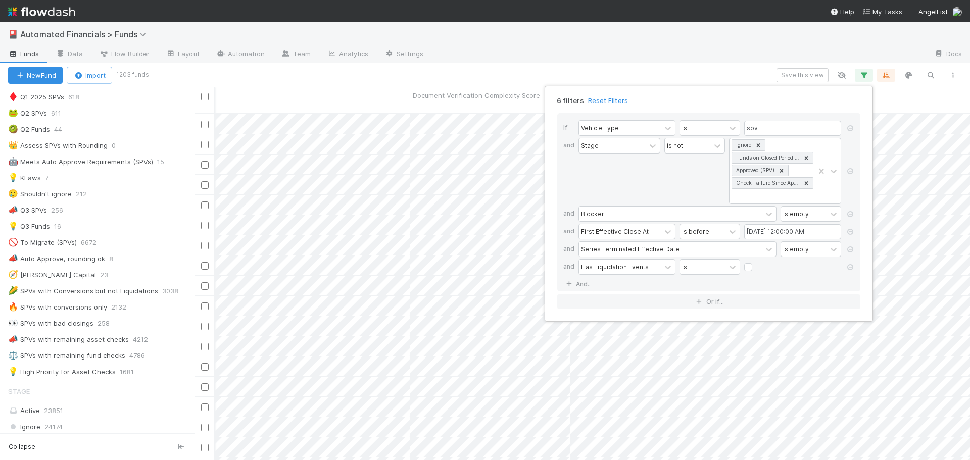
click at [406, 77] on div "6 filters Reset Filters If Vehicle Type is spv and Stage is not Ignore Funds on…" at bounding box center [485, 230] width 970 height 460
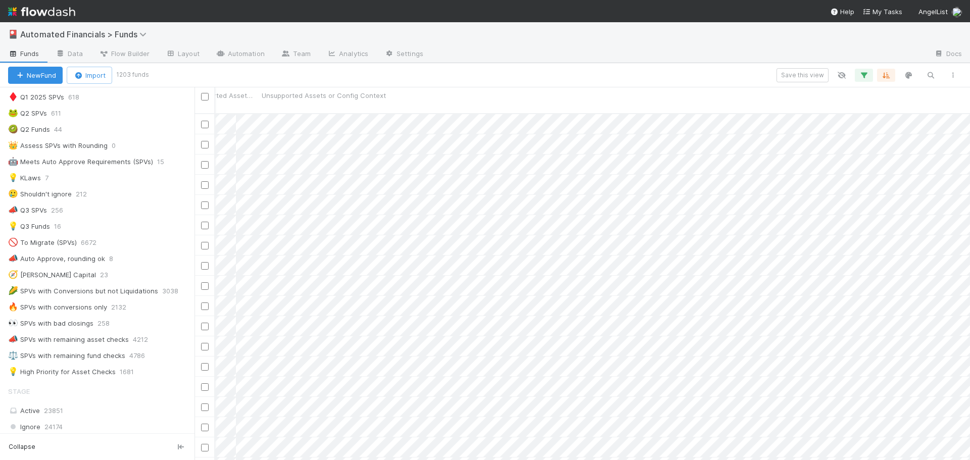
scroll to position [0, 5896]
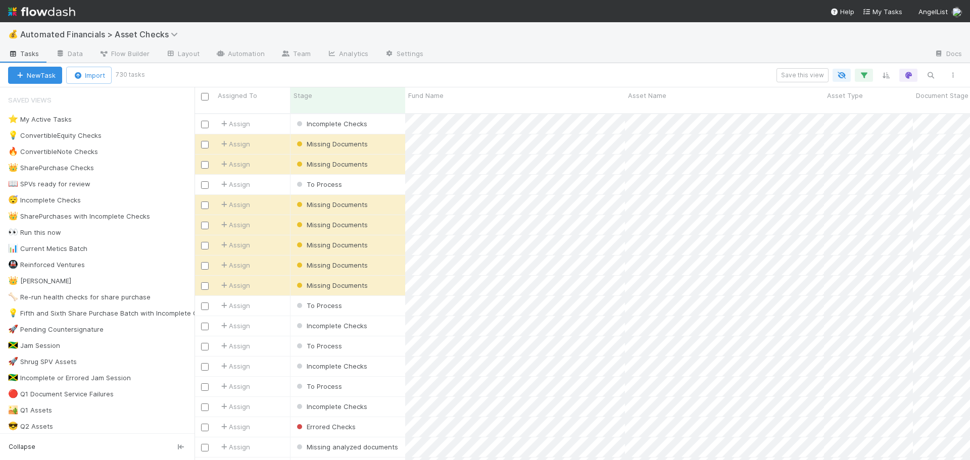
scroll to position [347, 768]
click at [98, 32] on span "Automated Financials > Asset Checks" at bounding box center [101, 34] width 163 height 10
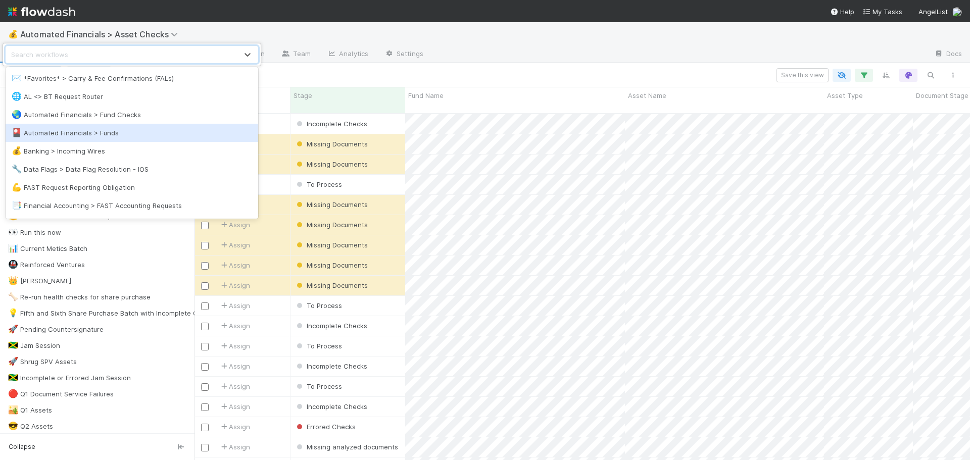
click at [106, 136] on div "🎴 Automated Financials > Funds" at bounding box center [132, 133] width 240 height 10
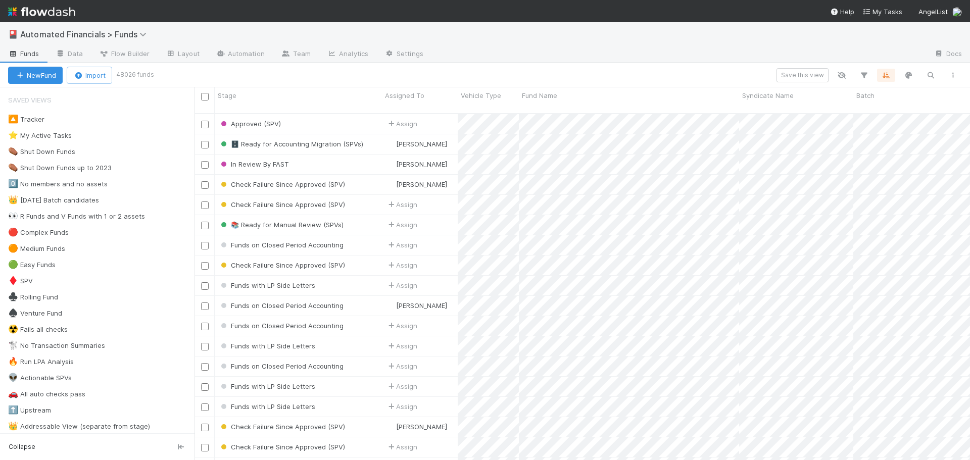
scroll to position [347, 768]
click at [866, 75] on icon "button" at bounding box center [864, 75] width 10 height 9
click at [730, 67] on div "Add Filter" at bounding box center [485, 230] width 970 height 460
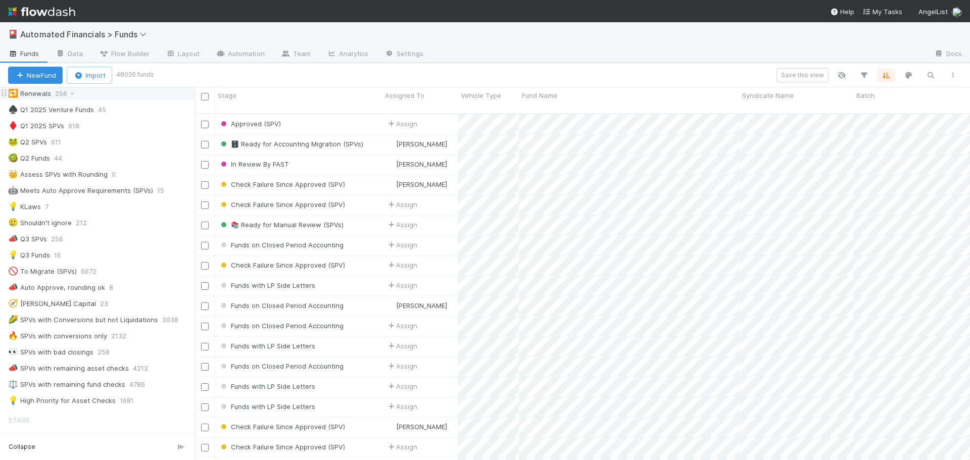
scroll to position [556, 0]
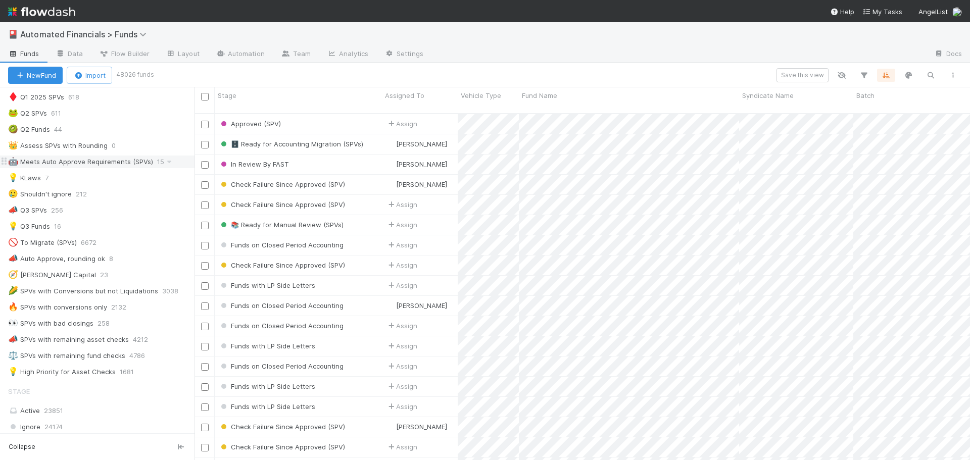
click at [71, 161] on div "🤖 Meets Auto Approve Requirements (SPVs)" at bounding box center [80, 162] width 145 height 13
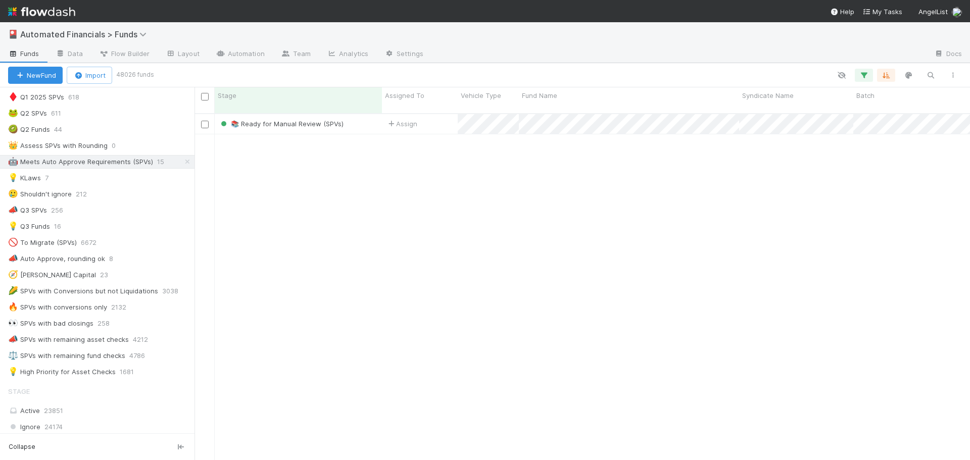
scroll to position [347, 768]
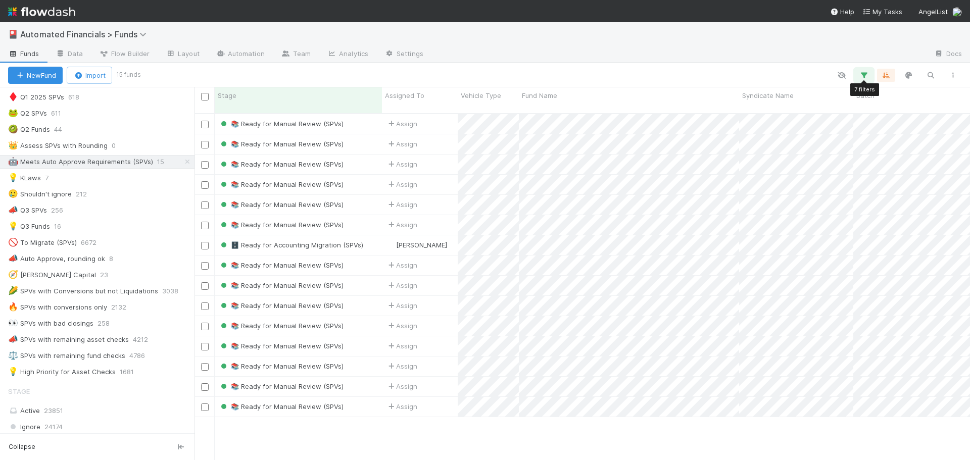
click at [867, 74] on icon "button" at bounding box center [864, 75] width 10 height 9
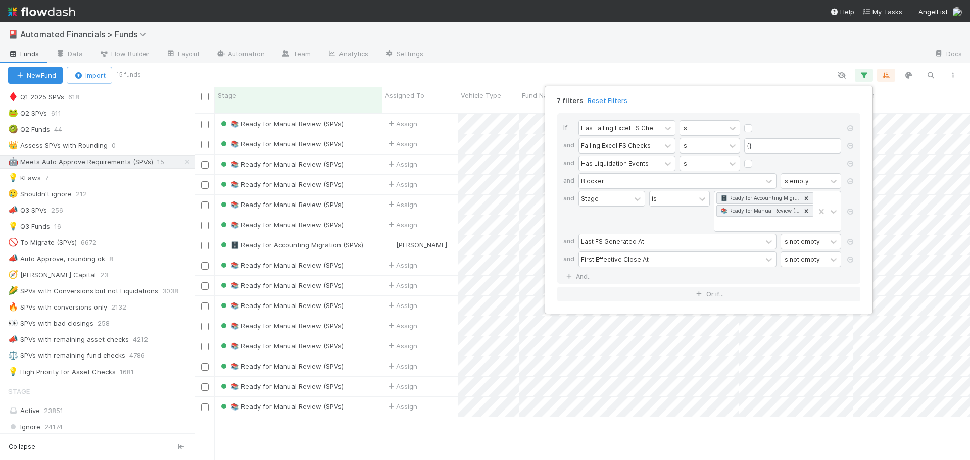
click at [750, 72] on div "7 filters Reset Filters If Has Failing Excel FS Checks is and Failing Excel FS …" at bounding box center [485, 230] width 970 height 460
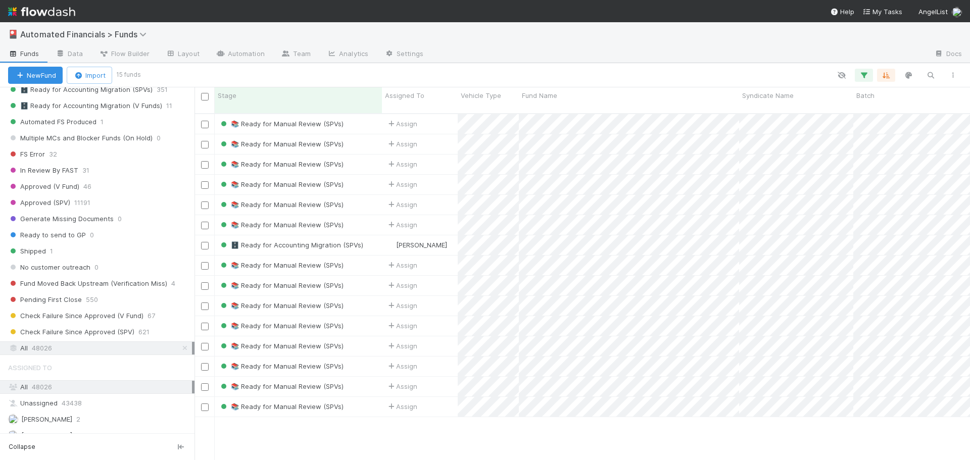
scroll to position [1212, 0]
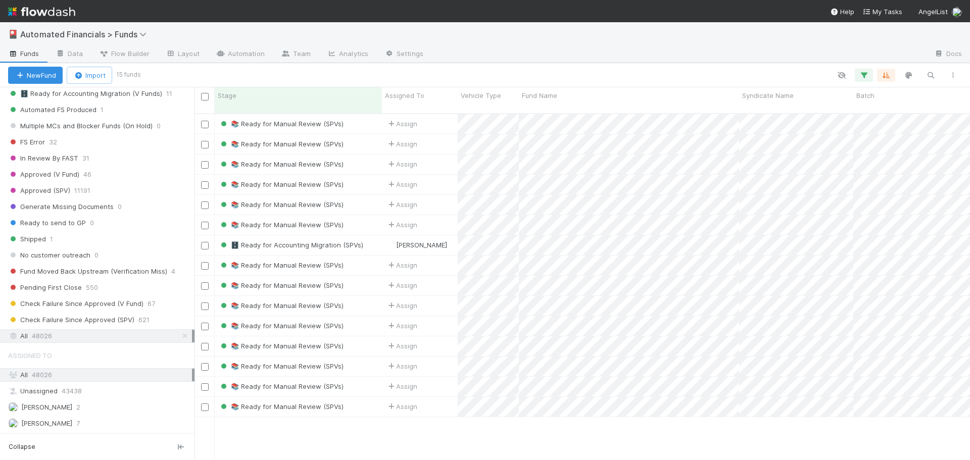
click at [53, 335] on div "All 48026" at bounding box center [100, 336] width 184 height 13
click at [40, 334] on span "48026" at bounding box center [42, 336] width 20 height 13
click at [863, 75] on icon "button" at bounding box center [864, 75] width 10 height 9
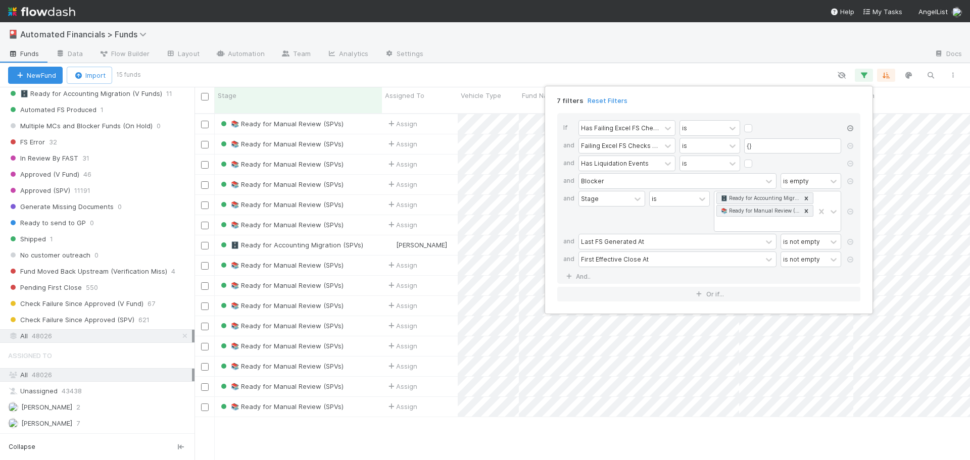
click at [849, 128] on icon at bounding box center [850, 128] width 10 height 6
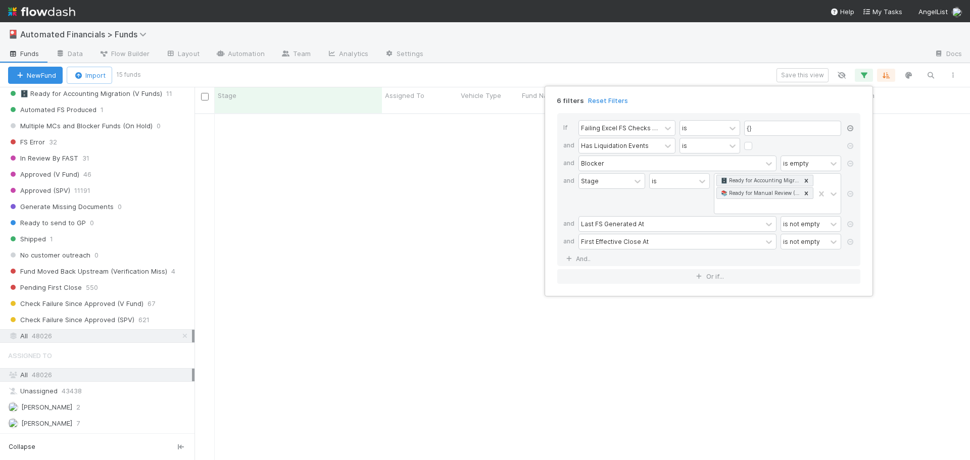
click at [849, 128] on icon at bounding box center [850, 128] width 10 height 6
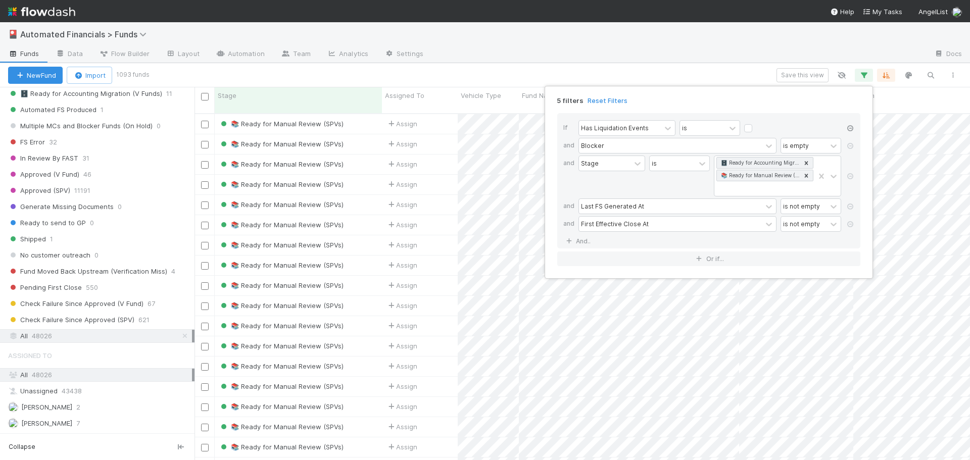
click at [849, 128] on icon at bounding box center [850, 128] width 10 height 6
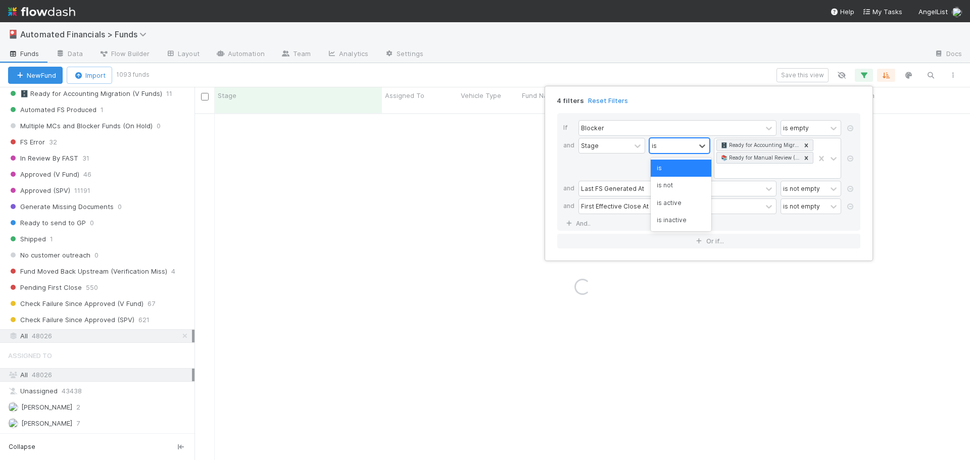
click at [665, 148] on div "is" at bounding box center [671, 145] width 45 height 15
click at [666, 184] on div "is not" at bounding box center [680, 185] width 61 height 17
click at [805, 144] on icon at bounding box center [806, 145] width 4 height 4
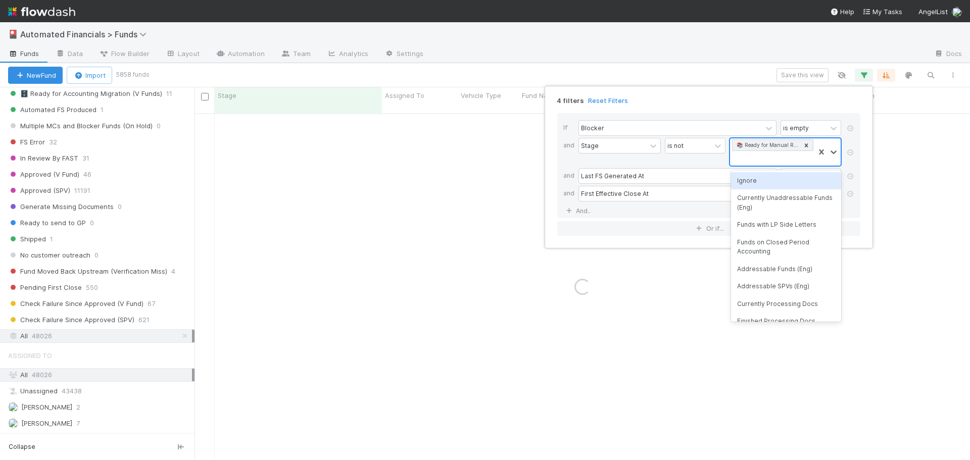
click at [805, 144] on icon at bounding box center [806, 145] width 4 height 4
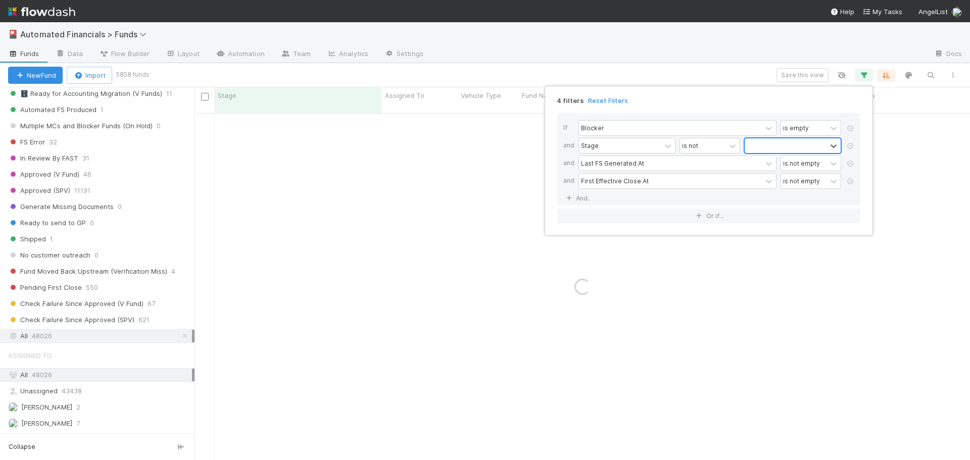
click at [787, 147] on div at bounding box center [785, 145] width 82 height 15
type input "ignore"
click at [782, 168] on div "Ignore" at bounding box center [792, 168] width 97 height 17
type input "closed"
click at [782, 168] on div "Funds on Closed Period Accounting" at bounding box center [792, 173] width 97 height 27
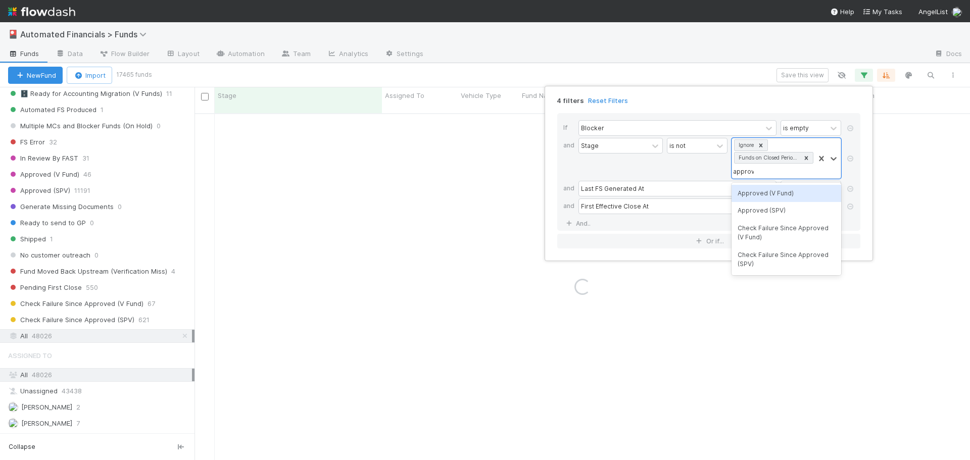
type input "approve"
click at [763, 213] on div "Approved (SPV)" at bounding box center [786, 210] width 110 height 17
type input "s"
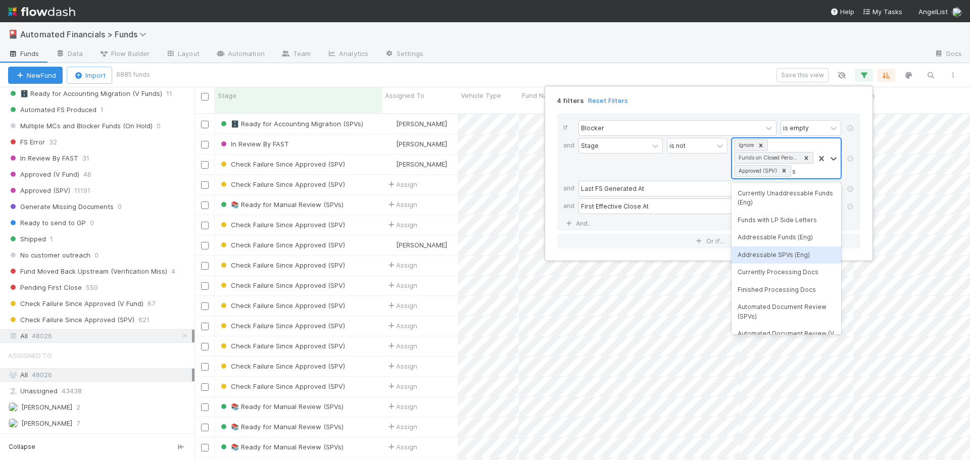
scroll to position [347, 768]
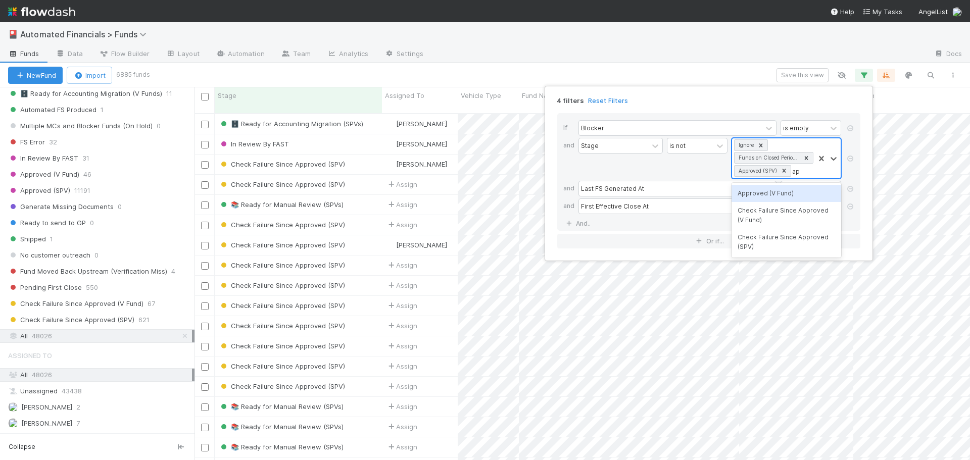
type input "app"
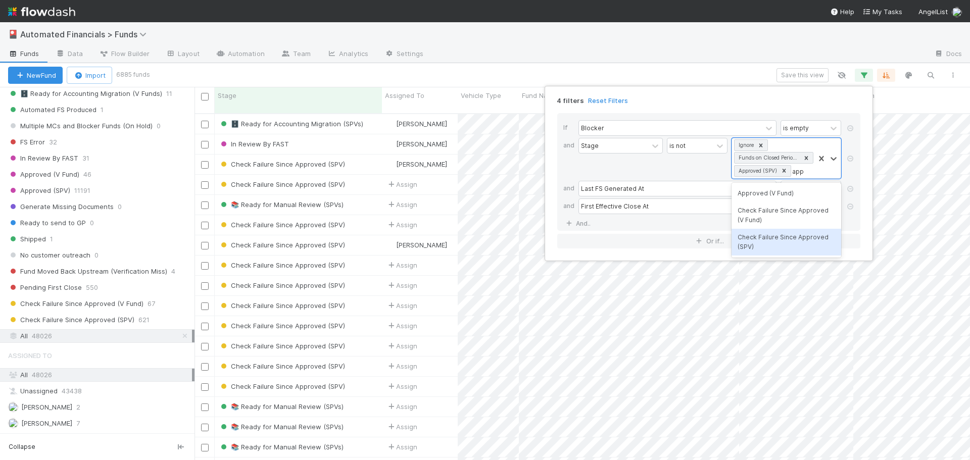
click at [780, 242] on div "Check Failure Since Approved (SPV)" at bounding box center [786, 242] width 110 height 27
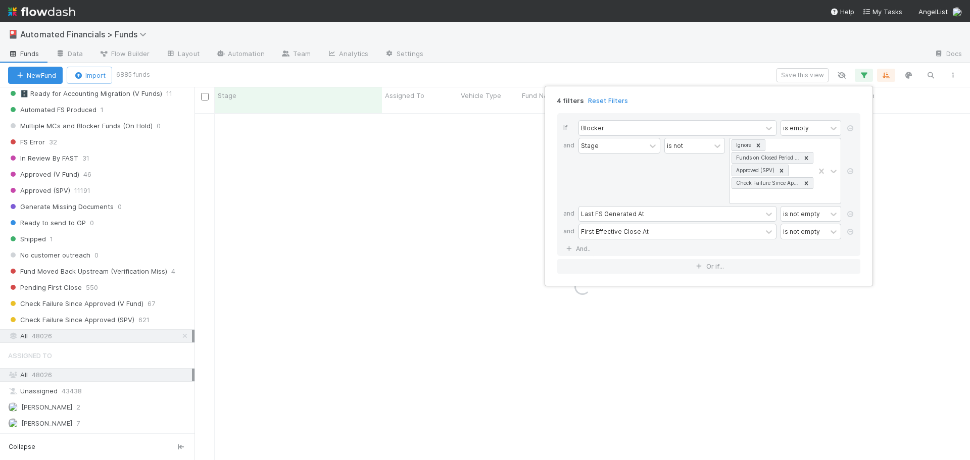
click at [664, 176] on div "Stage is not Ignore Funds on Closed Period Accounting Approved (SPV) Check Fail…" at bounding box center [711, 172] width 267 height 68
click at [849, 214] on icon at bounding box center [850, 214] width 10 height 6
click at [819, 215] on div "is not empty" at bounding box center [803, 214] width 45 height 15
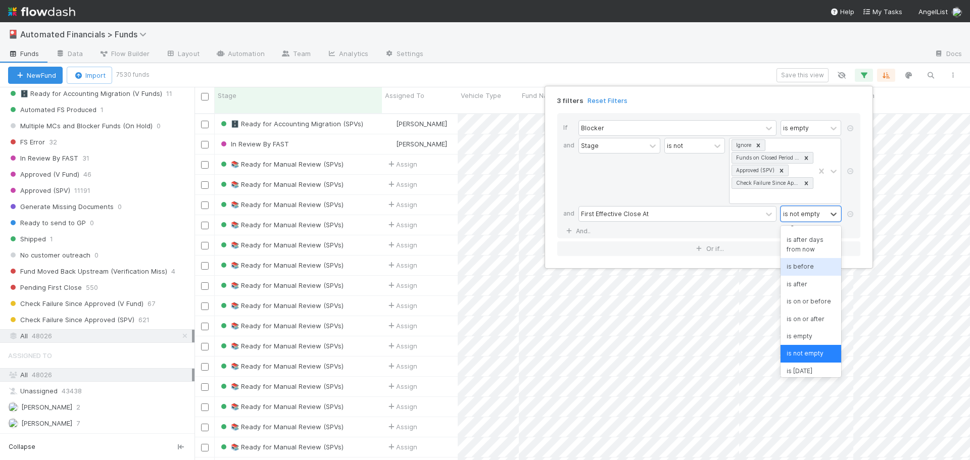
click at [802, 266] on div "is before" at bounding box center [810, 266] width 61 height 17
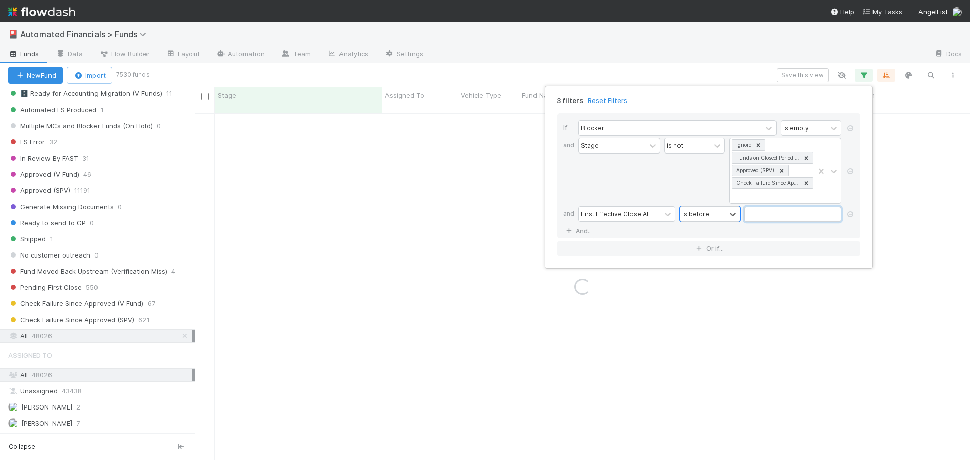
click at [766, 218] on input "text" at bounding box center [792, 214] width 97 height 15
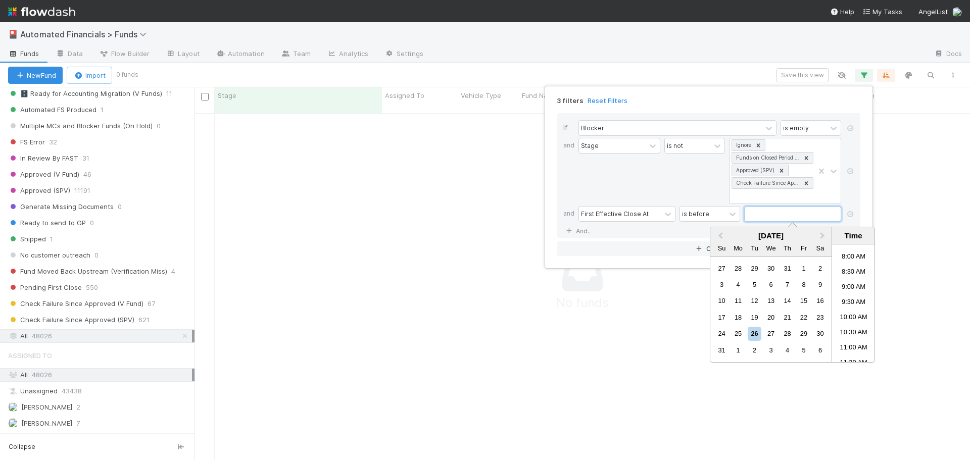
scroll to position [340, 768]
click at [720, 235] on span "Previous Month" at bounding box center [720, 236] width 0 height 12
click at [754, 269] on div "1" at bounding box center [754, 269] width 14 height 14
type input "07/01/2025 12:00:00 AM"
click at [669, 231] on div "If Blocker is empty and Stage is not Ignore Funds on Closed Period Accounting A…" at bounding box center [708, 175] width 303 height 125
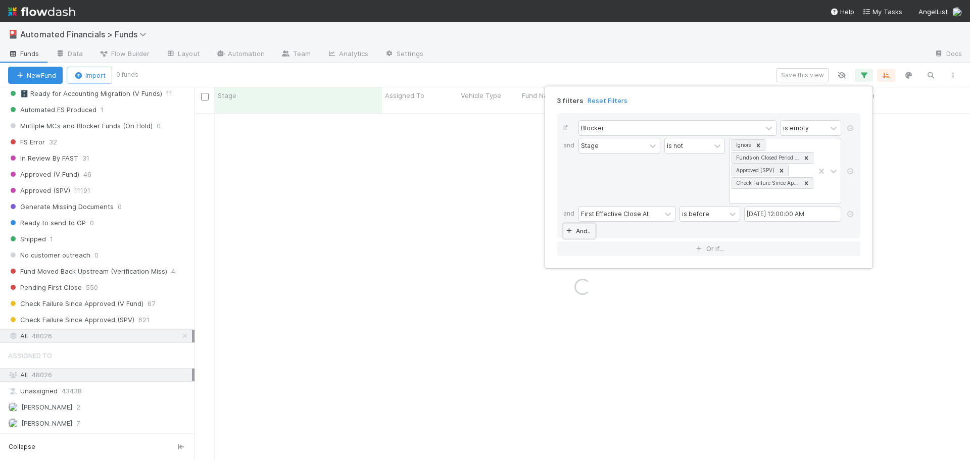
click at [582, 232] on link "And.." at bounding box center [579, 231] width 32 height 15
click at [607, 230] on div "Assigned To" at bounding box center [599, 231] width 37 height 9
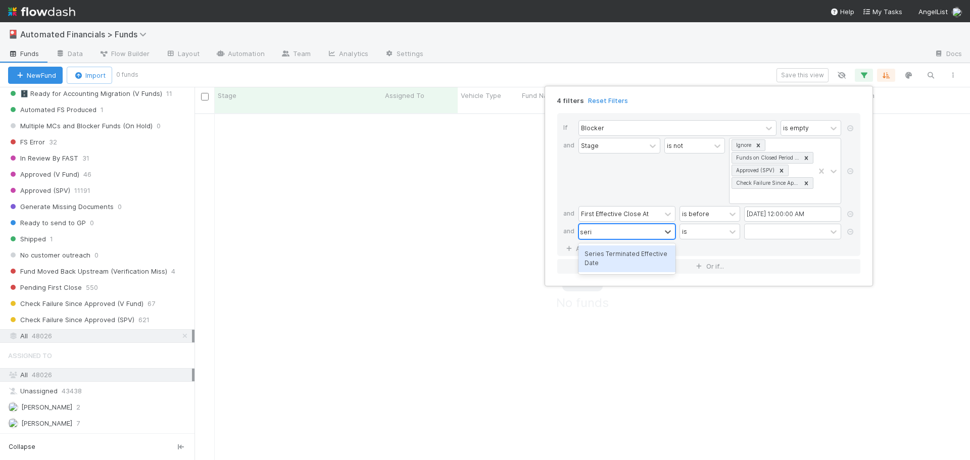
type input "series"
click at [624, 250] on div "Series Terminated Effective Date" at bounding box center [626, 258] width 97 height 27
click at [707, 234] on div "is" at bounding box center [702, 231] width 45 height 15
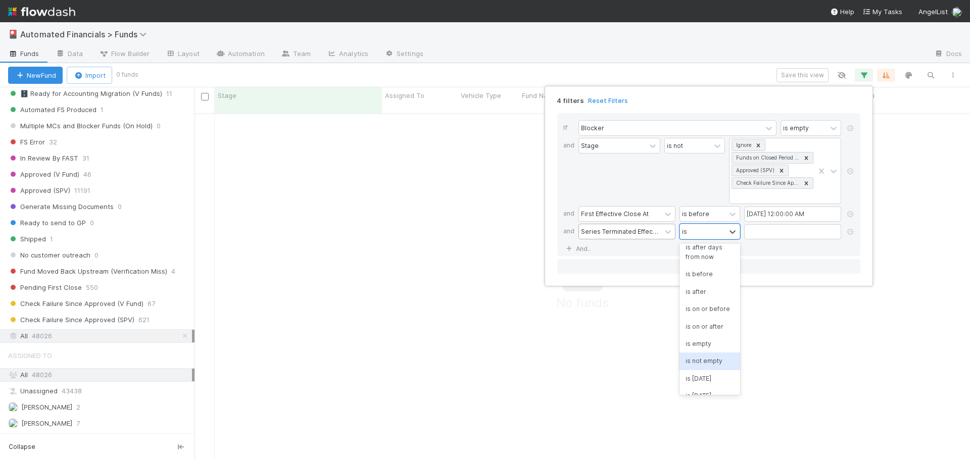
scroll to position [101, 0]
click at [698, 337] on div "is empty" at bounding box center [709, 328] width 61 height 17
click at [677, 251] on div "If Blocker is empty and Stage is not Ignore Funds on Closed Period Accounting A…" at bounding box center [708, 184] width 303 height 143
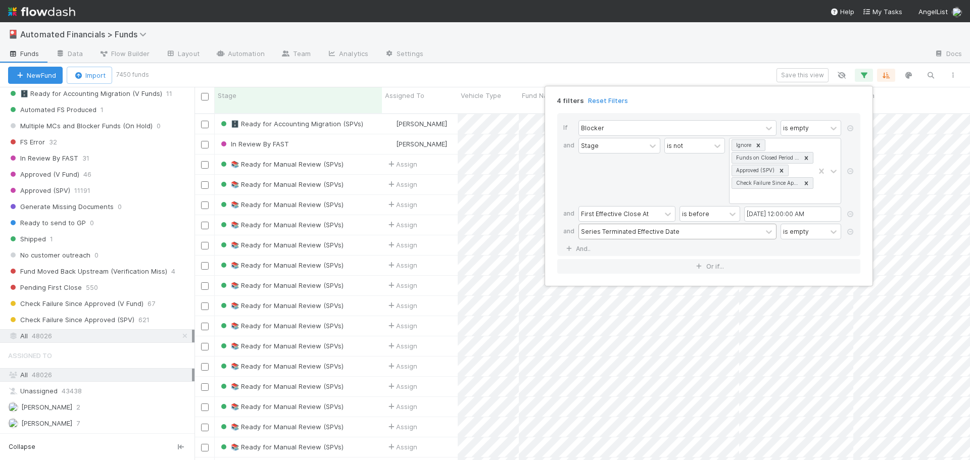
scroll to position [347, 768]
click at [570, 248] on icon at bounding box center [569, 249] width 10 height 6
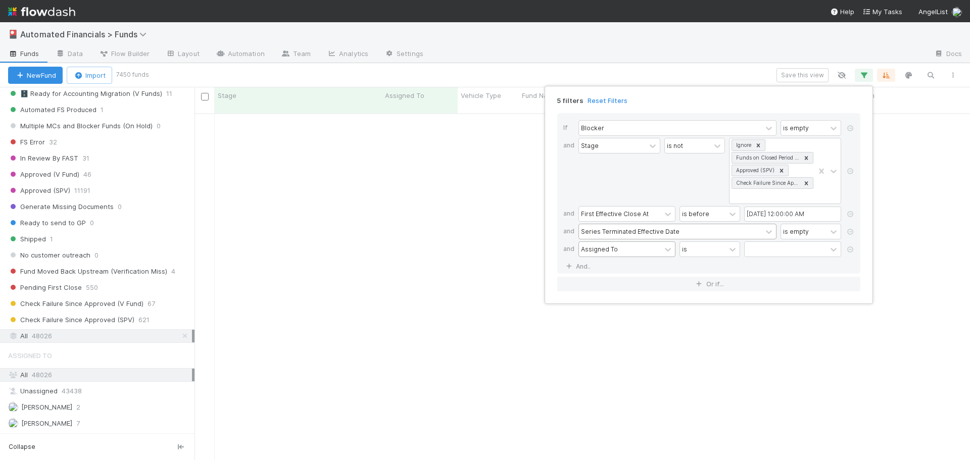
click at [597, 251] on div "Assigned To" at bounding box center [599, 248] width 37 height 9
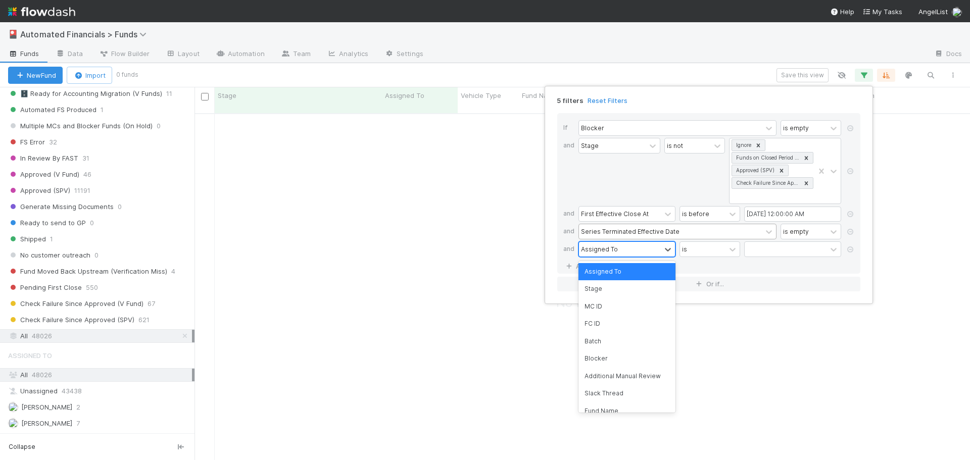
scroll to position [340, 768]
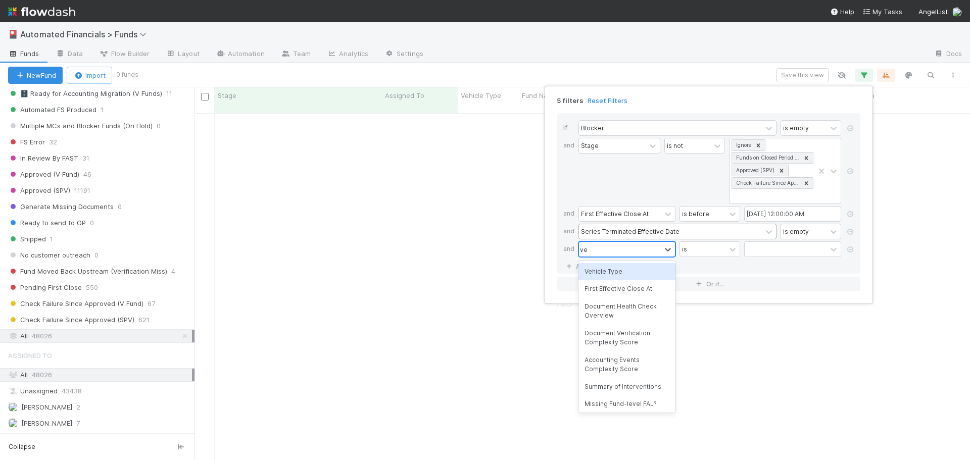
type input "veh"
click at [632, 270] on div "Vehicle Type" at bounding box center [626, 271] width 97 height 17
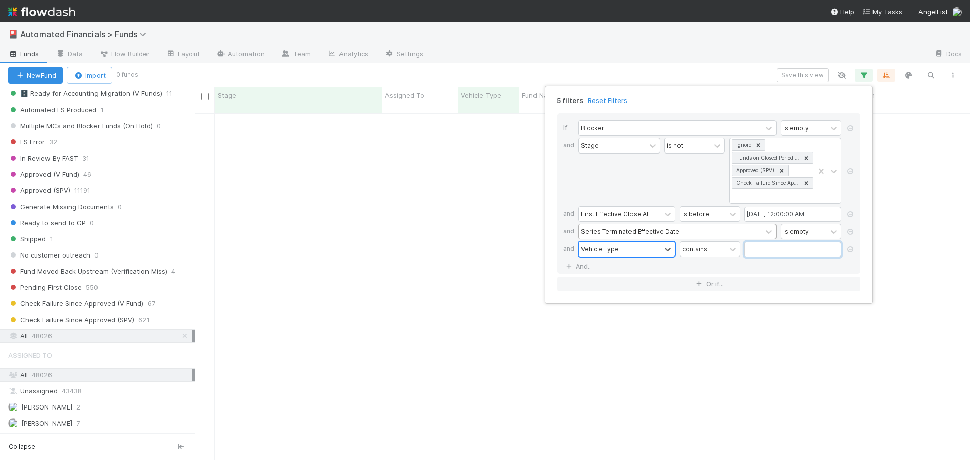
click at [749, 251] on input "text" at bounding box center [792, 249] width 97 height 15
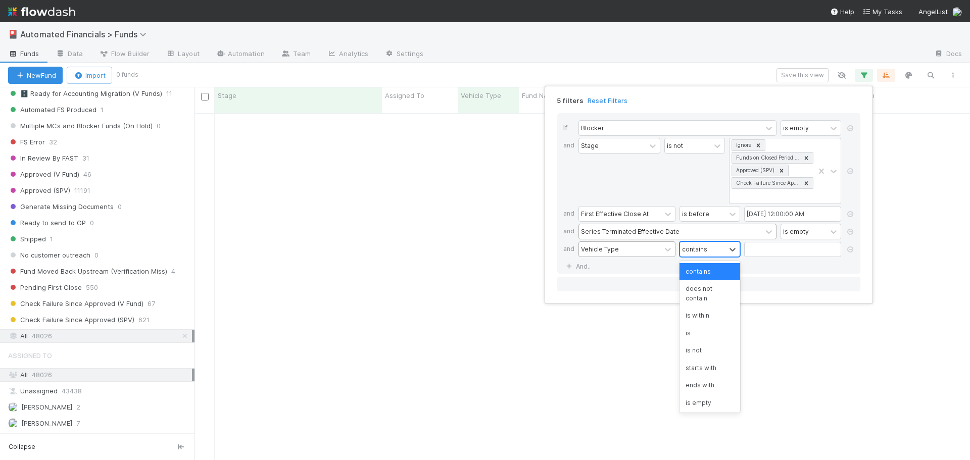
click at [707, 251] on div "contains" at bounding box center [702, 249] width 45 height 15
click at [697, 332] on div "is" at bounding box center [709, 333] width 61 height 17
click at [757, 252] on input "text" at bounding box center [792, 249] width 97 height 15
type input "spv"
click at [705, 264] on div "If Blocker is empty and Stage is not Ignore Funds on Closed Period Accounting A…" at bounding box center [708, 193] width 303 height 161
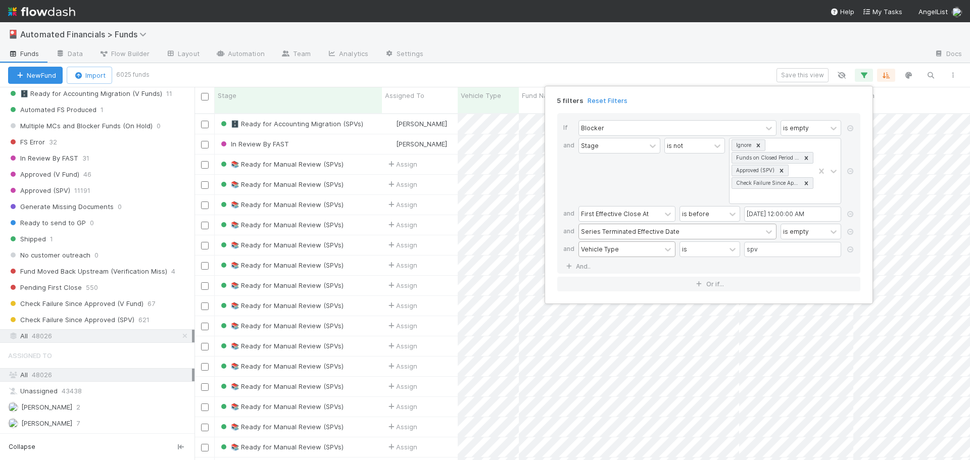
scroll to position [347, 768]
click at [641, 73] on div "5 filters Reset Filters If Blocker is empty and Stage is not Ignore Funds on Cl…" at bounding box center [485, 230] width 970 height 460
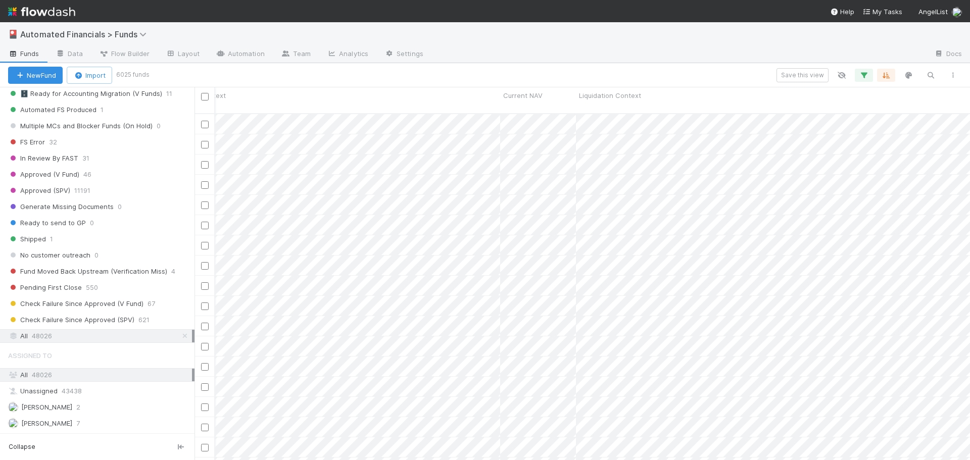
scroll to position [0, 15786]
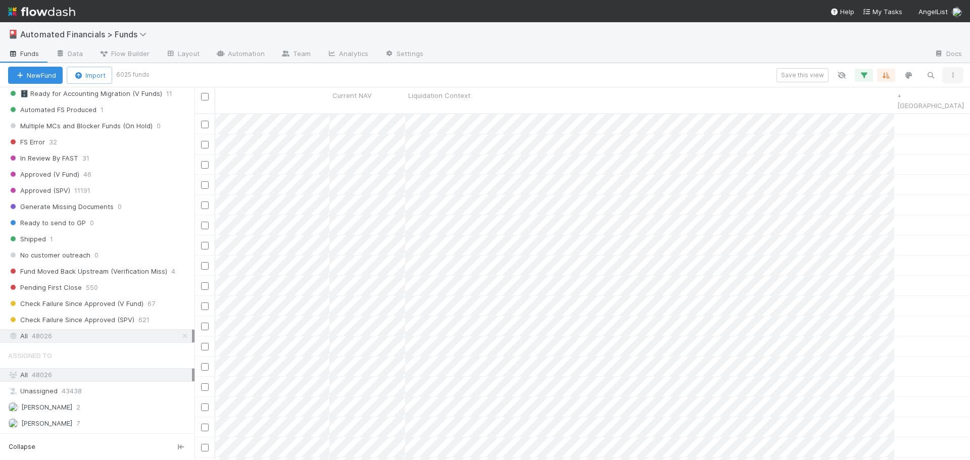
click at [955, 75] on icon "button" at bounding box center [952, 75] width 10 height 6
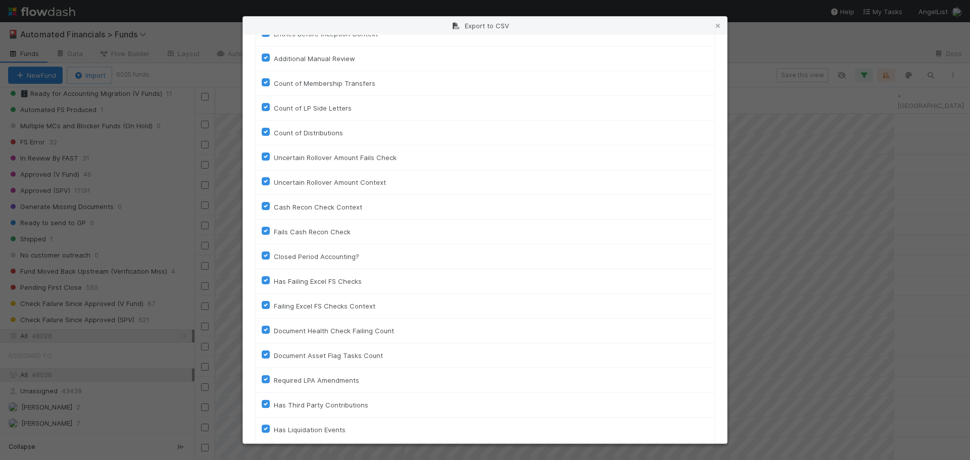
scroll to position [2256, 0]
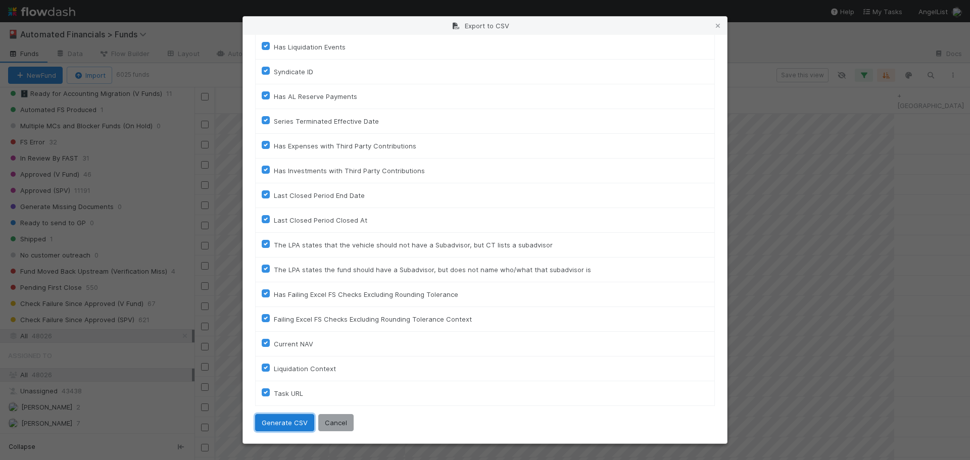
click at [280, 424] on button "Generate CSV" at bounding box center [284, 422] width 59 height 17
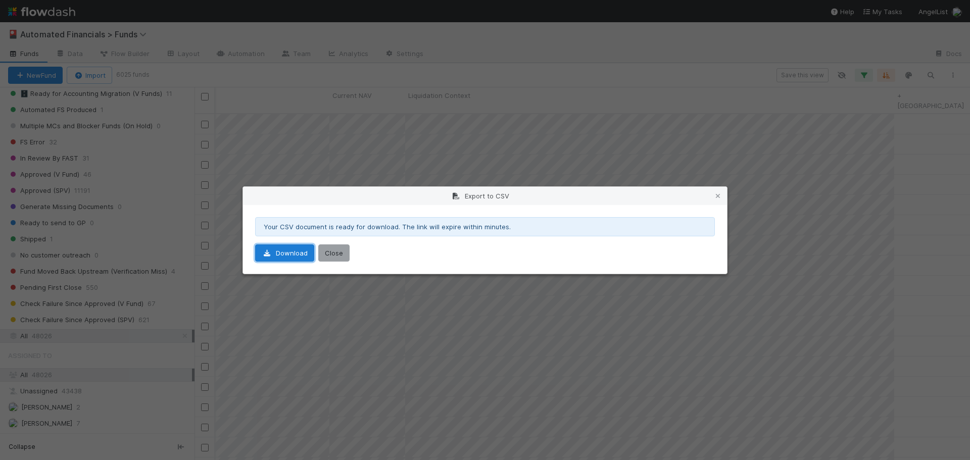
click at [286, 253] on link "Download" at bounding box center [284, 252] width 59 height 17
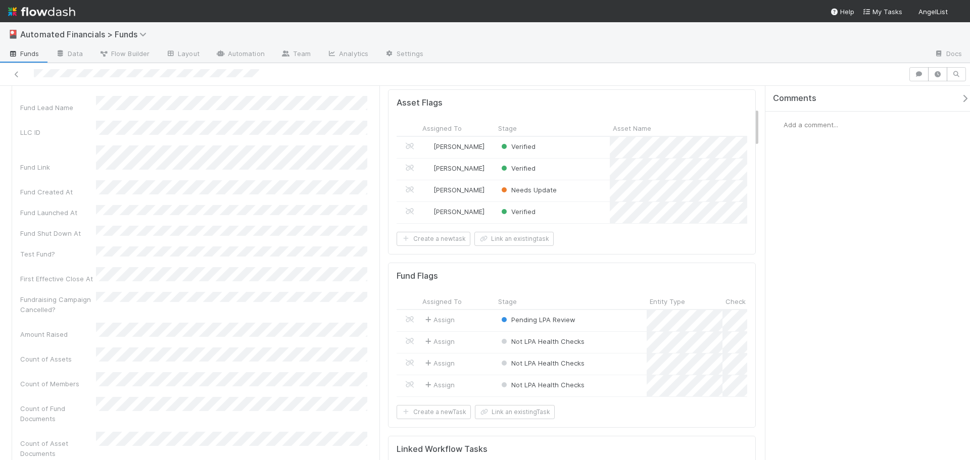
scroll to position [202, 0]
